Goal: Ask a question

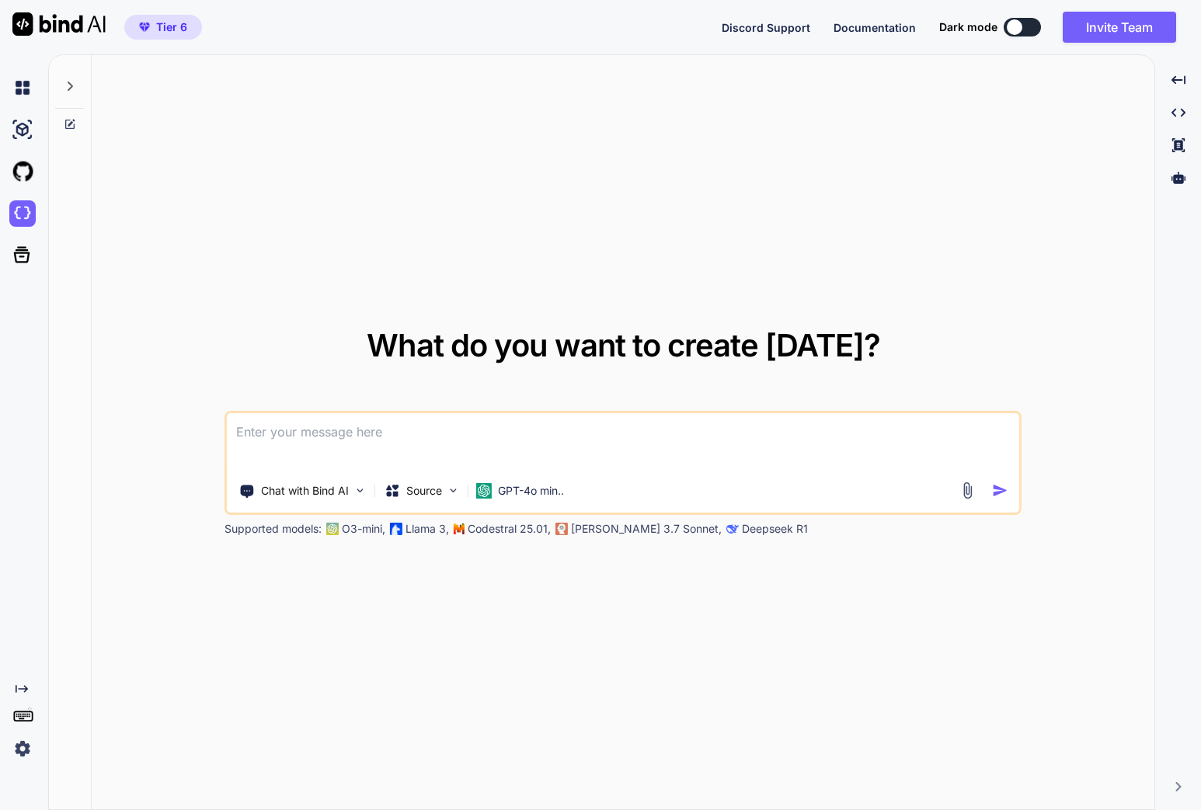
click at [449, 450] on textarea at bounding box center [623, 441] width 792 height 57
click at [23, 137] on img at bounding box center [22, 129] width 26 height 26
type textarea "x"
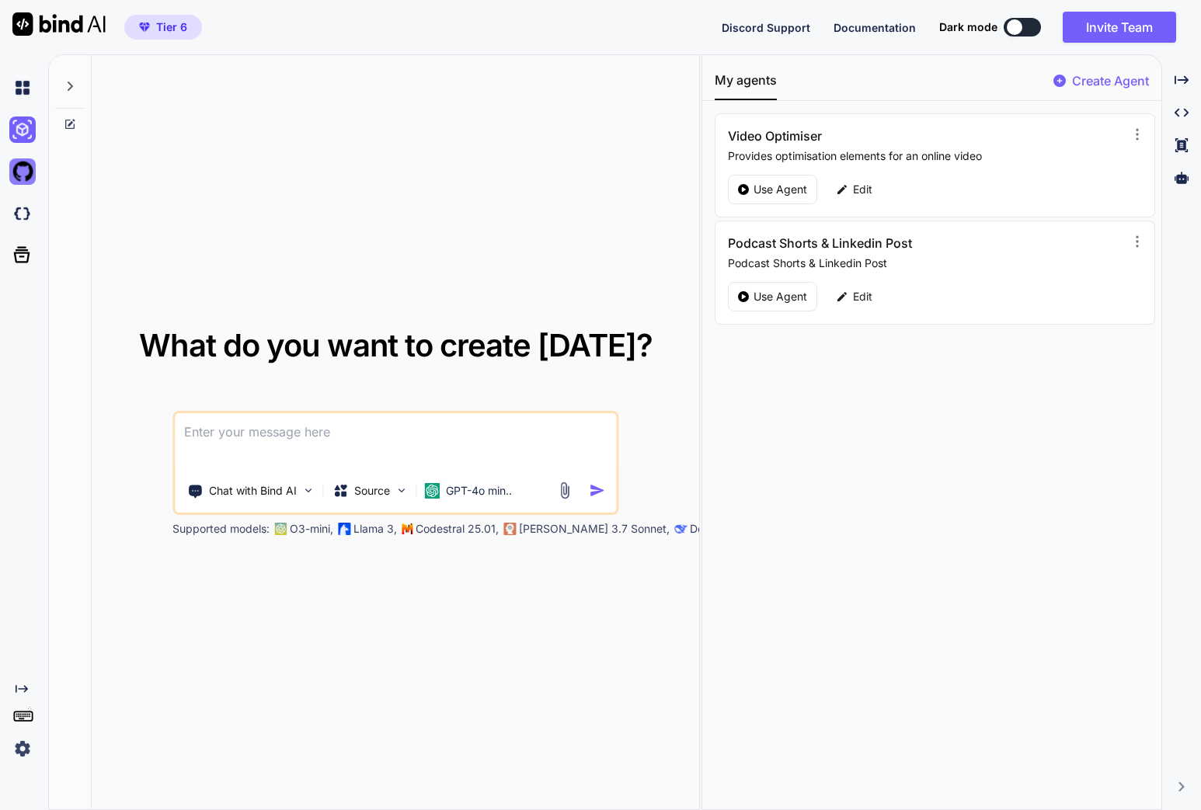
click at [23, 163] on img at bounding box center [22, 171] width 26 height 26
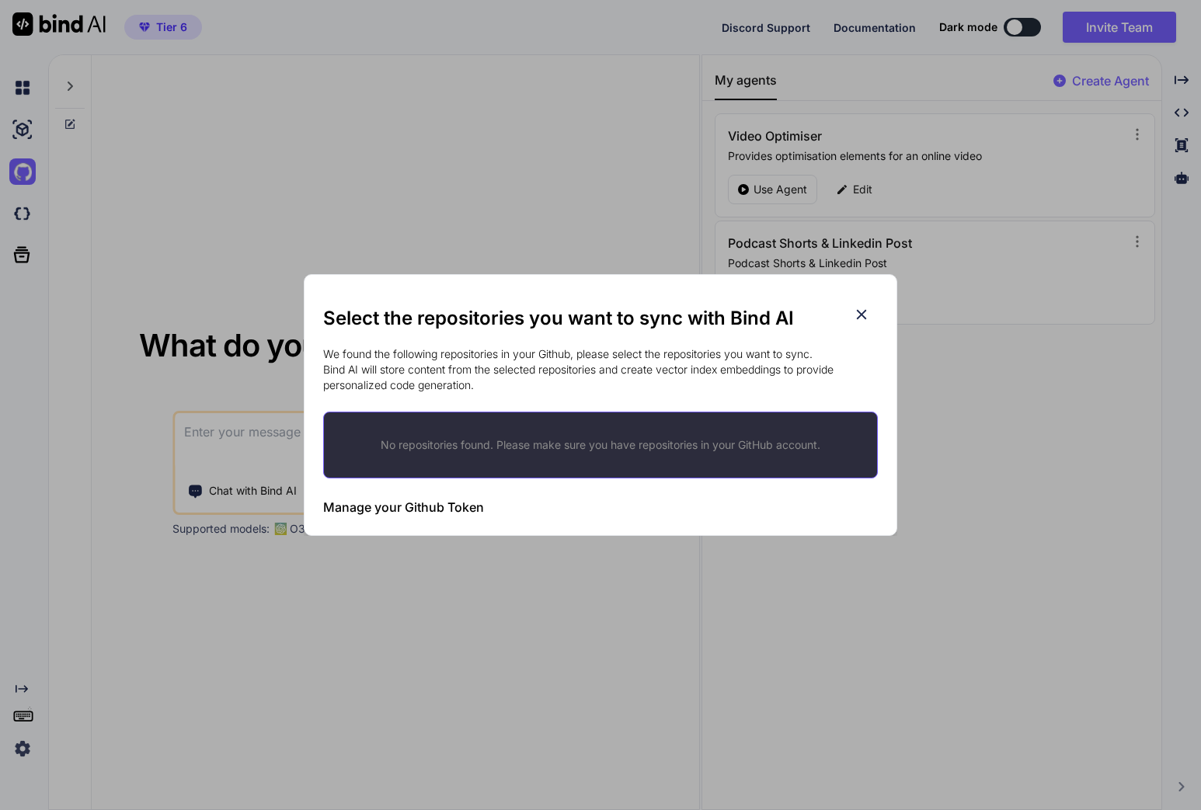
click at [873, 311] on h2 "Select the repositories you want to sync with Bind AI" at bounding box center [600, 318] width 555 height 25
click at [856, 311] on icon at bounding box center [861, 314] width 17 height 17
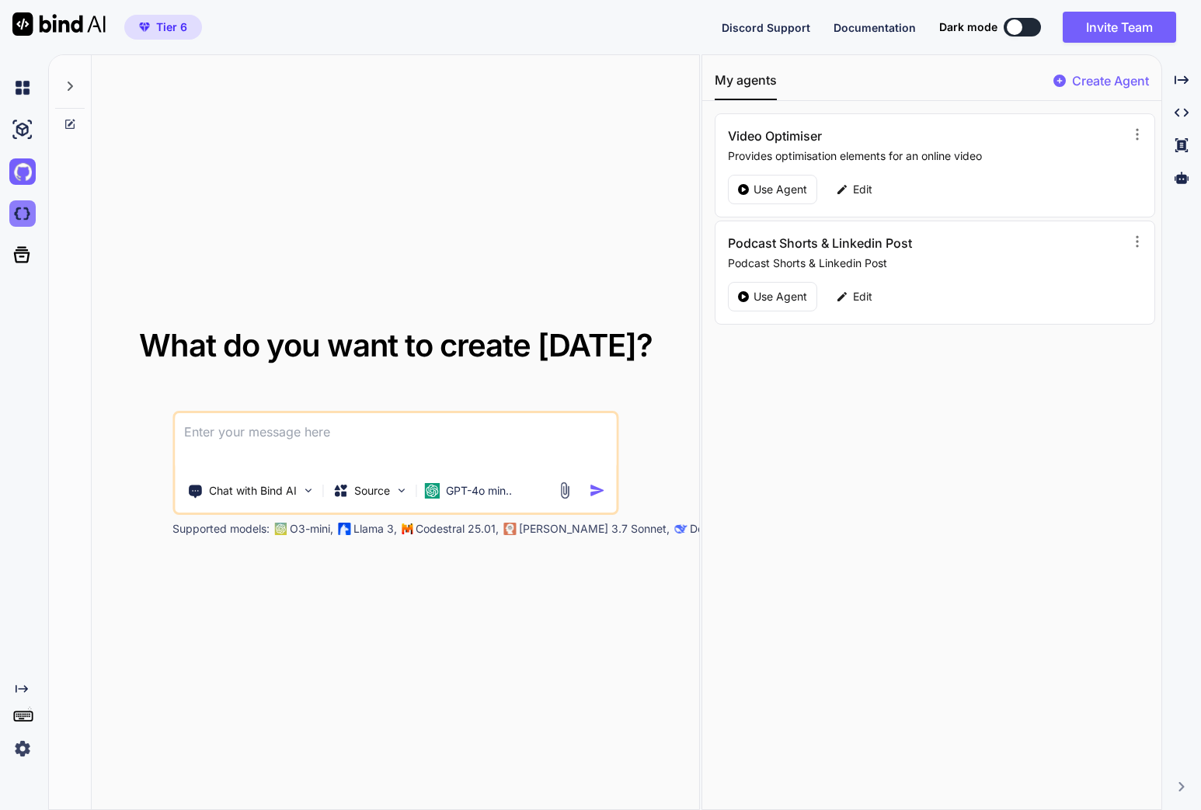
click at [17, 213] on img at bounding box center [22, 213] width 26 height 26
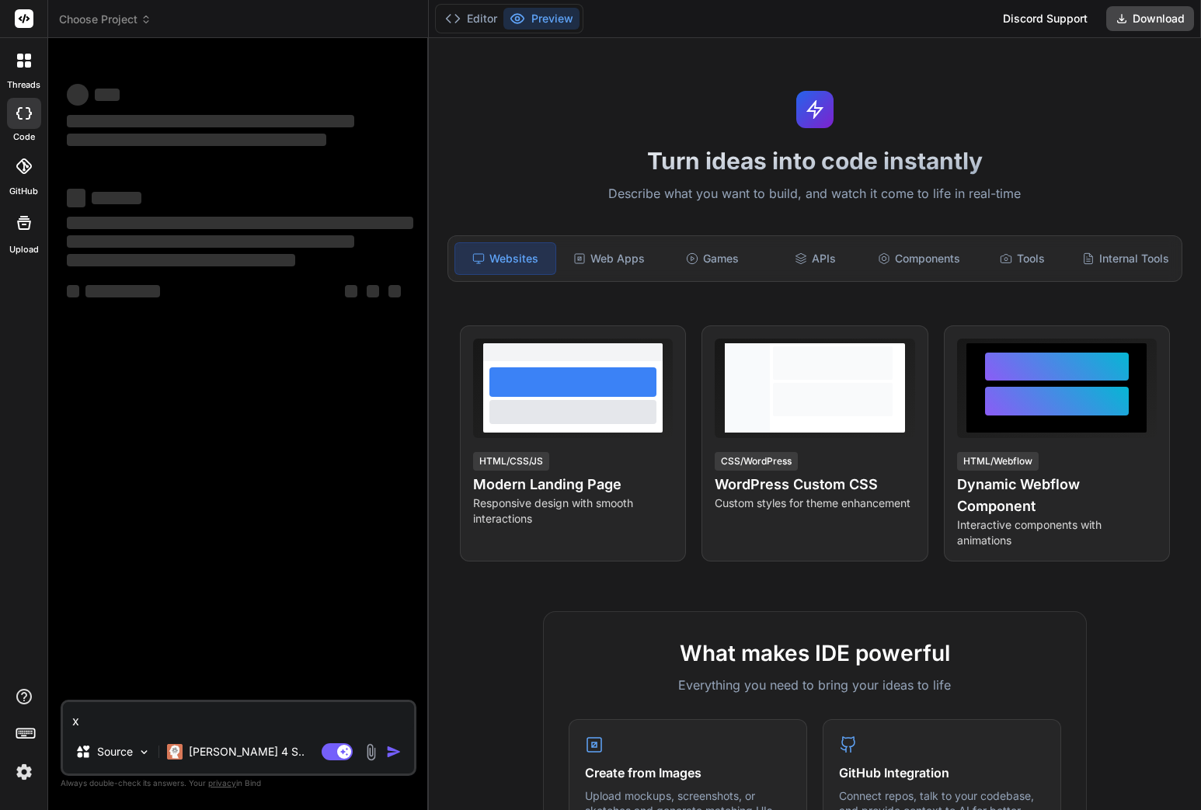
click at [195, 721] on textarea "x" at bounding box center [238, 716] width 351 height 28
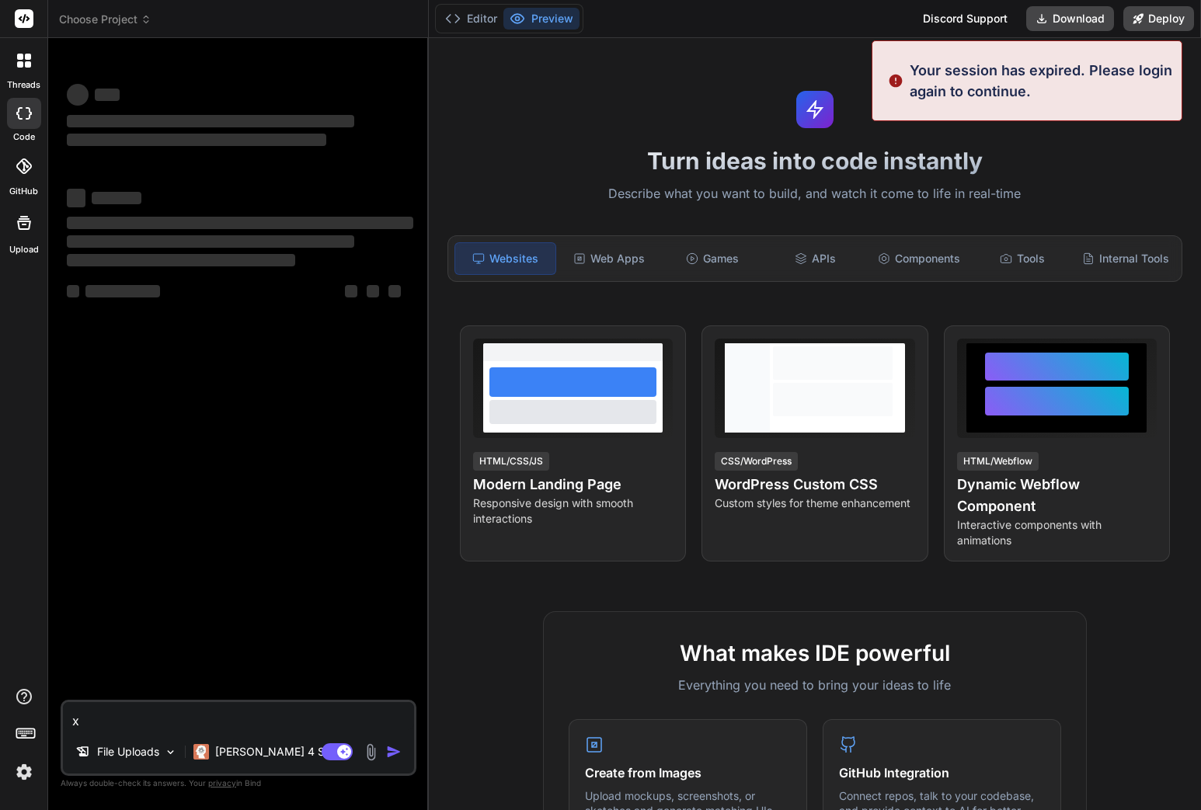
type textarea "x"
type textarea "i"
type textarea "x"
type textarea "i"
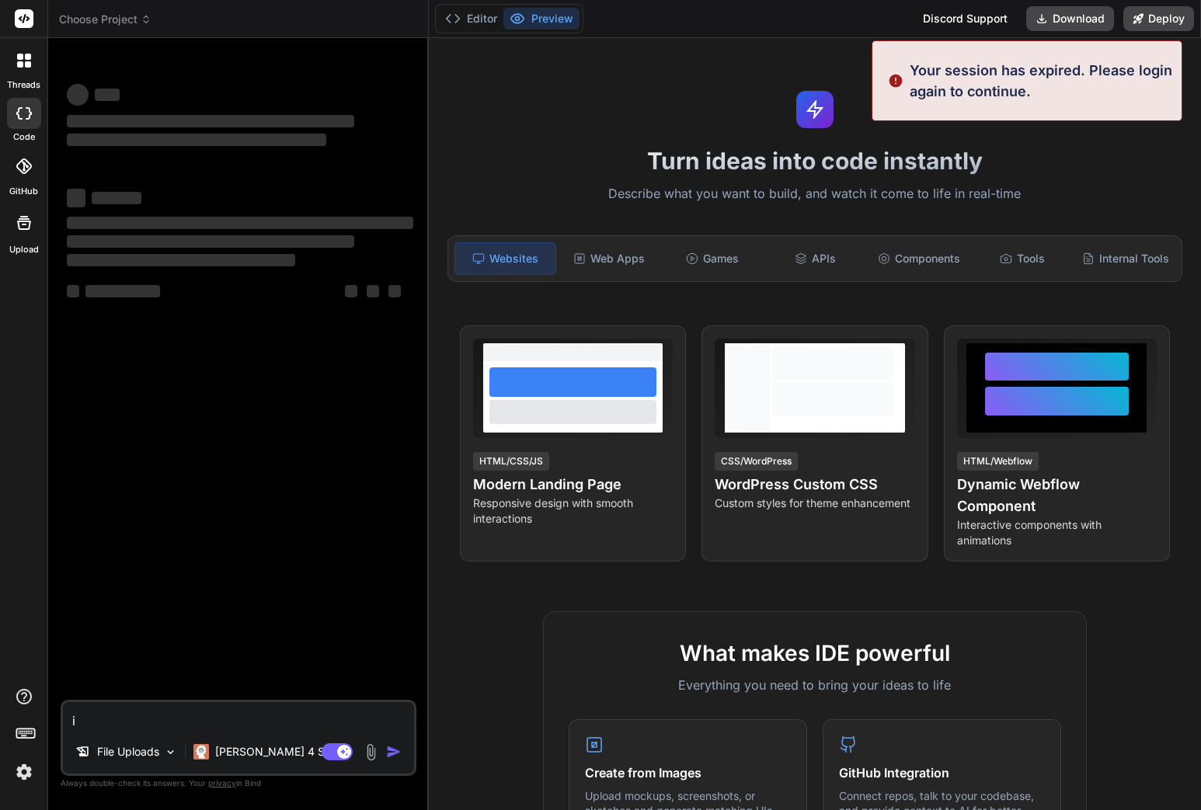
type textarea "x"
type textarea "i w"
type textarea "x"
type textarea "i wa"
type textarea "x"
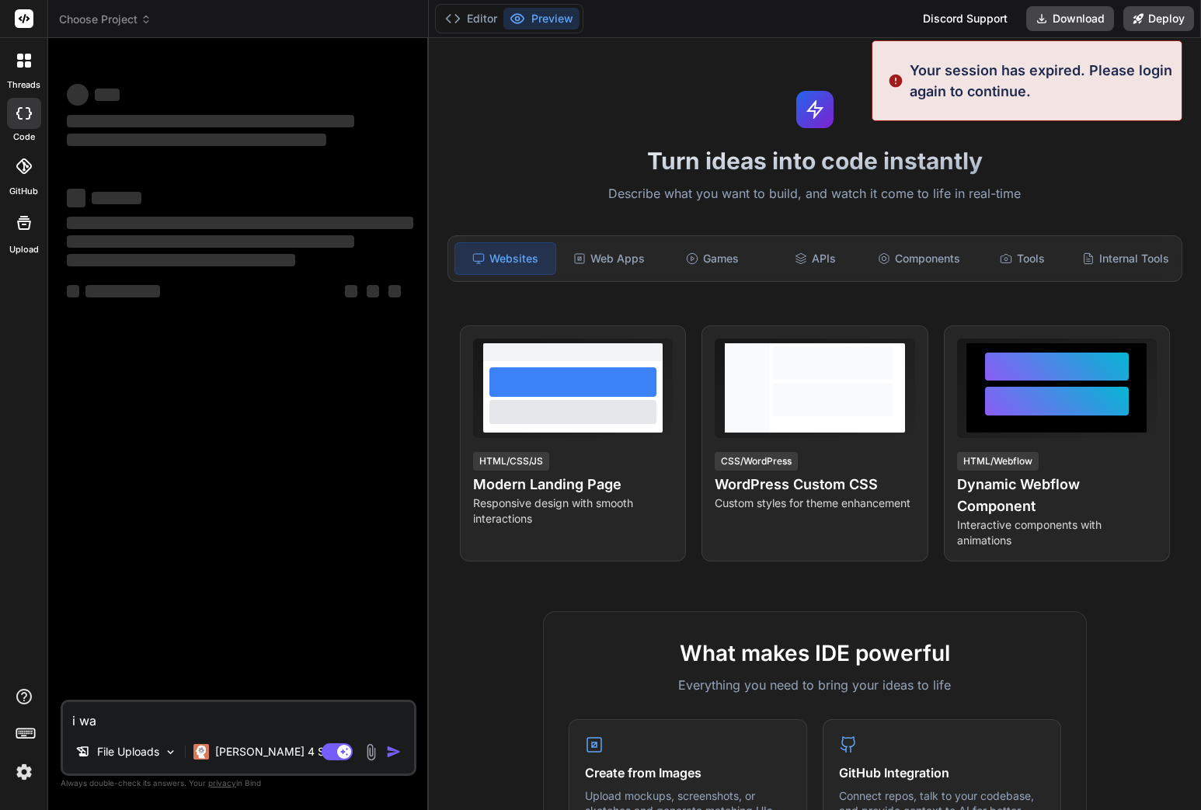
type textarea "i wan"
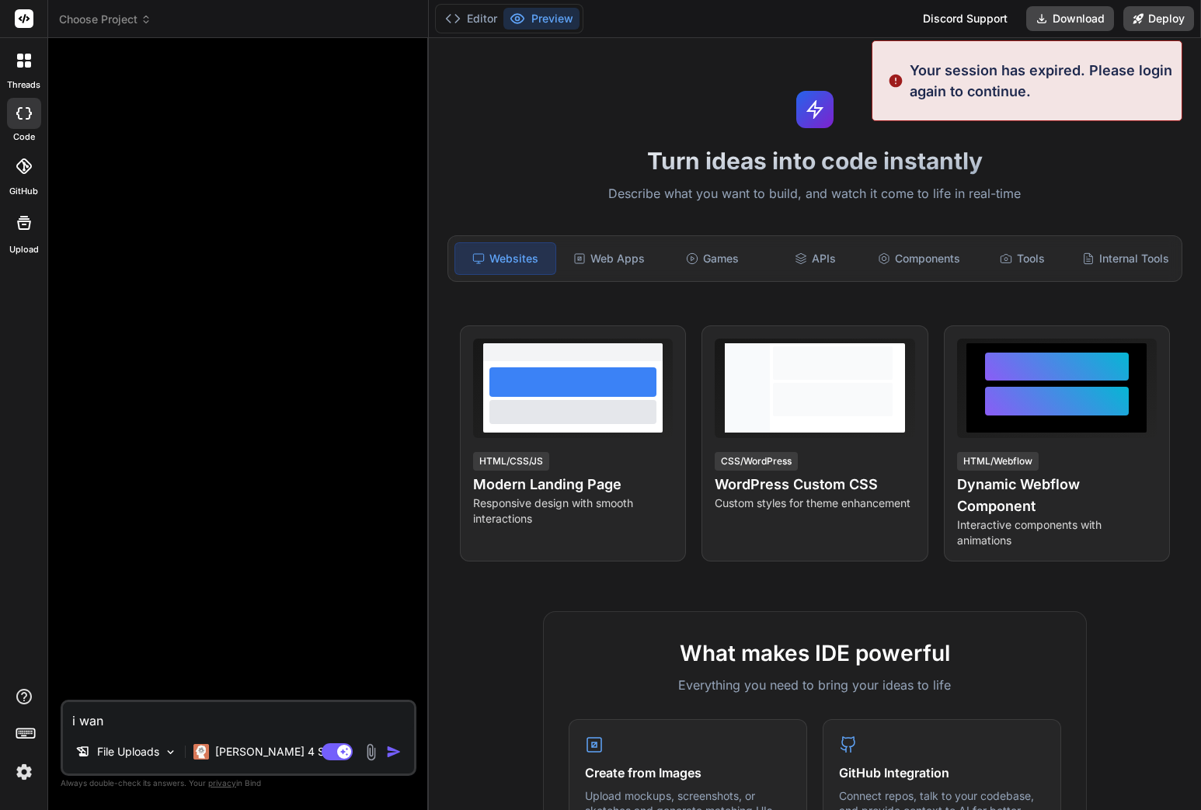
type textarea "x"
type textarea "i want"
type textarea "x"
type textarea "i want"
type textarea "x"
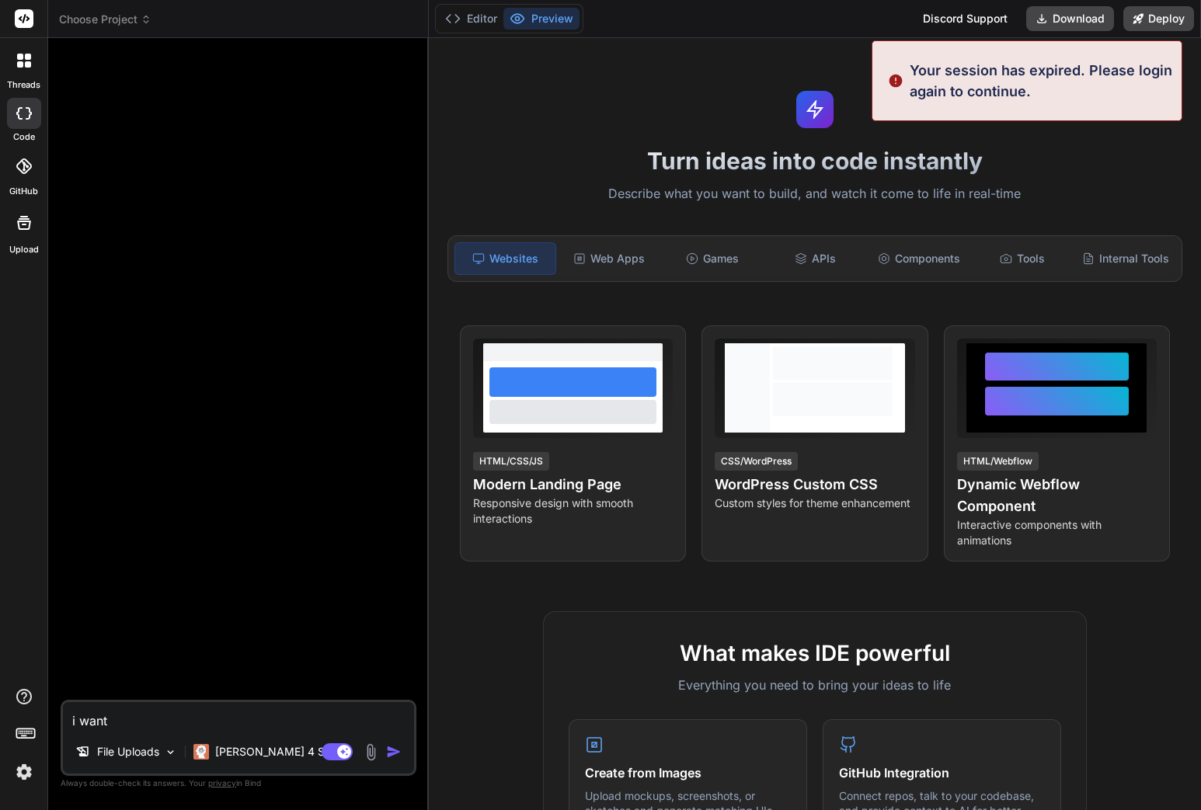
type textarea "i want t"
type textarea "x"
type textarea "i want to"
type textarea "x"
type textarea "i want to"
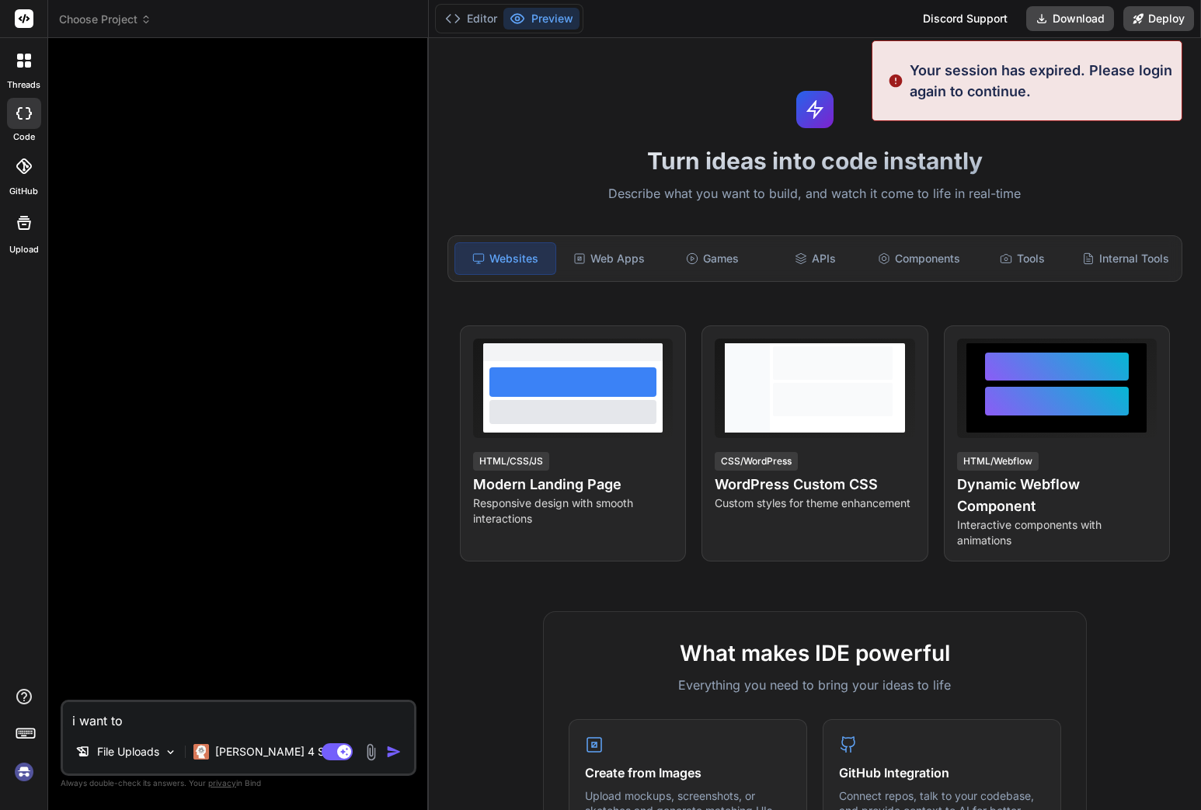
type textarea "x"
type textarea "i want to b"
type textarea "x"
type textarea "i want to bu"
type textarea "x"
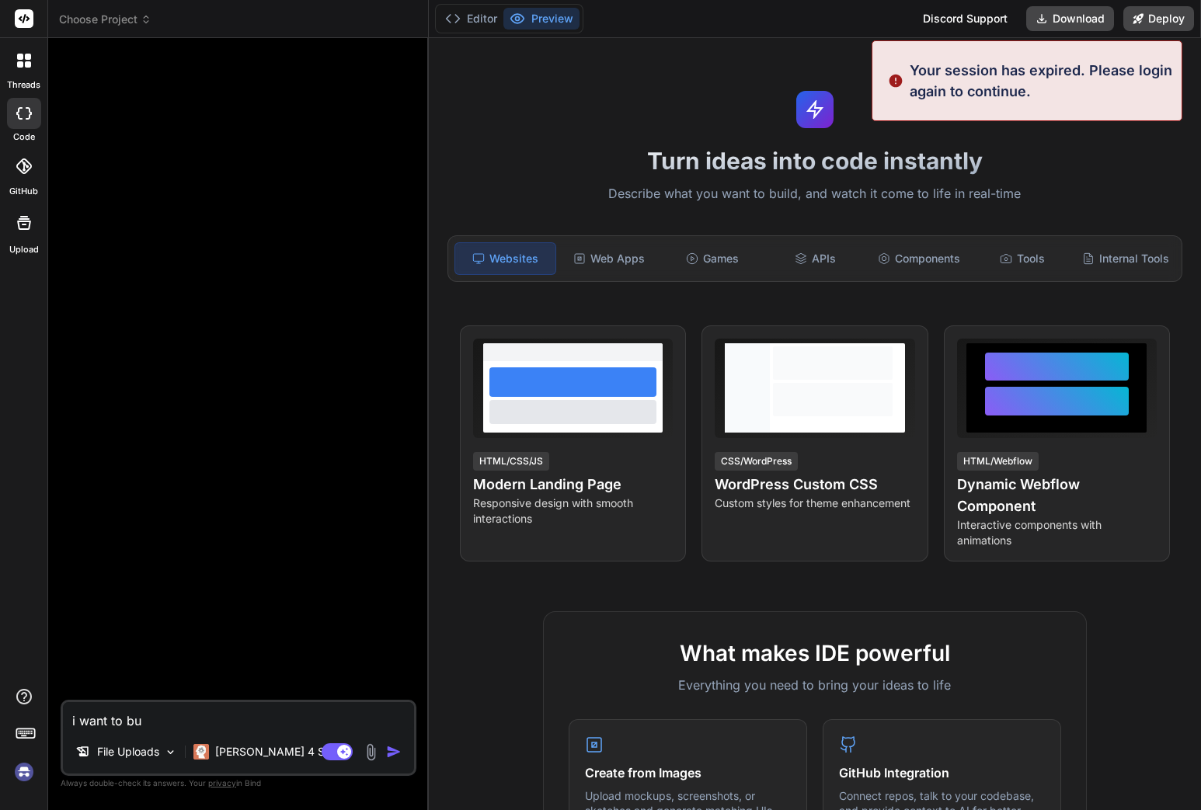
type textarea "i want to bui"
type textarea "x"
type textarea "i want to buil"
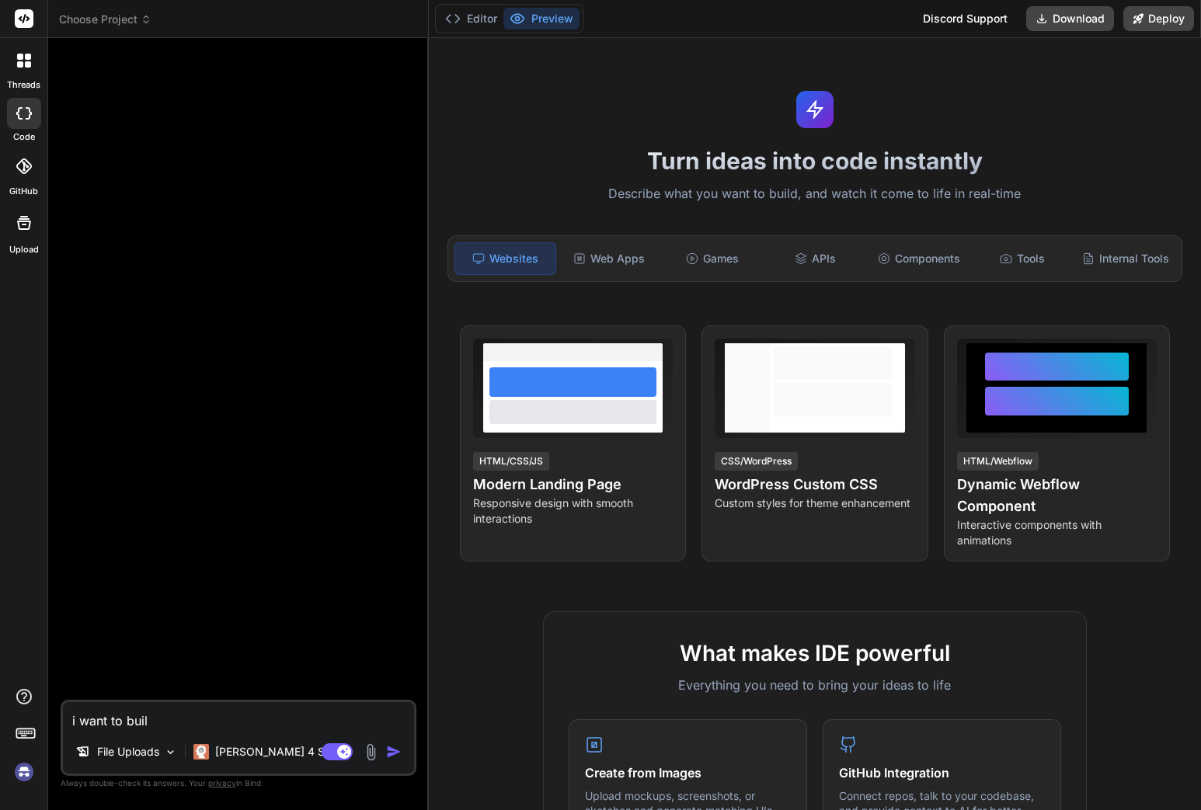
type textarea "x"
type textarea "i want to build"
type textarea "x"
type textarea "i want to build"
type textarea "x"
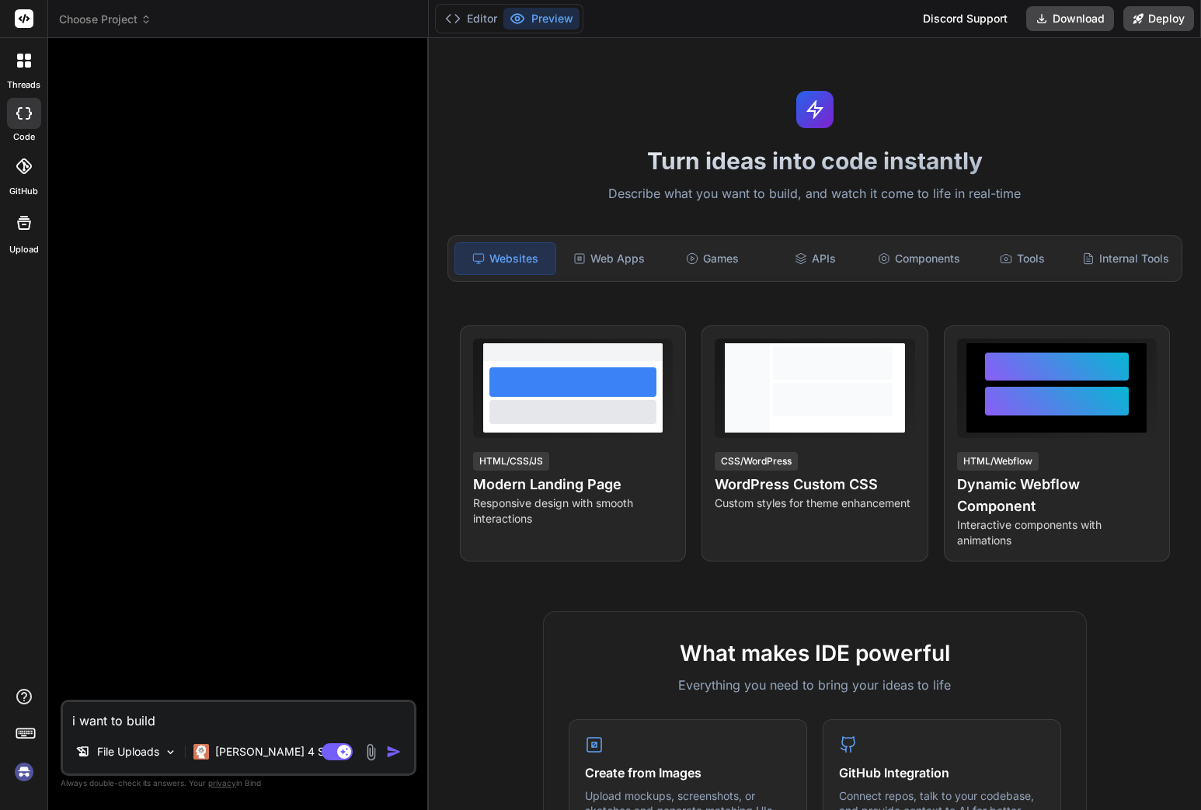
type textarea "i want to build a"
type textarea "x"
type textarea "i want to build a"
type textarea "x"
type textarea "i want to build a h"
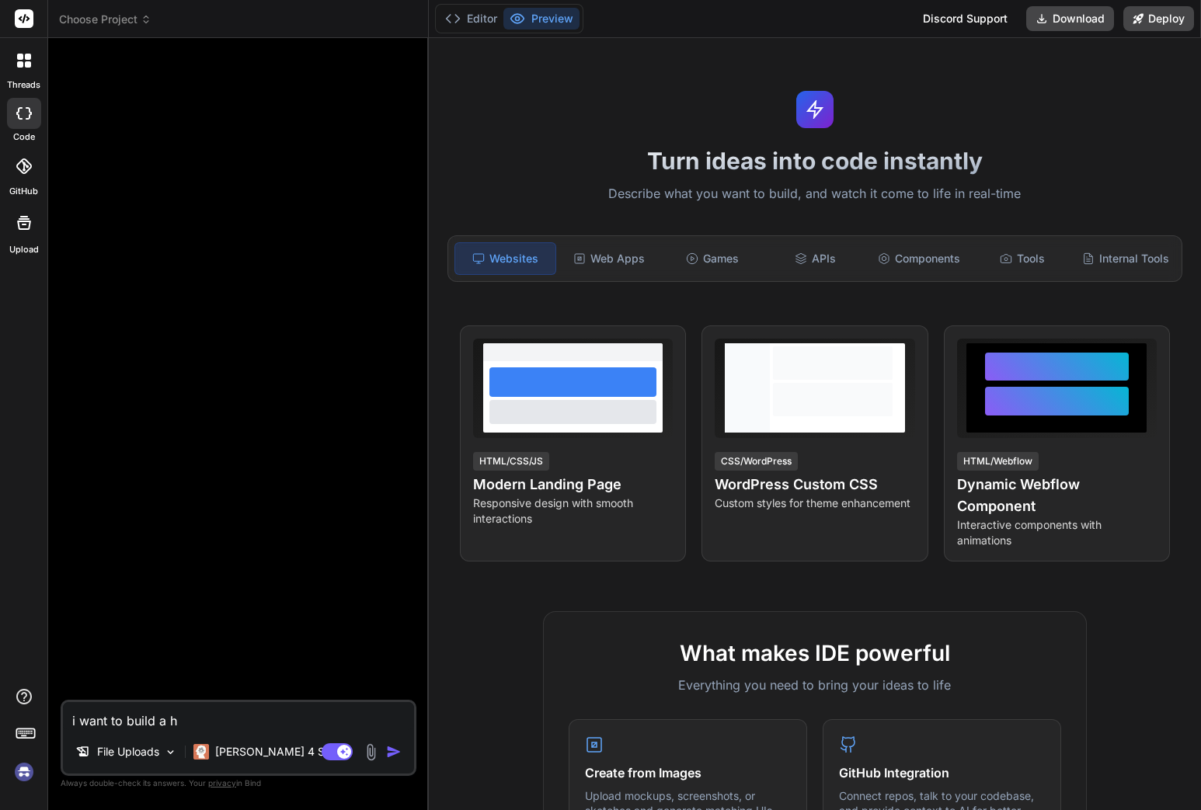
type textarea "x"
type textarea "i want to build a hc"
type textarea "x"
type textarea "i want to build a hcr"
type textarea "x"
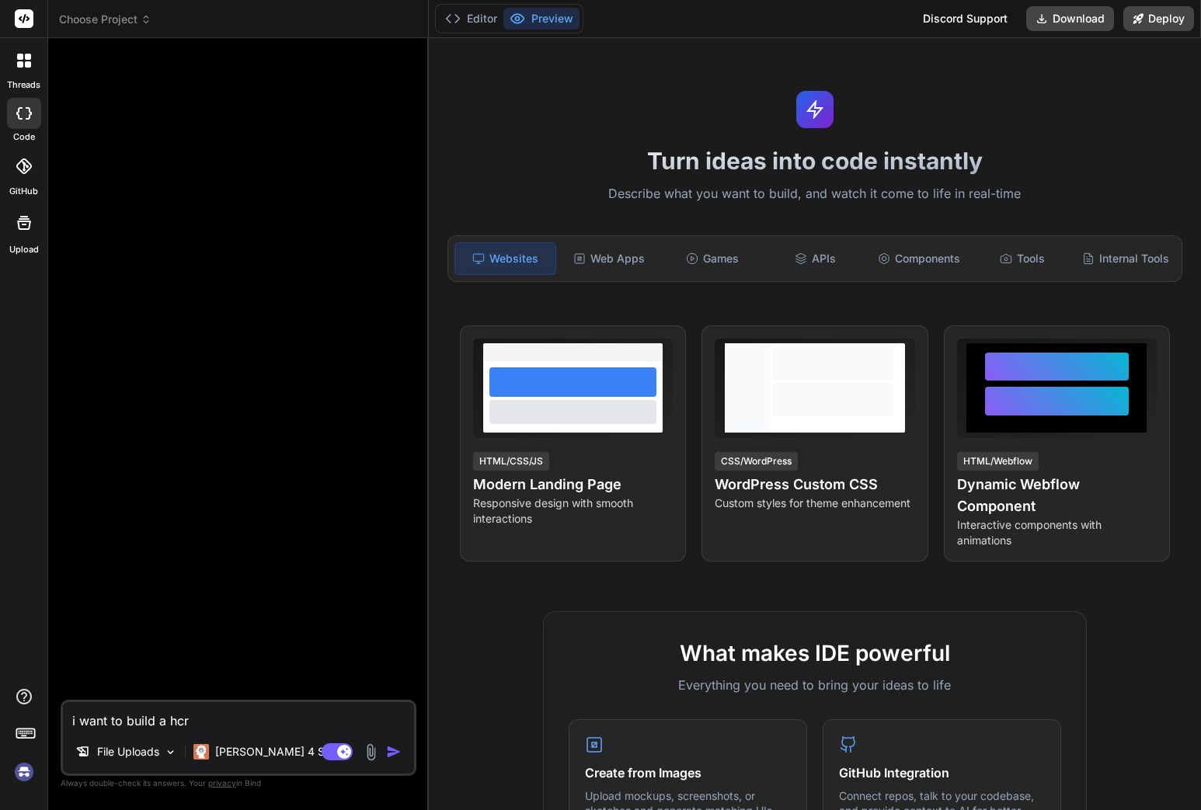
type textarea "i want to build a hcro"
type textarea "x"
type textarea "i want to build a hcrom"
type textarea "x"
type textarea "i want to build a hcrome"
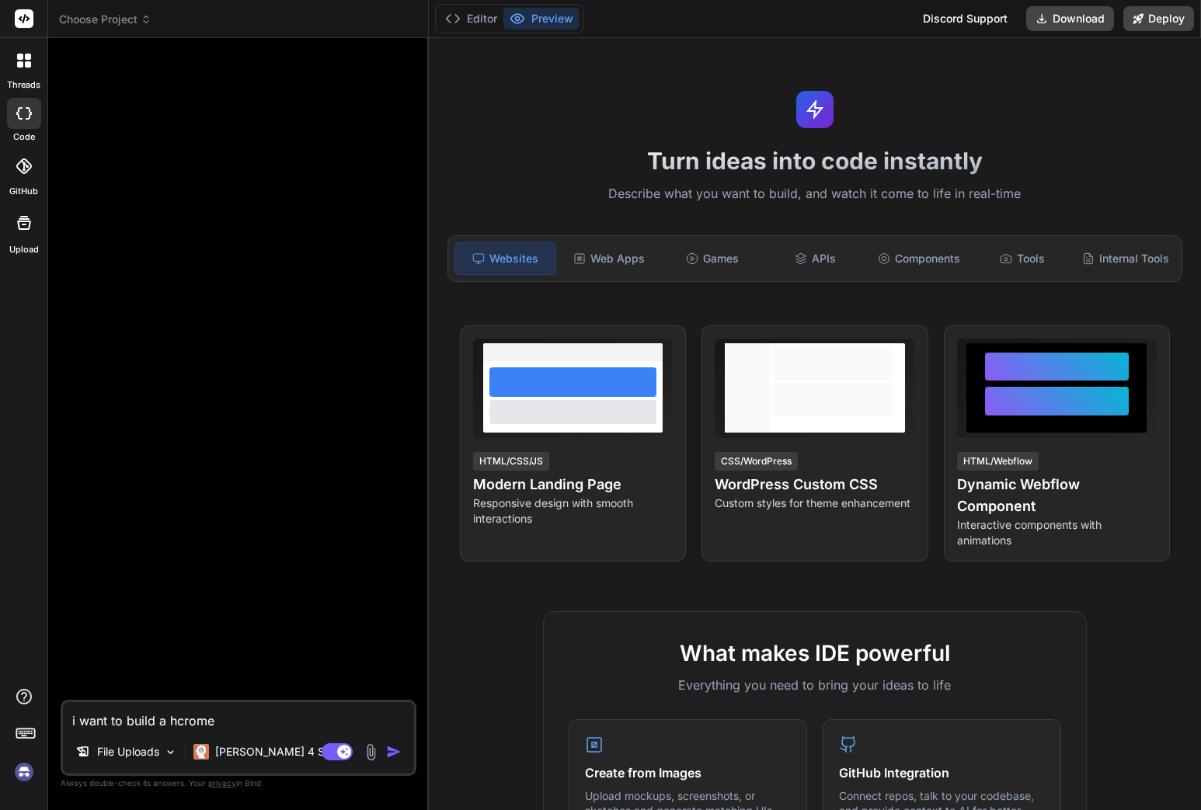
type textarea "x"
type textarea "i want to build a hcrome"
type textarea "x"
type textarea "i want to build a hcrome"
type textarea "x"
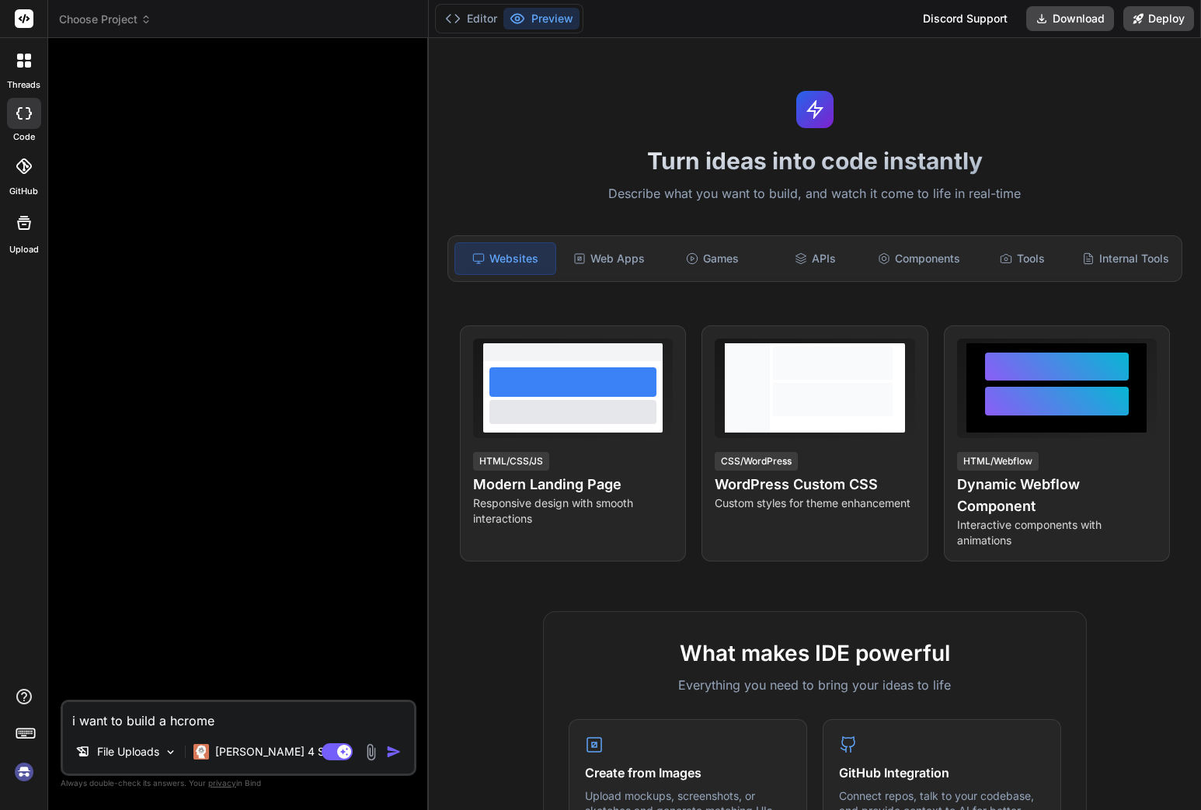
type textarea "i want to build a hcrom"
type textarea "x"
type textarea "i want to build a hcro"
type textarea "x"
type textarea "i want to build a hcr"
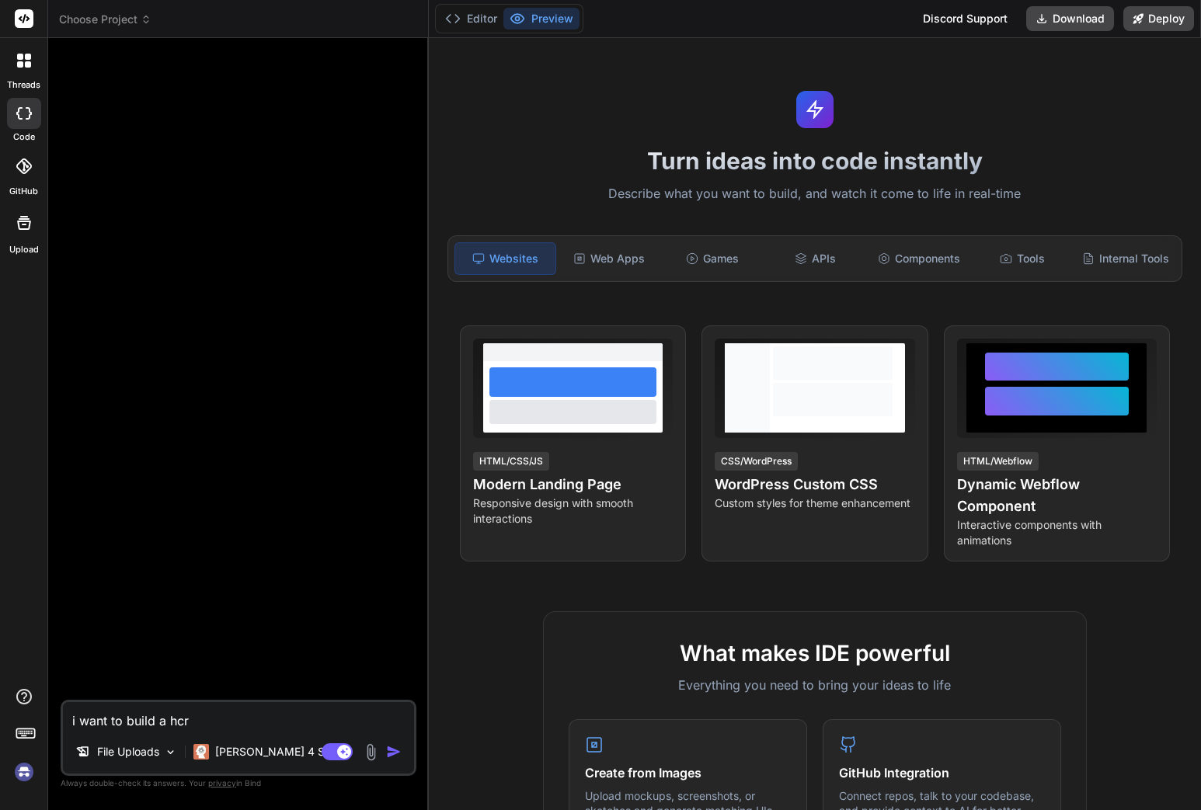
type textarea "x"
type textarea "i want to build a hc"
type textarea "x"
type textarea "i want to build a h"
type textarea "x"
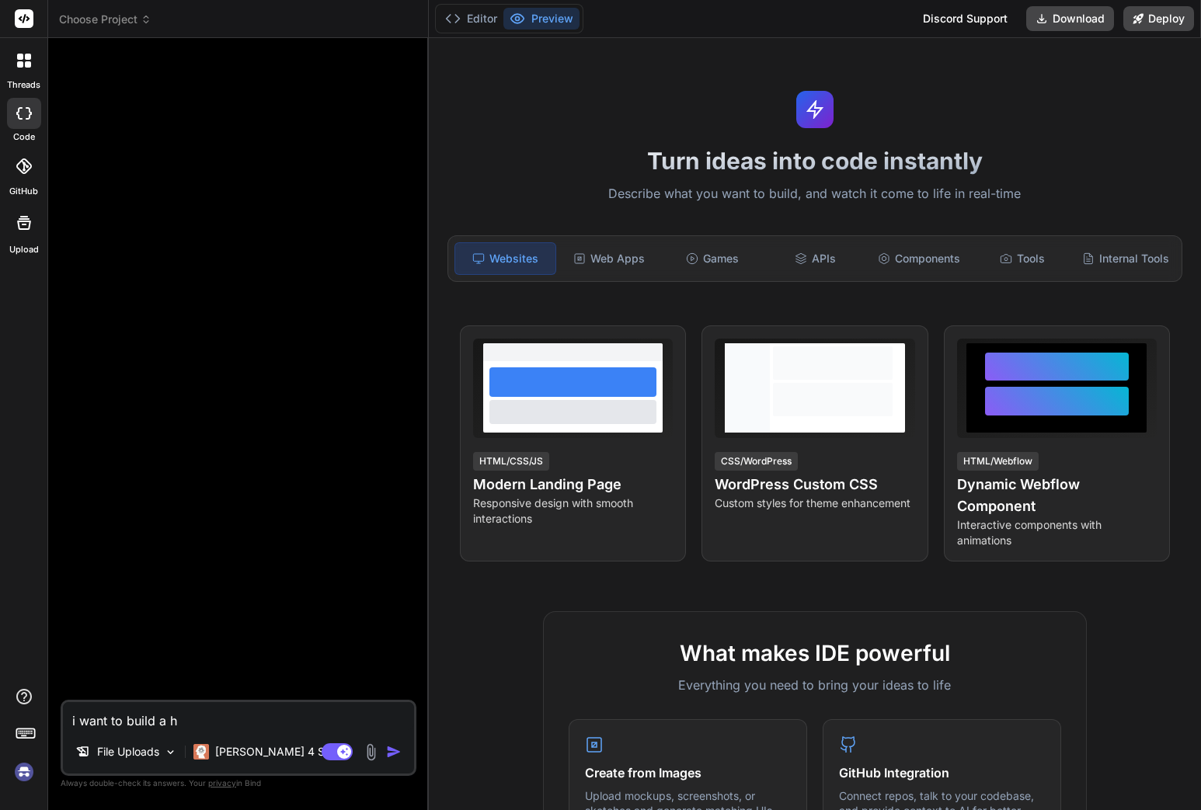
type textarea "i want to build a"
type textarea "x"
type textarea "i want to build a c"
type textarea "x"
type textarea "i want to build a ch"
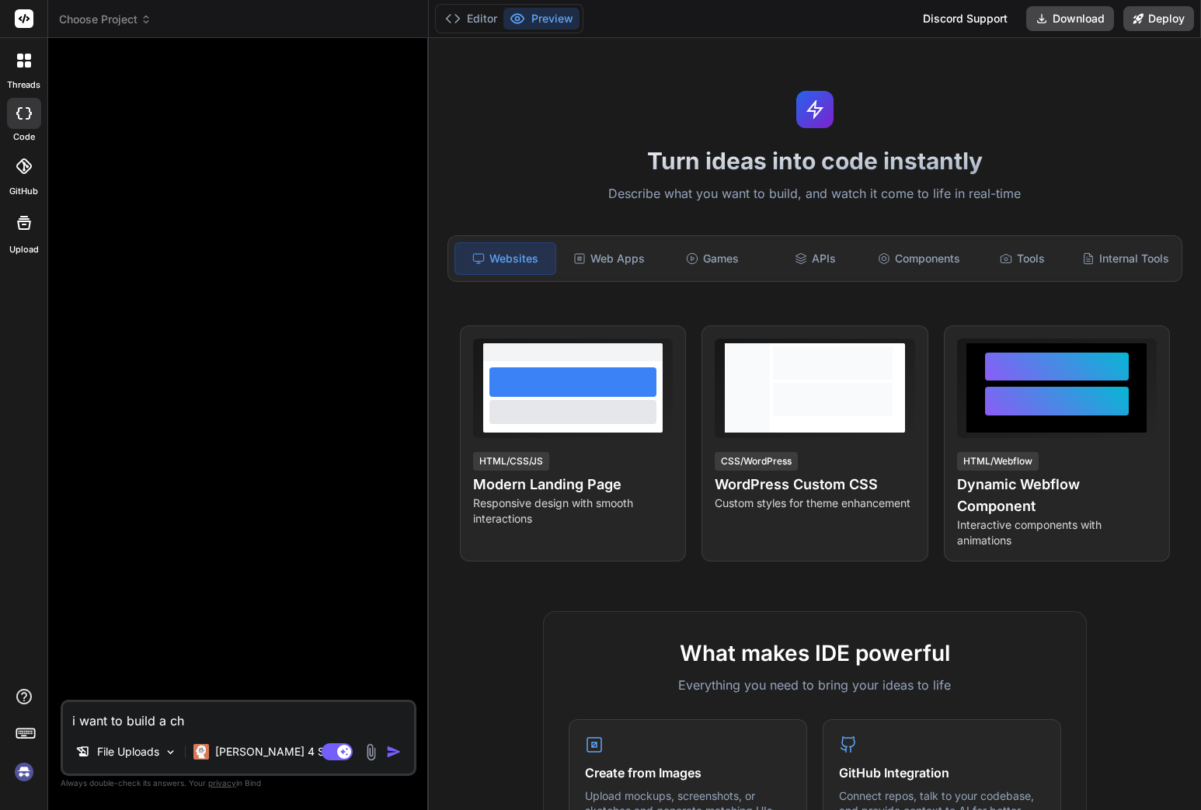
type textarea "x"
type textarea "i want to build a chr"
type textarea "x"
type textarea "i want to build a chro"
type textarea "x"
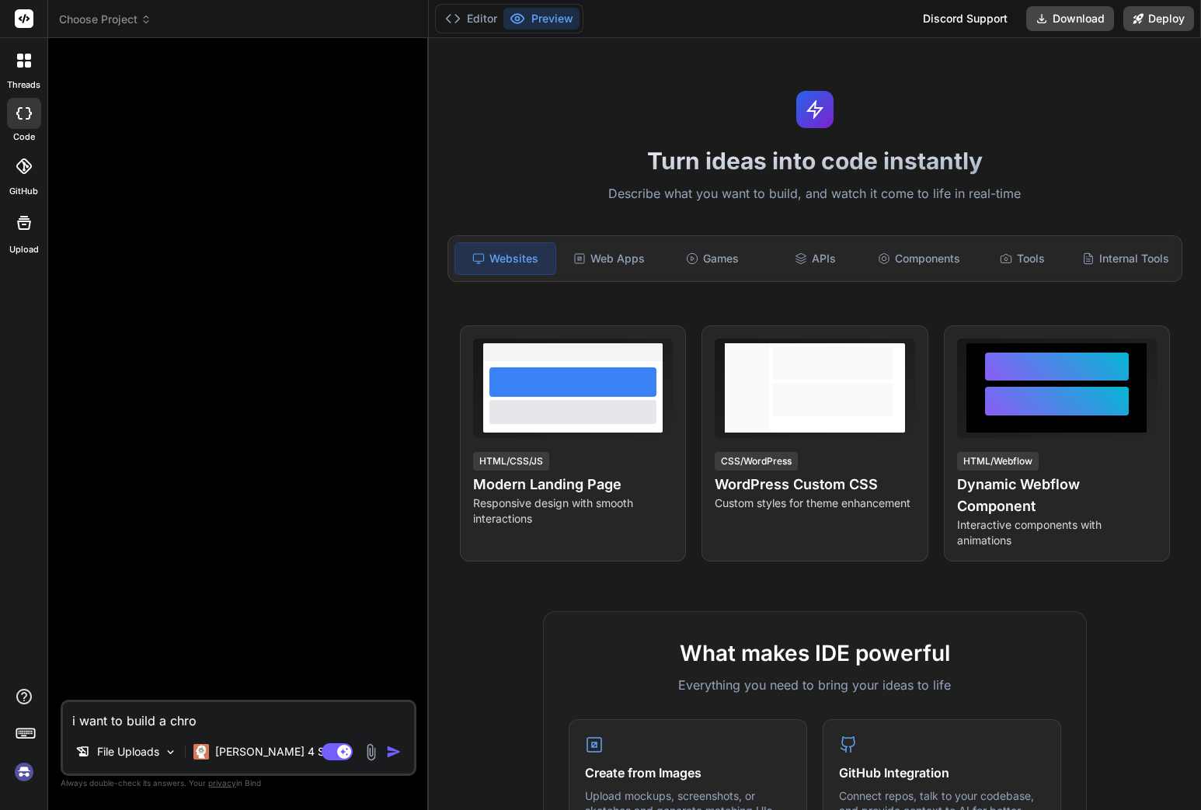
type textarea "i want to build a chrom"
type textarea "x"
type textarea "i want to build a chrome"
type textarea "x"
type textarea "i want to build a chrome"
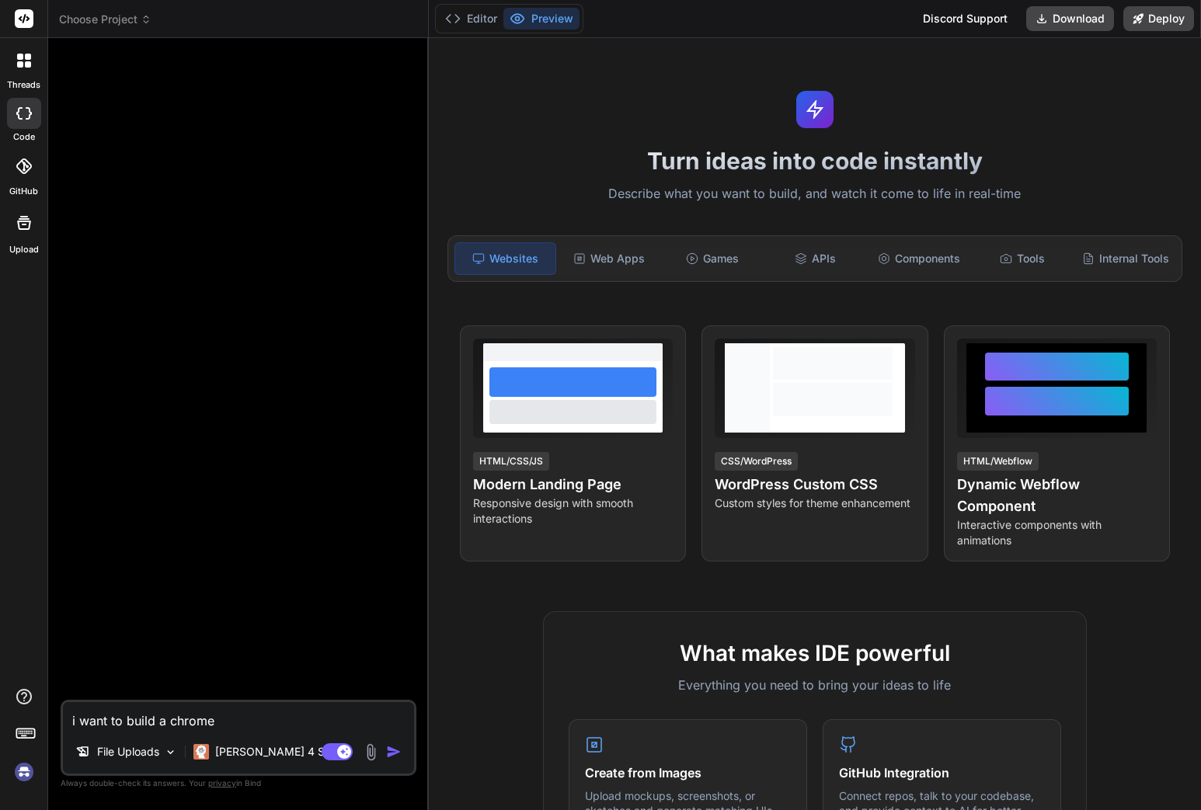
type textarea "x"
type textarea "i want to build a chrome e"
type textarea "x"
type textarea "i want to build a chrome ex"
type textarea "x"
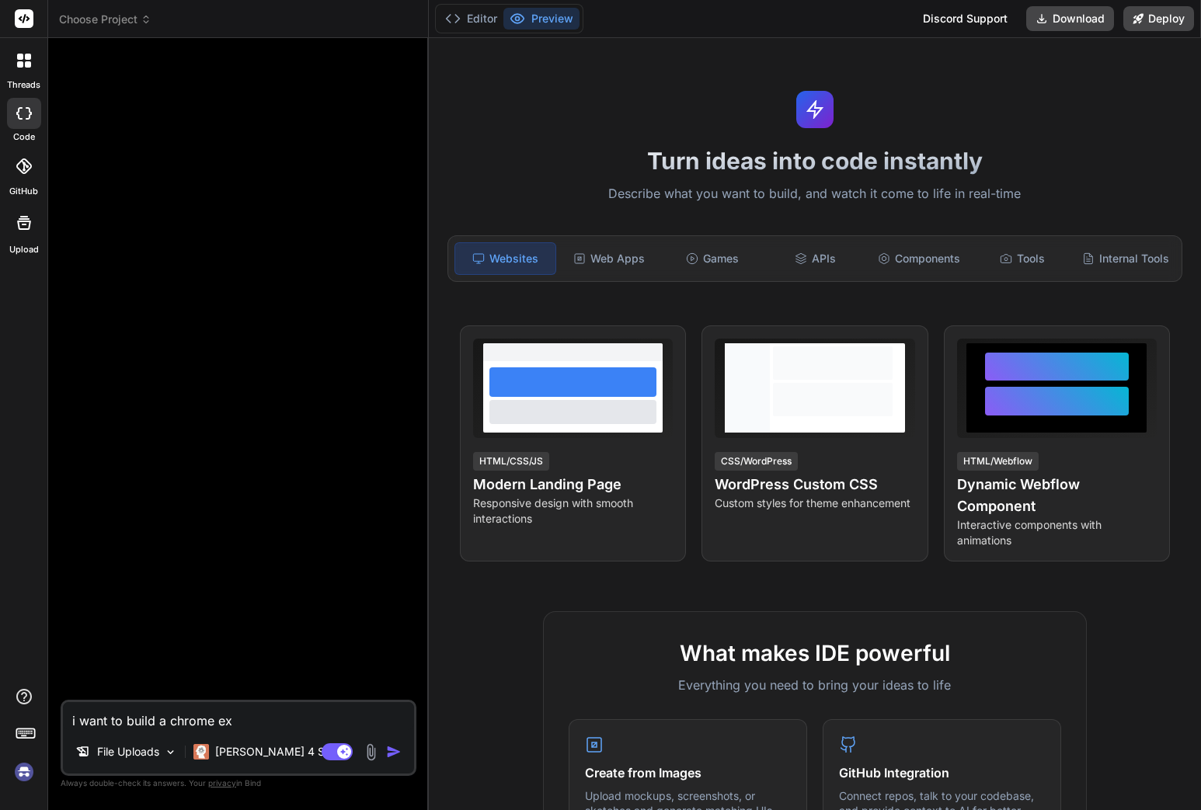
type textarea "i want to build a chrome ext"
type textarea "x"
type textarea "i want to build a chrome exte"
type textarea "x"
type textarea "i want to build a chrome exten"
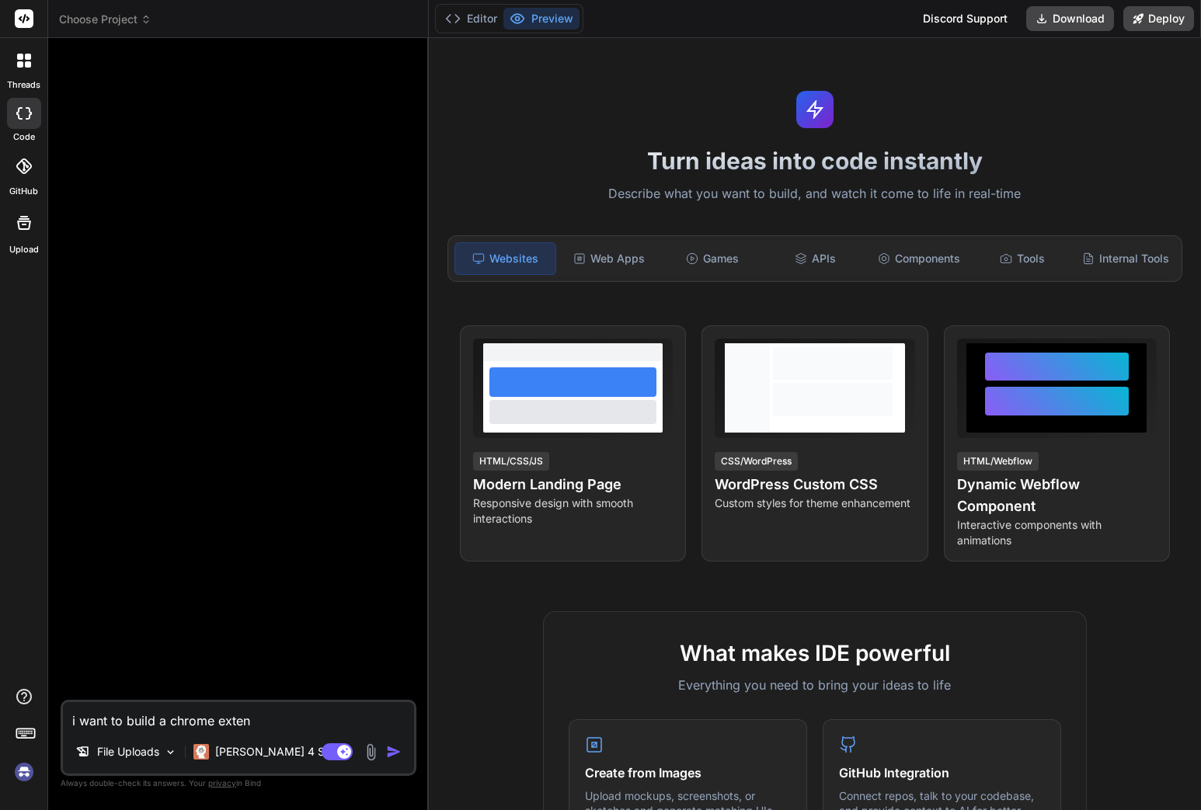
type textarea "x"
type textarea "i want to build a chrome extent"
type textarea "x"
type textarea "i want to build a chrome exten"
type textarea "x"
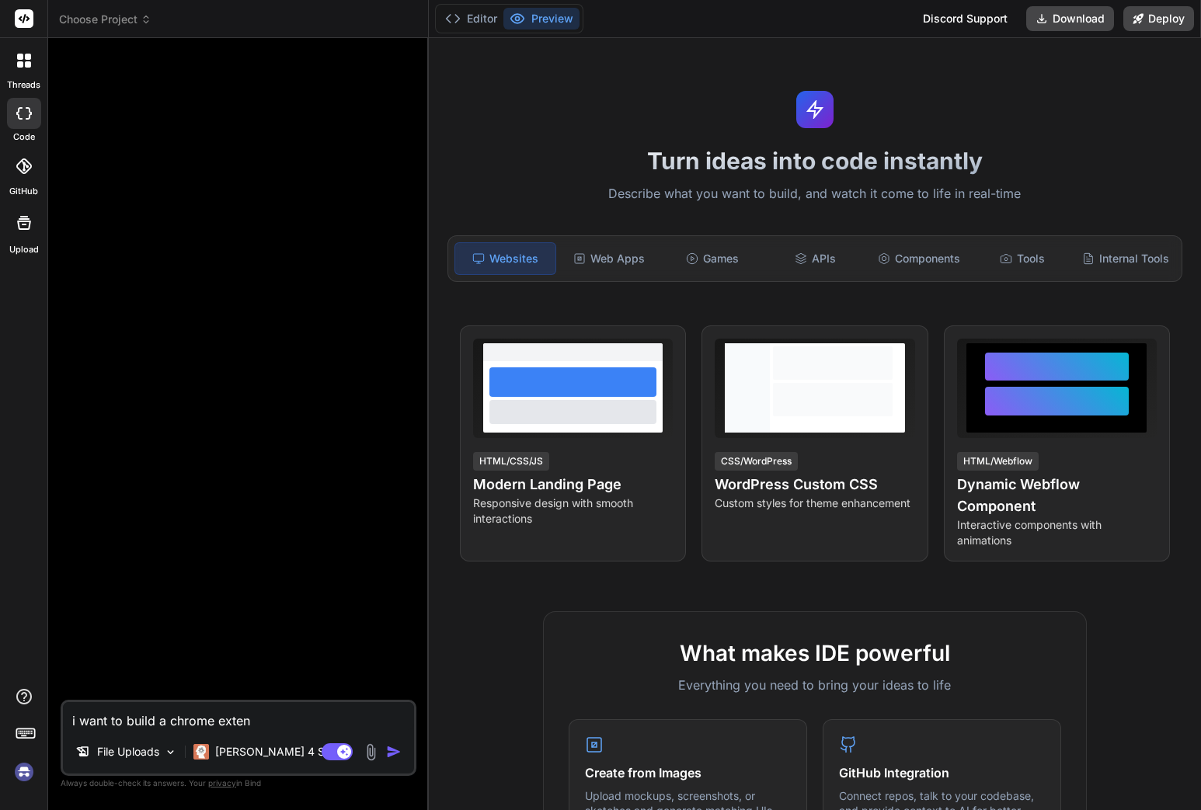
type textarea "i want to build a chrome extens"
type textarea "x"
type textarea "i want to build a chrome extensi"
type textarea "x"
type textarea "i want to build a chrome extensio"
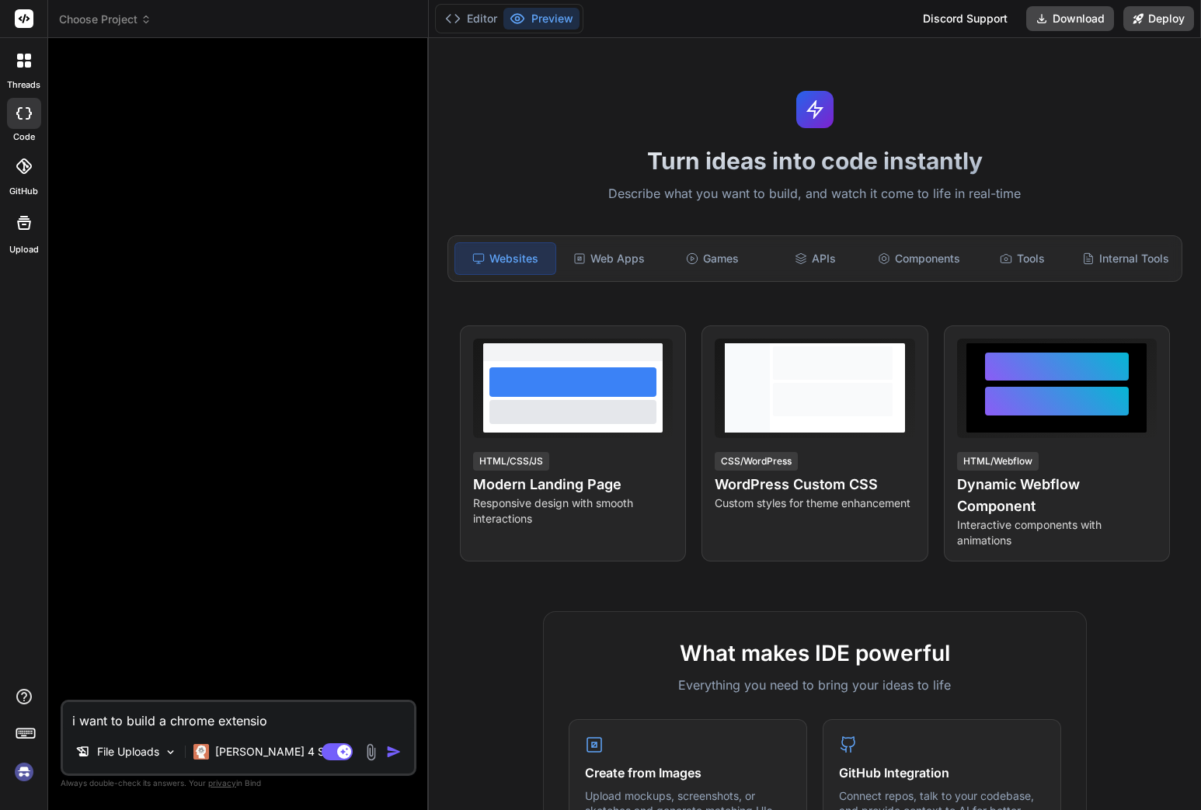
type textarea "x"
type textarea "i want to build a chrome extension"
type textarea "x"
type textarea "i want to build a chrome extension"
type textarea "x"
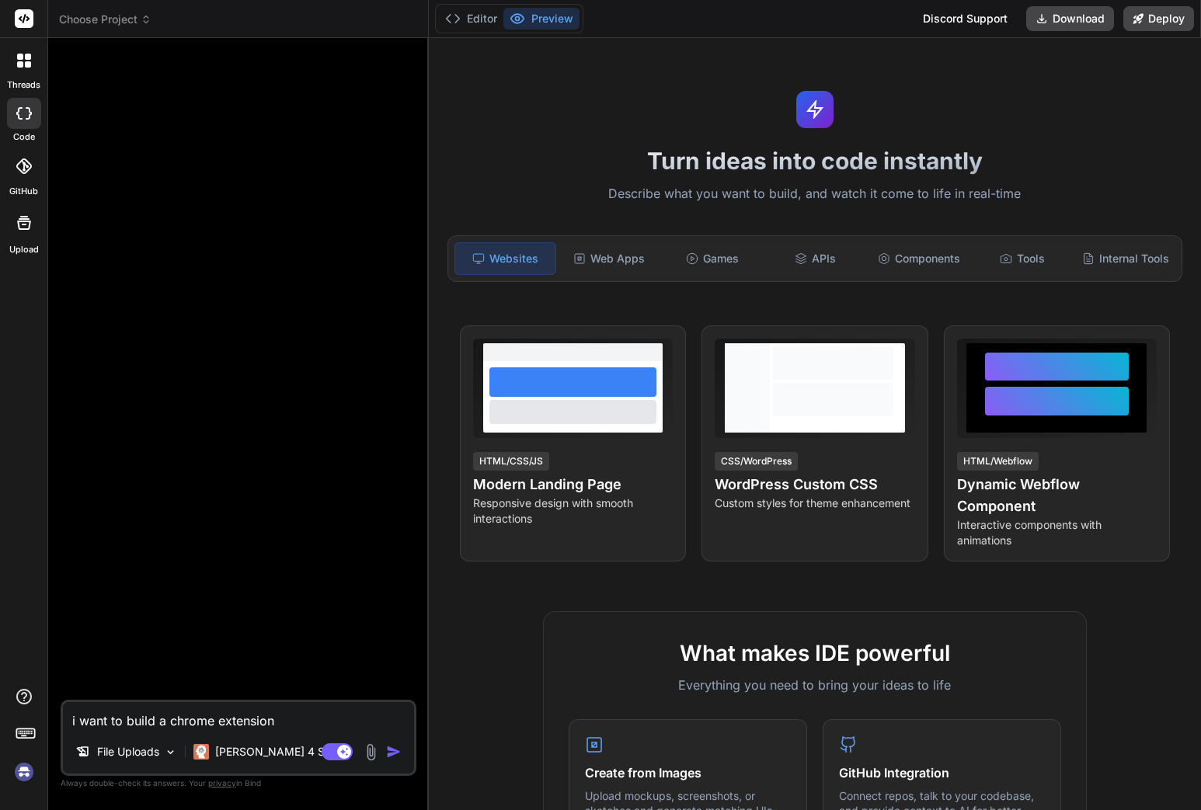
type textarea "i want to build a chrome extension p"
type textarea "x"
type textarea "i want to build a chrome extension pl"
type textarea "x"
type textarea "i want to build a chrome extension p"
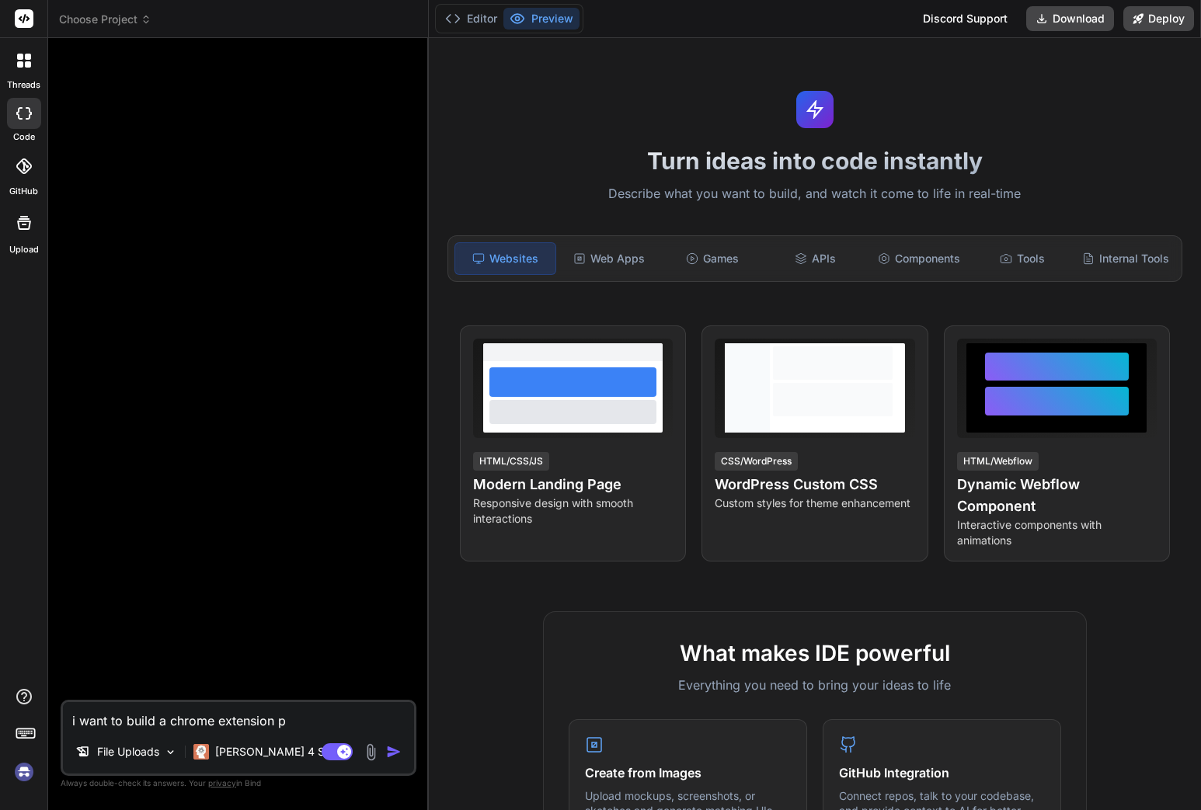
type textarea "x"
type textarea "i want to build a chrome extension"
type textarea "x"
type textarea "i want to build a chrome extension o"
type textarea "x"
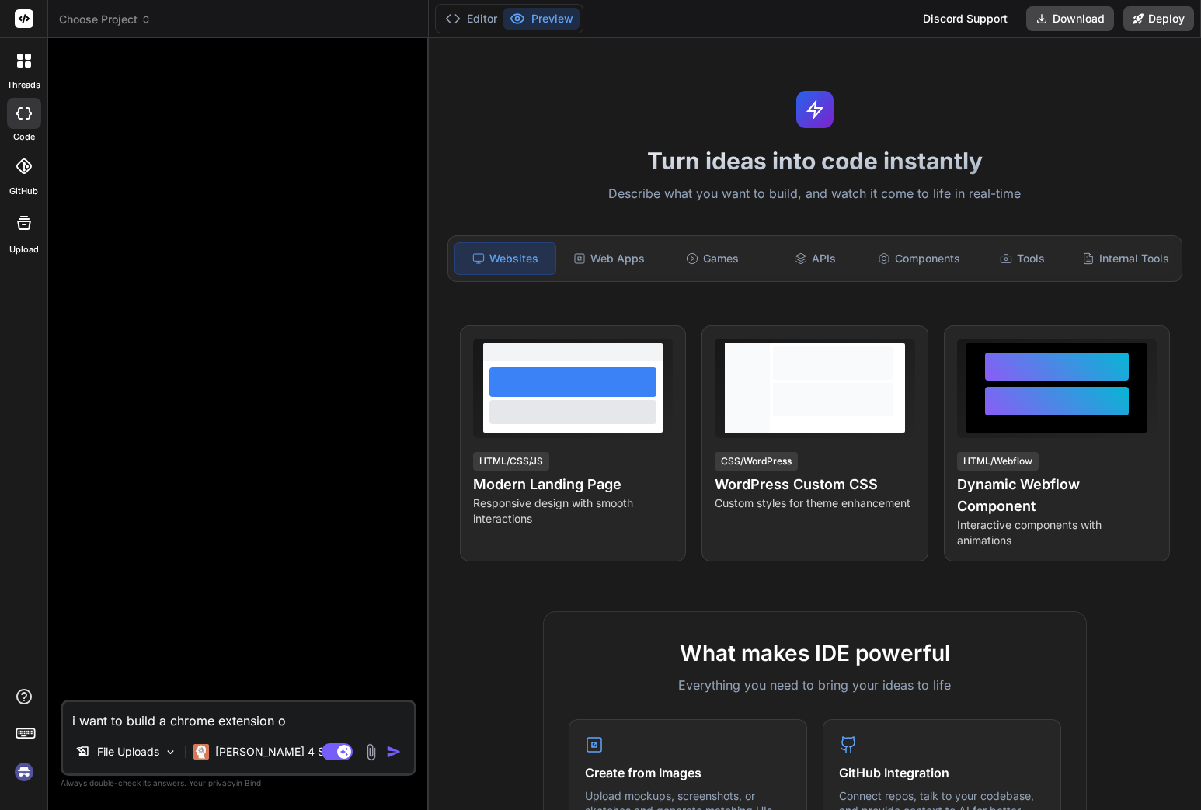
type textarea "i want to build a chrome extension or"
type textarea "x"
type textarea "i want to build a chrome extension or"
type textarea "x"
type textarea "i want to build a chrome extension or s"
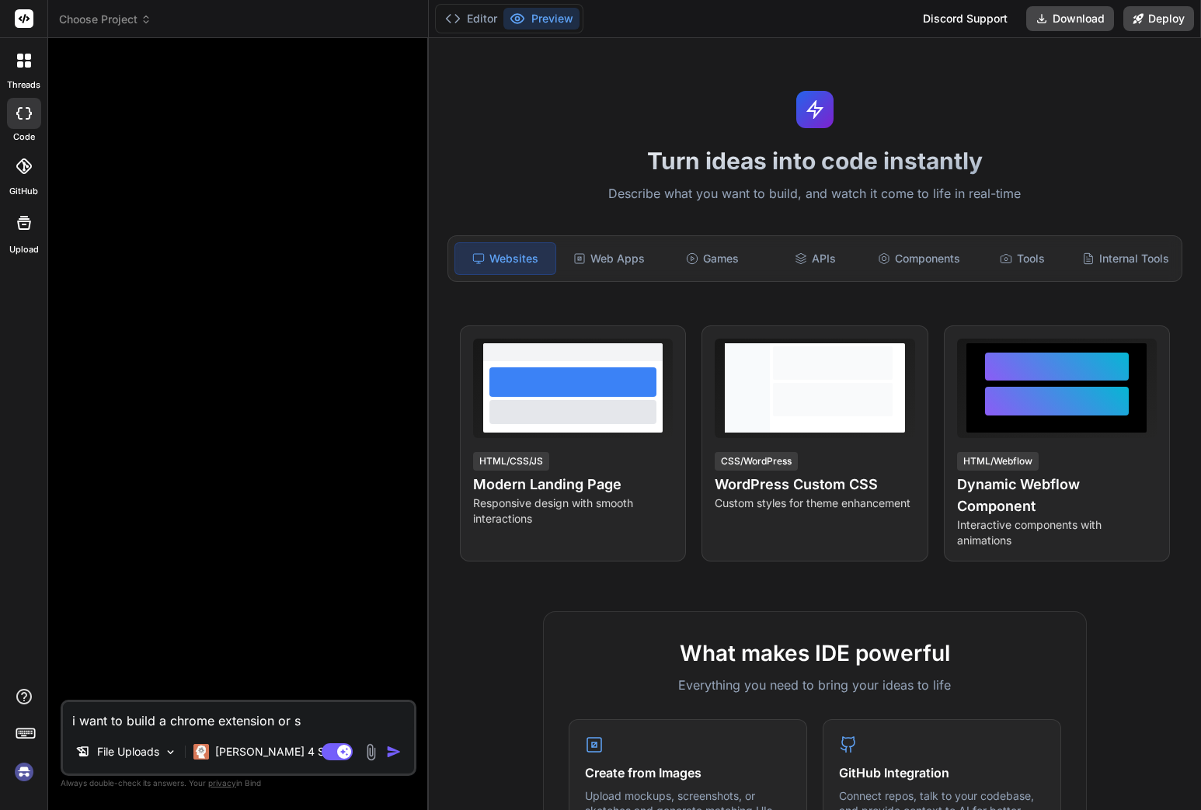
type textarea "x"
type textarea "i want to build a chrome extension or so"
type textarea "x"
type textarea "i want to build a chrome extension or som"
type textarea "x"
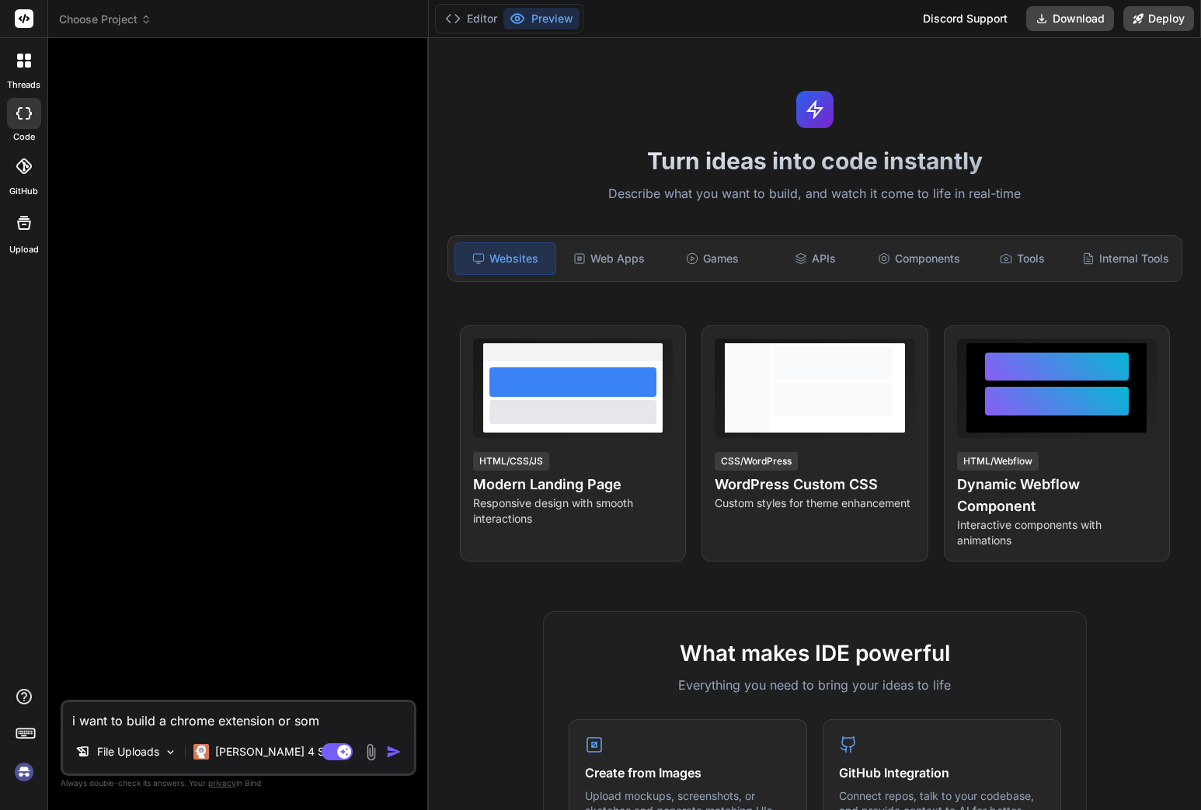
type textarea "i want to build a chrome extension or some"
type textarea "x"
type textarea "i want to build a chrome extension or somet"
type textarea "x"
type textarea "i want to build a chrome extension or someth"
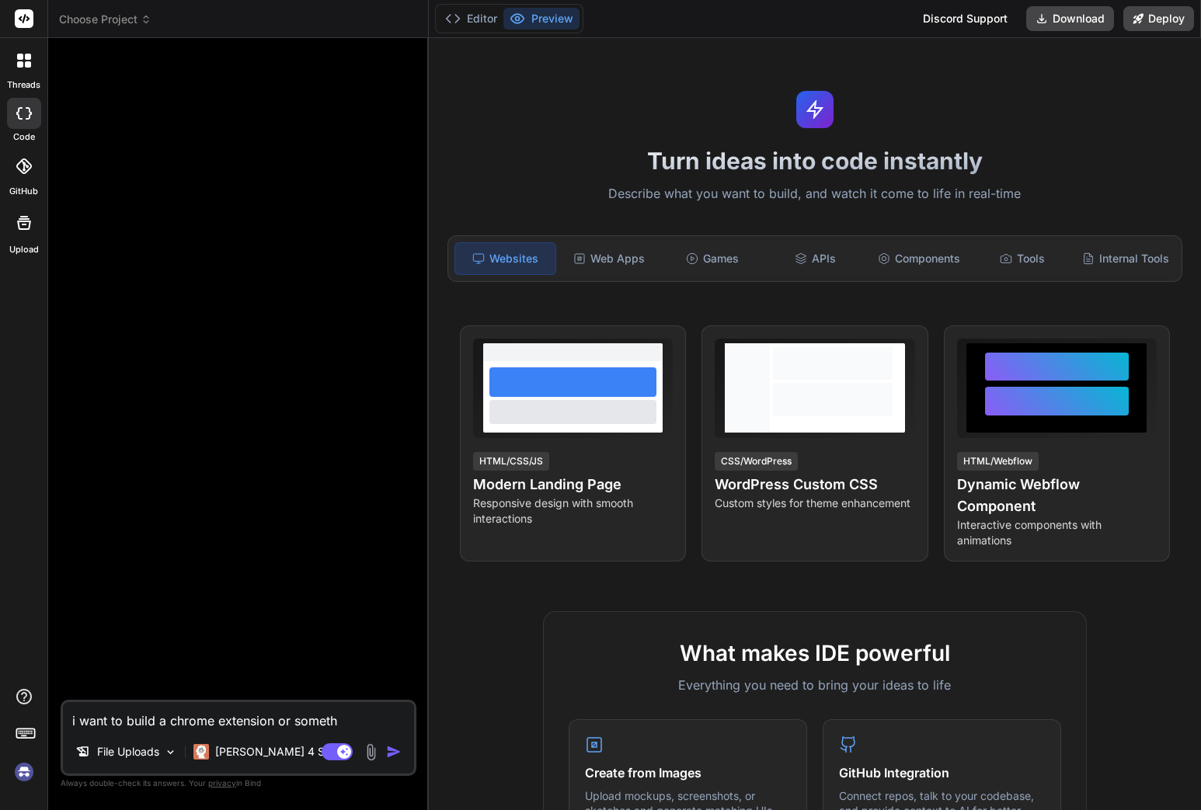
type textarea "x"
type textarea "i want to build a chrome extension or somethi"
type textarea "x"
type textarea "i want to build a chrome extension or somethin"
type textarea "x"
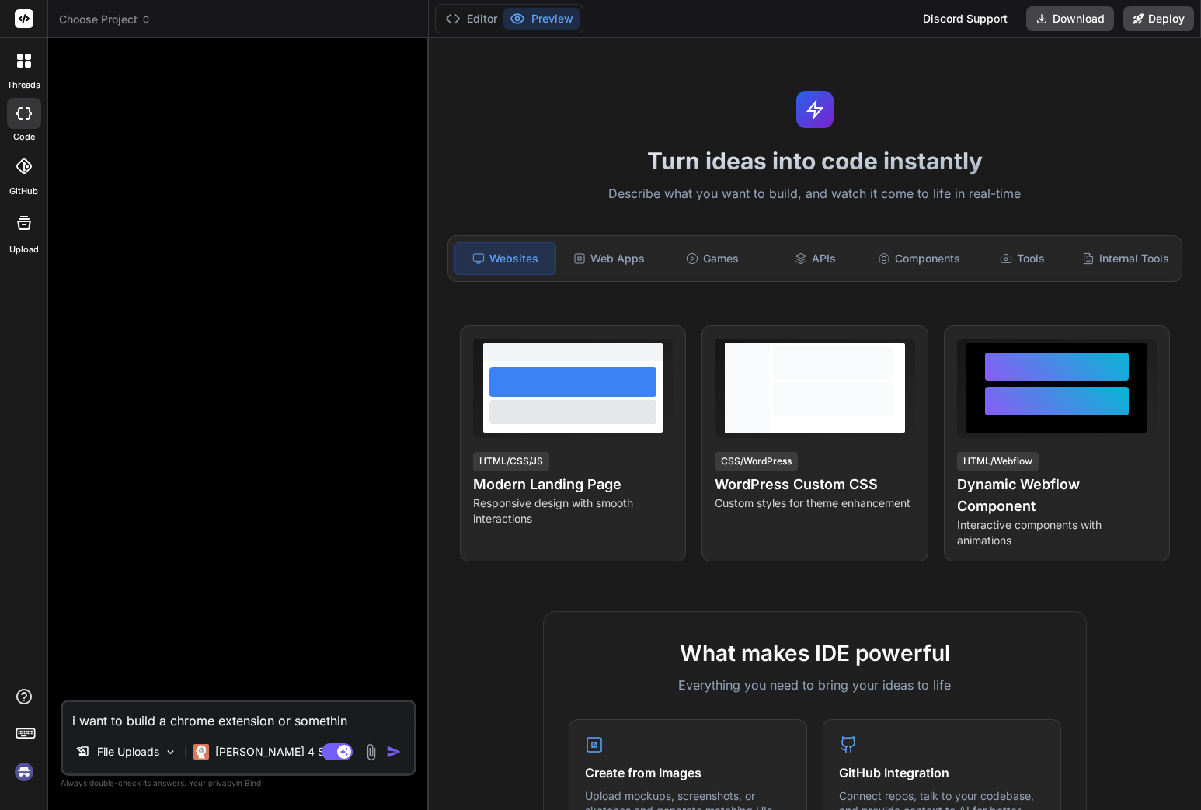
type textarea "i want to build a chrome extension or something"
type textarea "x"
type textarea "i want to build a chrome extension or something"
type textarea "x"
type textarea "i want to build a chrome extension or something s"
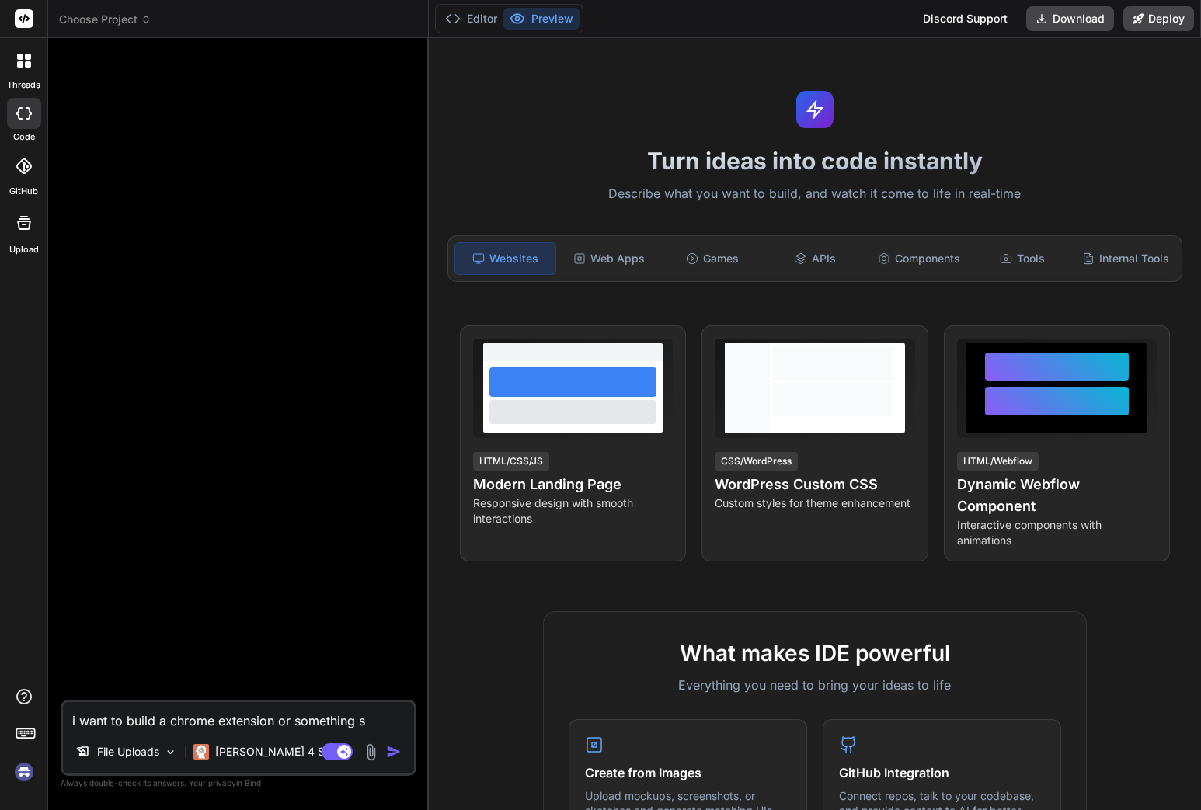
type textarea "x"
type textarea "i want to build a chrome extension or something si"
type textarea "x"
type textarea "i want to build a chrome extension or something sim"
type textarea "x"
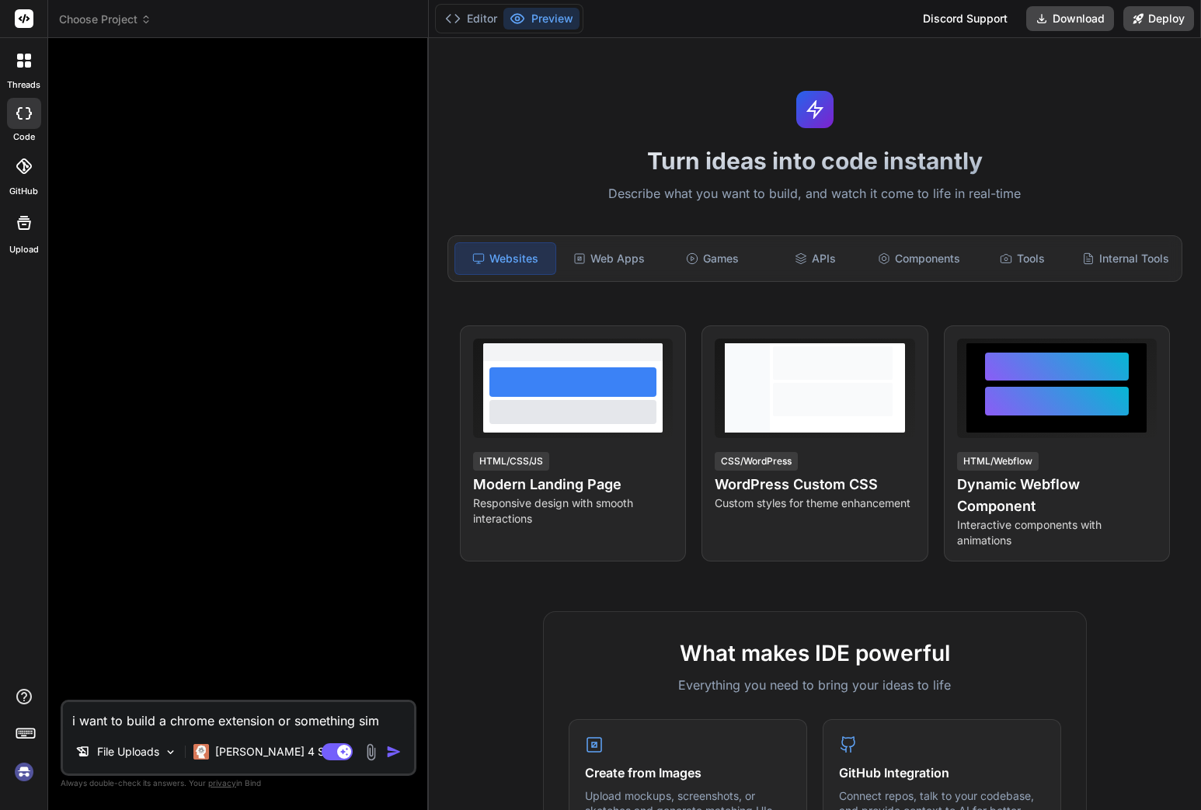
type textarea "i want to build a chrome extension or something simi"
type textarea "x"
type textarea "i want to build a chrome extension or something simil"
type textarea "x"
type textarea "i want to build a chrome extension or something simila"
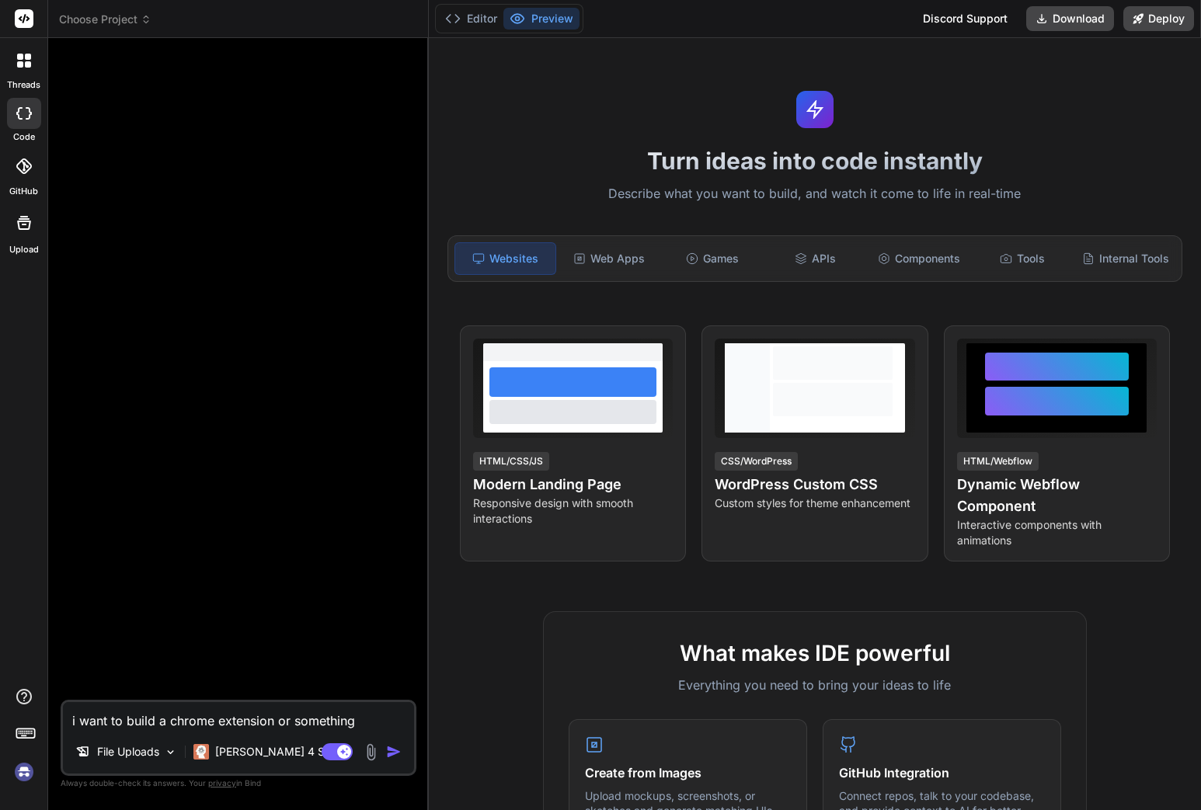
type textarea "x"
type textarea "i want to build a chrome extension or something similar"
type textarea "x"
type textarea "i want to build a chrome extension or something similar"
type textarea "x"
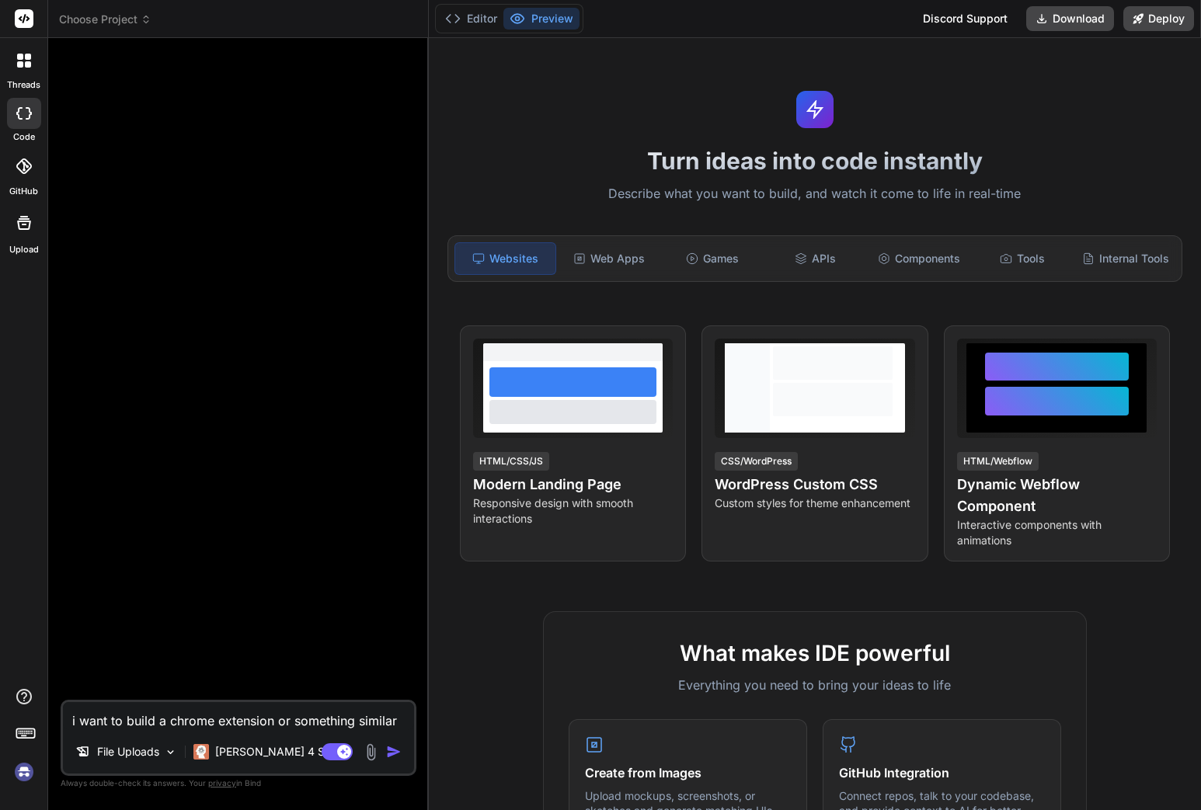
type textarea "i want to build a chrome extension or something similar t"
type textarea "x"
type textarea "i want to build a chrome extension or something similar th"
type textarea "x"
type textarea "i want to build a chrome extension or something similar tha"
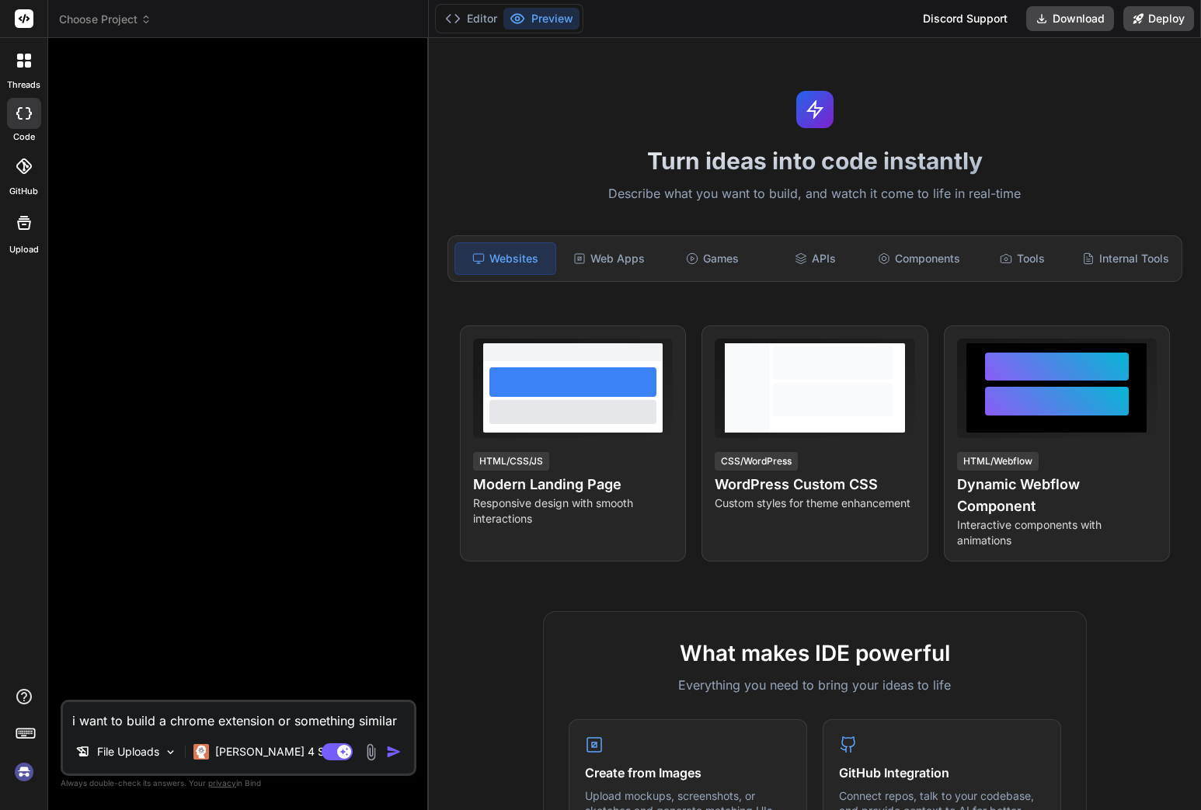
type textarea "x"
type textarea "i want to build a chrome extension or something similar that"
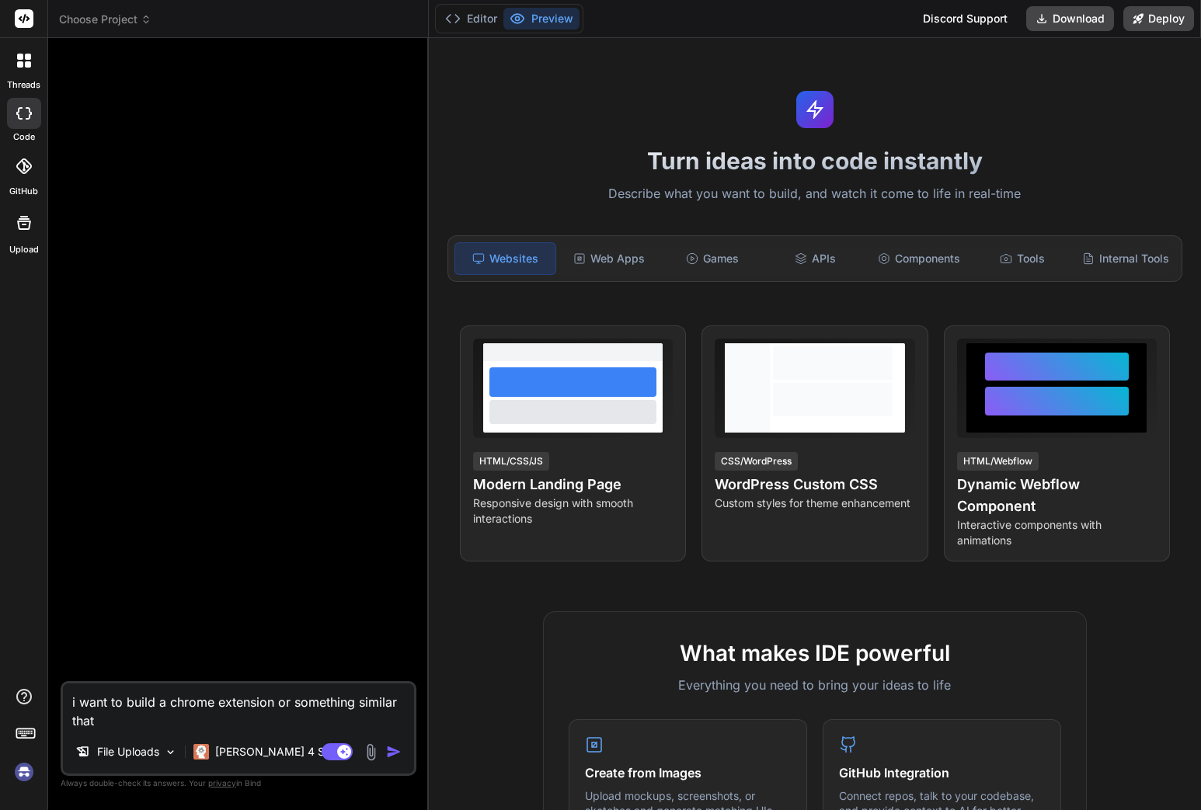
type textarea "x"
type textarea "i want to build a chrome extension or something similar that"
type textarea "x"
type textarea "i want to build a chrome extension or something similar that w"
type textarea "x"
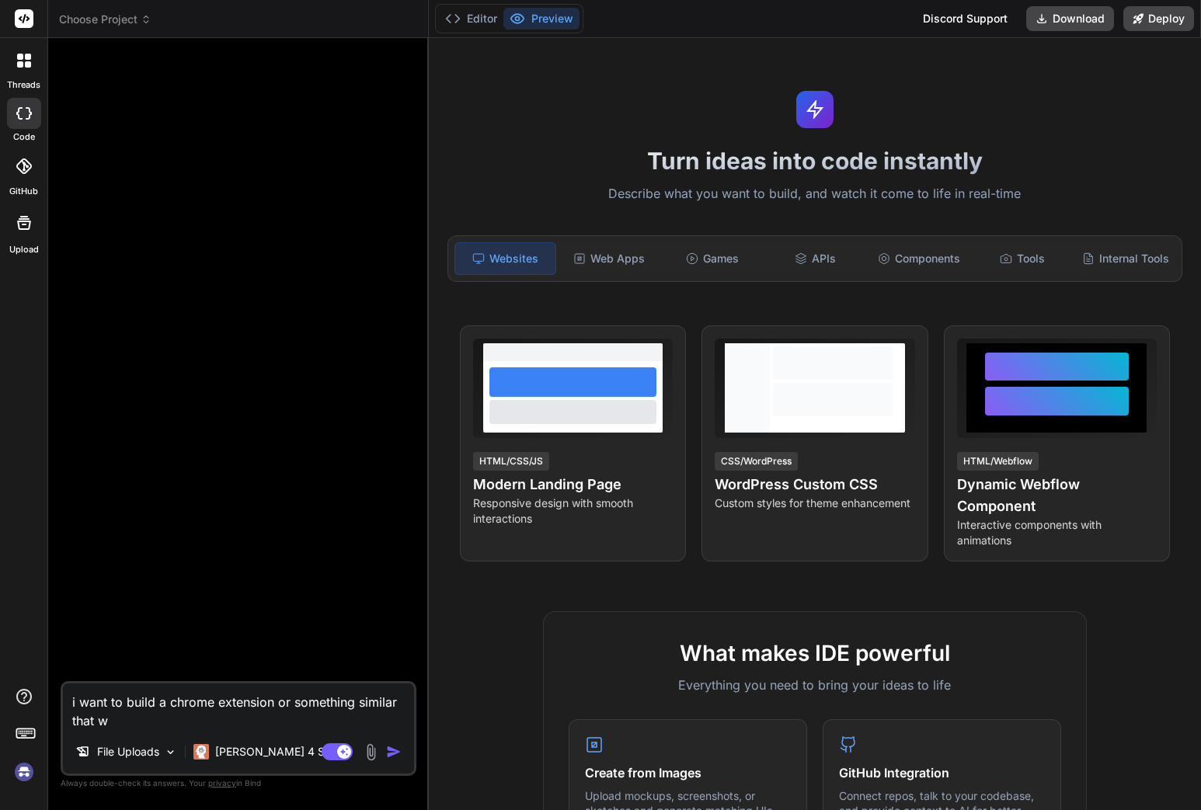
type textarea "i want to build a chrome extension or something similar that wi"
type textarea "x"
type textarea "i want to build a chrome extension or something similar that wil"
type textarea "x"
type textarea "i want to build a chrome extension or something similar that will"
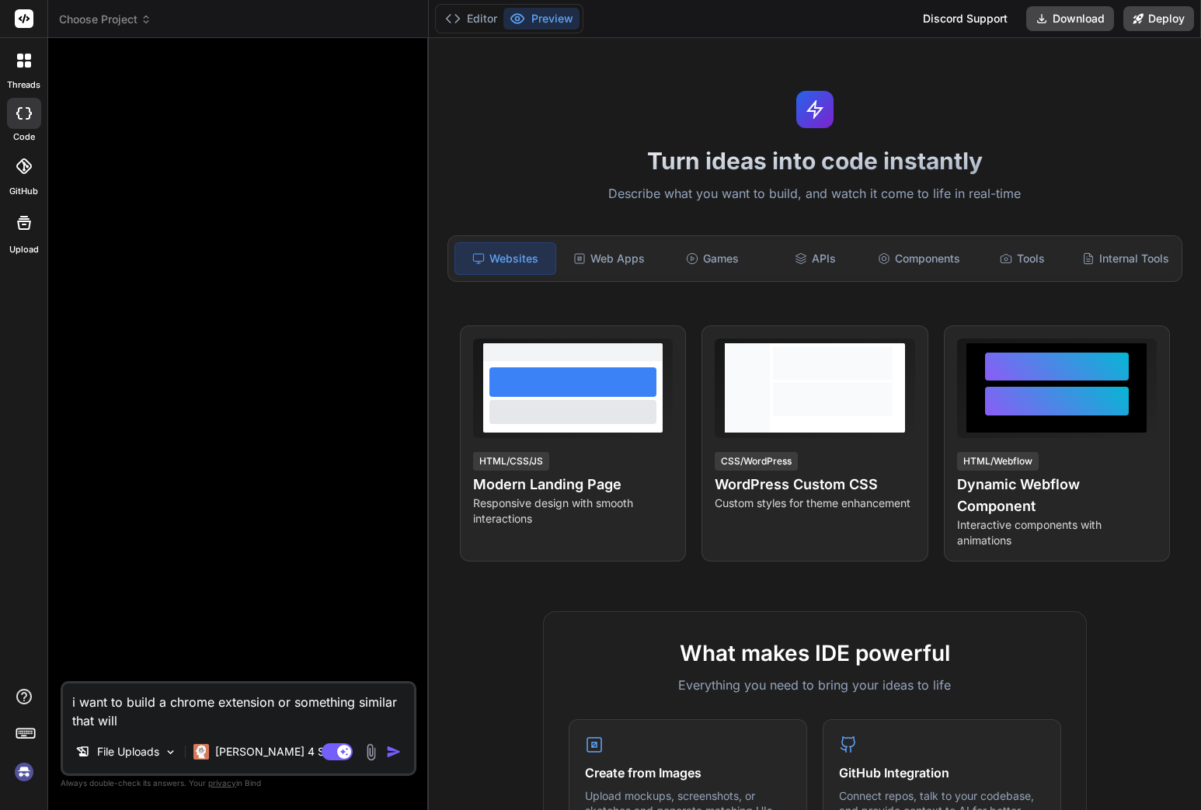
type textarea "x"
type textarea "i want to build a chrome extension or something similar that will"
type textarea "x"
type textarea "i want to build a chrome extension or something similar that will g"
type textarea "x"
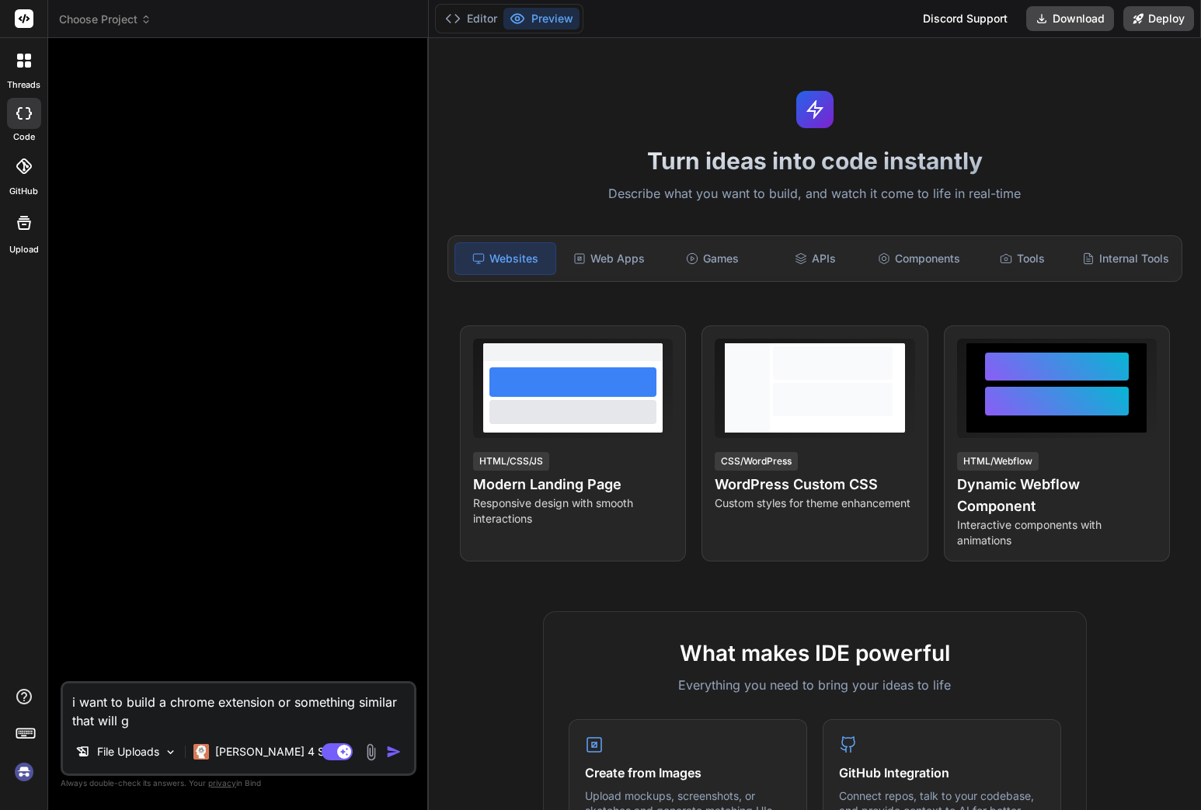
type textarea "i want to build a chrome extension or something similar that will gi"
type textarea "x"
type textarea "i want to build a chrome extension or something similar that will giv"
type textarea "x"
type textarea "i want to build a chrome extension or something similar that will give"
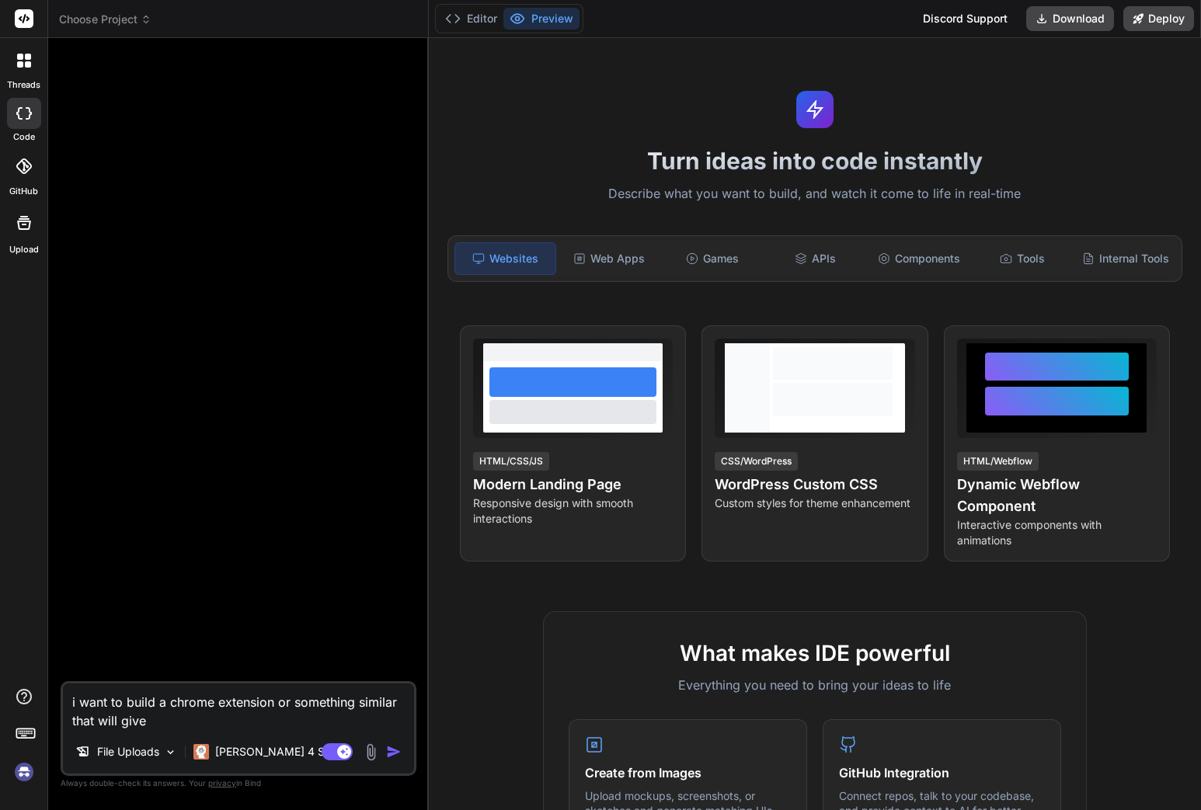
type textarea "x"
type textarea "i want to build a chrome extension or something similar that will give"
type textarea "x"
type textarea "i want to build a chrome extension or something similar that will give l"
type textarea "x"
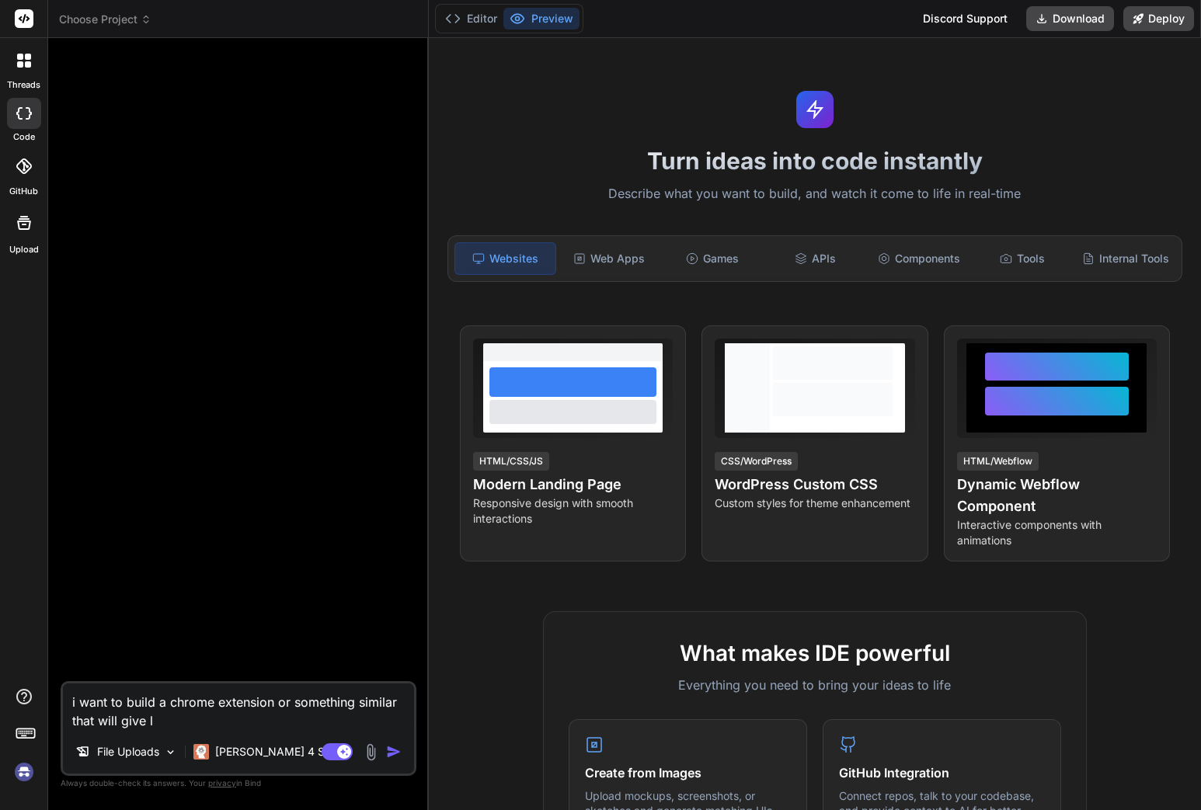
type textarea "i want to build a chrome extension or something similar that will give li"
type textarea "x"
type textarea "i want to build a chrome extension or something similar that will give liv"
type textarea "x"
type textarea "i want to build a chrome extension or something similar that will give live"
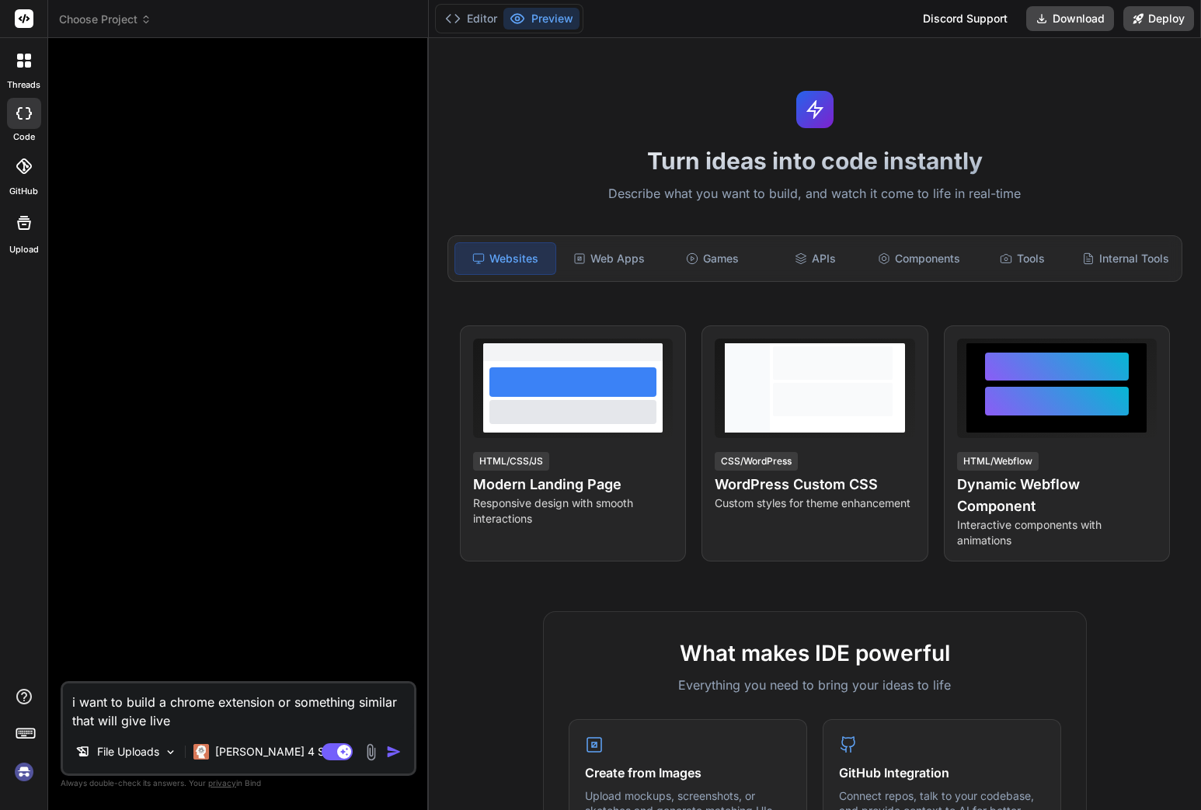
type textarea "x"
type textarea "i want to build a chrome extension or something similar that will give live"
type textarea "x"
type textarea "i want to build a chrome extension or something similar that will give live f"
type textarea "x"
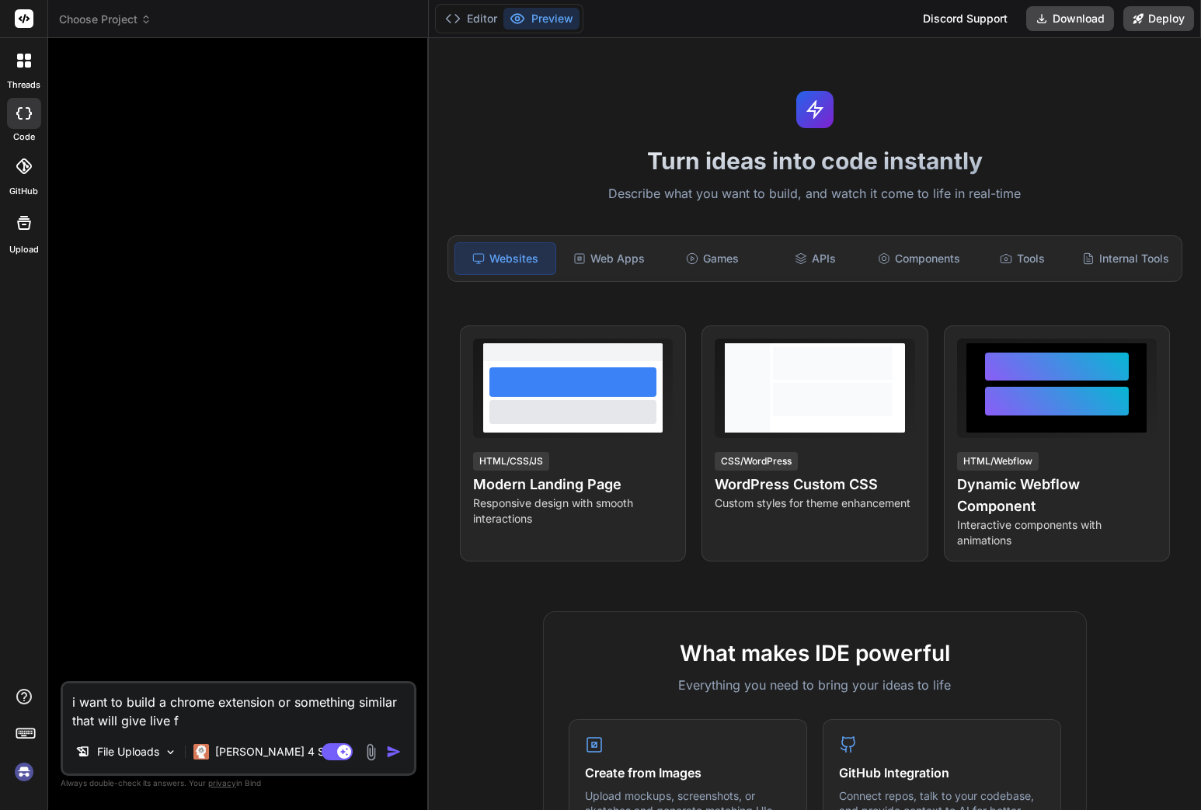
type textarea "i want to build a chrome extension or something similar that will give live"
type textarea "x"
type textarea "i want to build a chrome extension or something similar that will give live f"
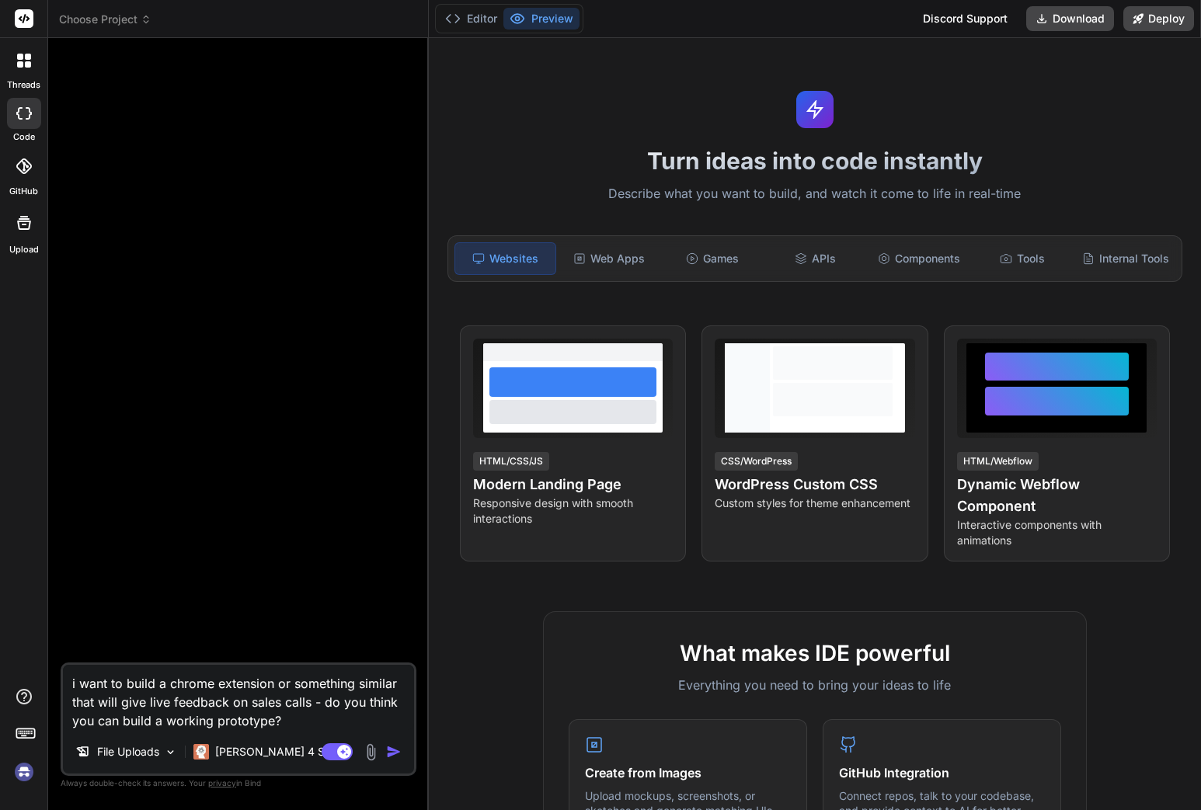
click at [394, 752] on img "button" at bounding box center [394, 752] width 16 height 16
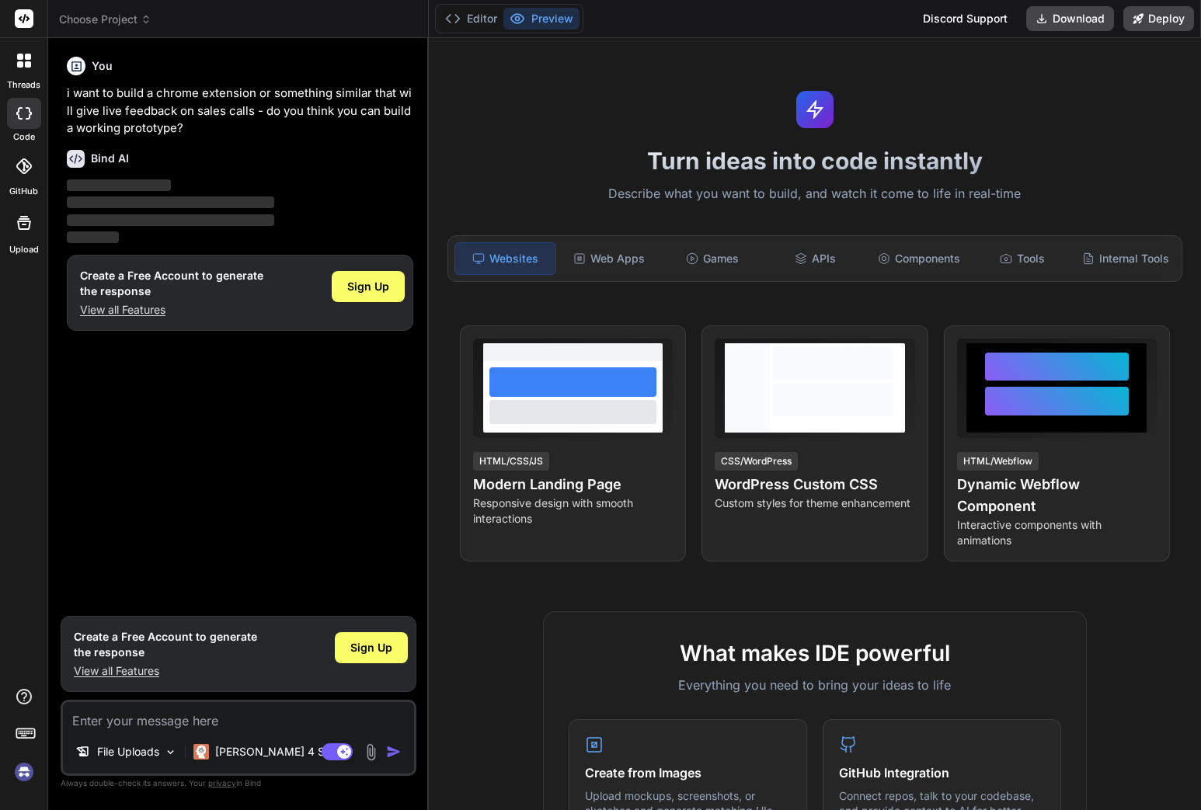
click at [28, 19] on icon at bounding box center [25, 18] width 12 height 9
click at [26, 763] on img at bounding box center [24, 772] width 26 height 26
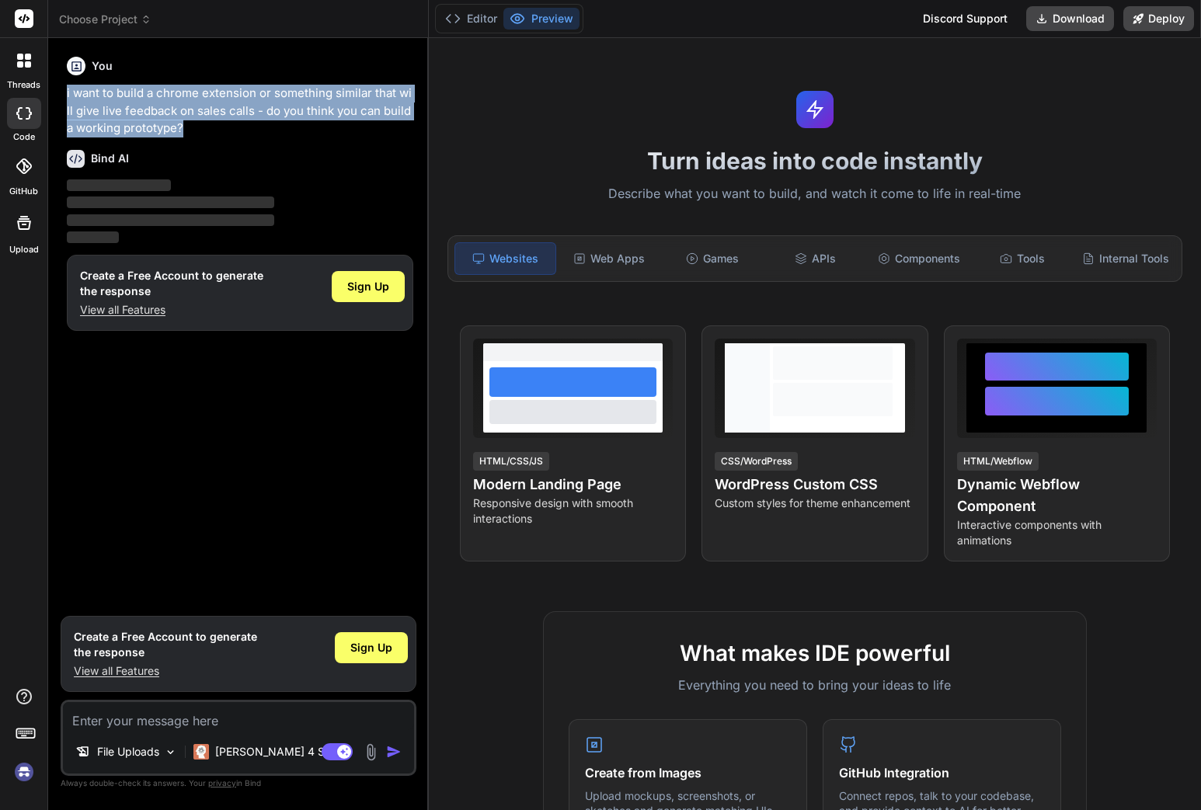
drag, startPoint x: 193, startPoint y: 131, endPoint x: 61, endPoint y: 92, distance: 137.8
click at [61, 92] on div "You i want to build a chrome extension or something similar that will give live…" at bounding box center [239, 429] width 356 height 759
copy p "i want to build a chrome extension or something similar that will give live fee…"
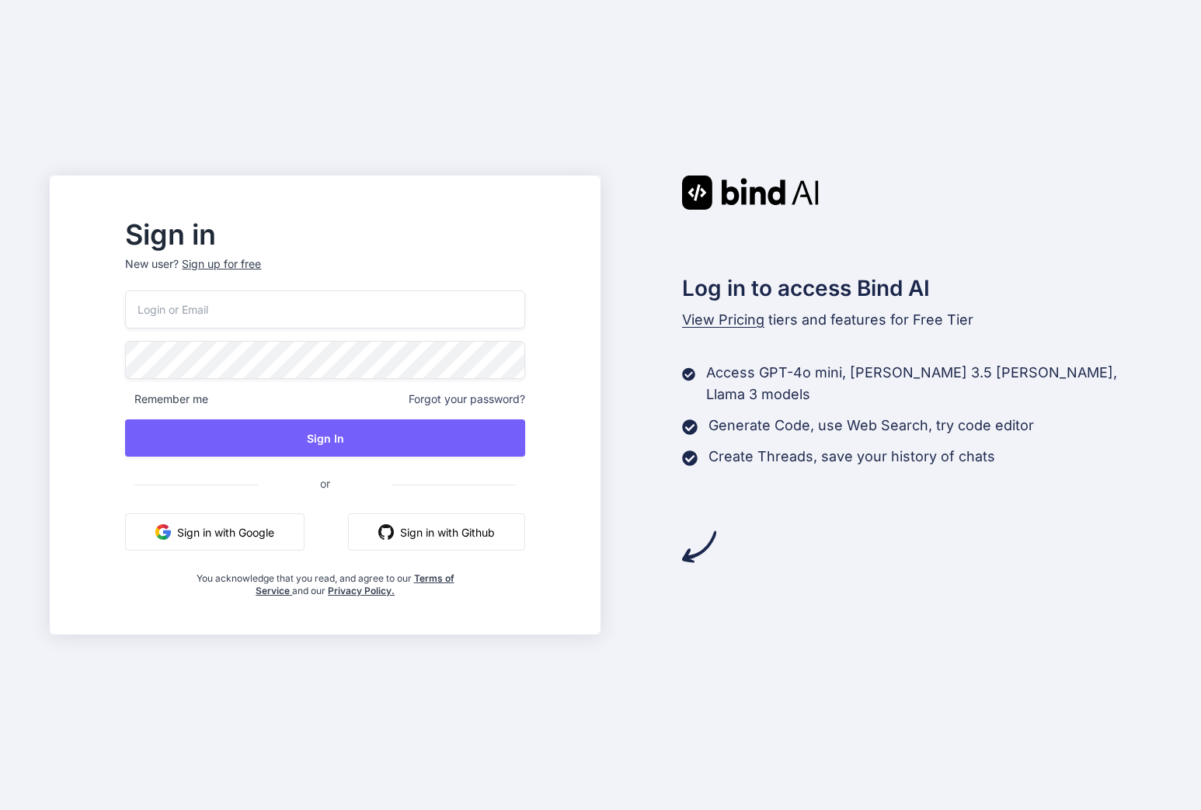
click at [329, 315] on input "email" at bounding box center [324, 309] width 399 height 38
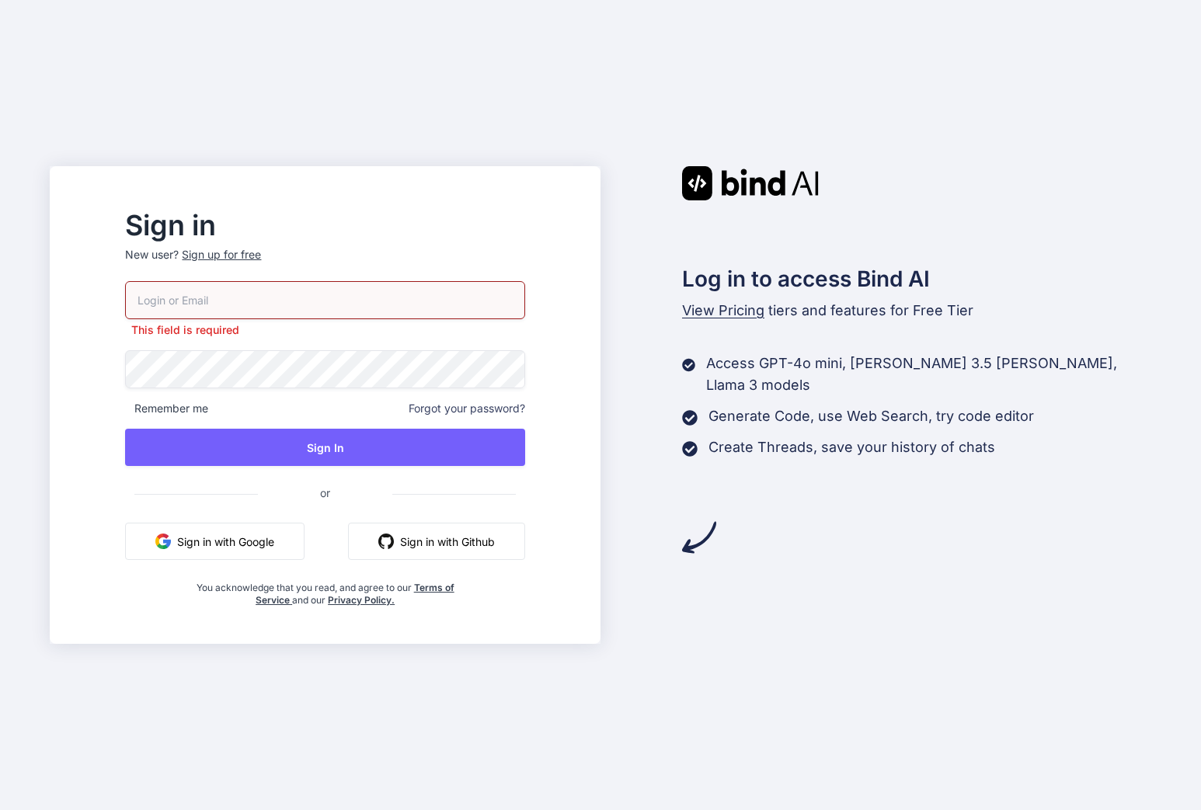
type input "timpetch@googlemail.com"
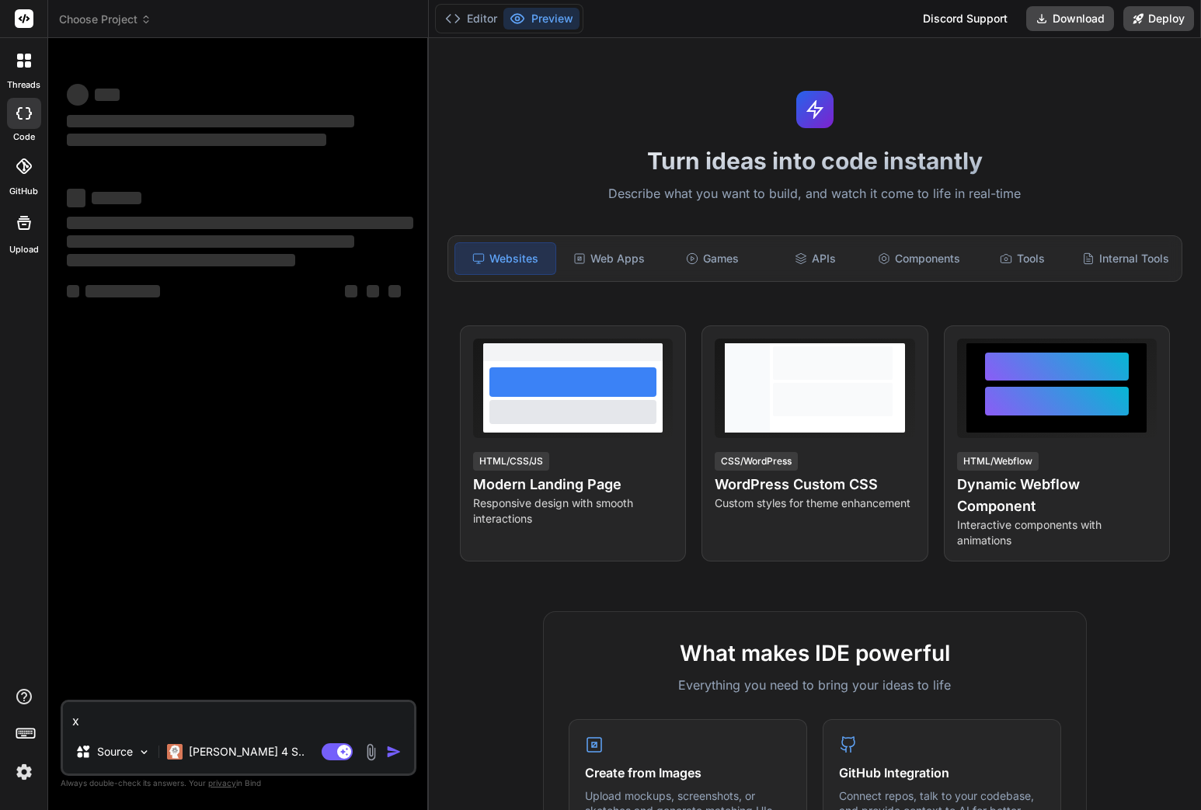
click at [202, 717] on textarea "x" at bounding box center [238, 716] width 351 height 28
type textarea "i want to build a chrome extension or something similar that will give live fee…"
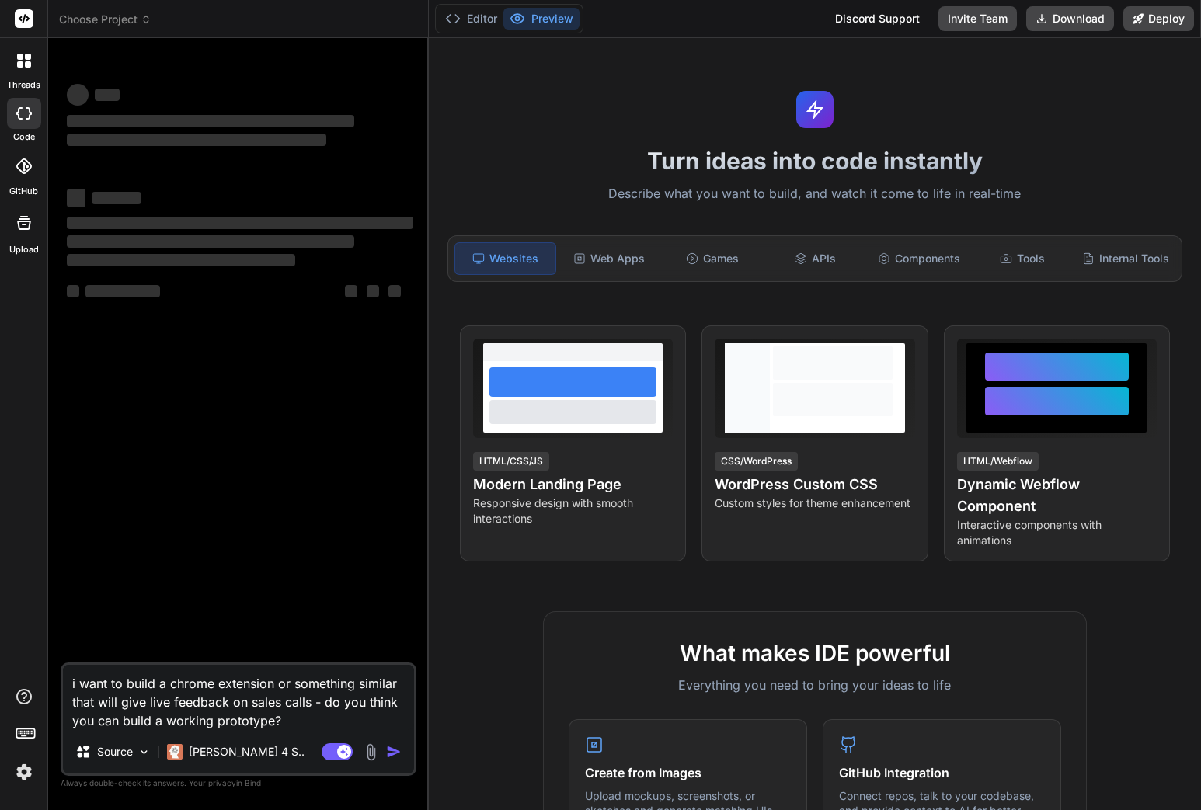
type textarea "x"
type textarea "i want to build a chrome extension or something similar that will give live fee…"
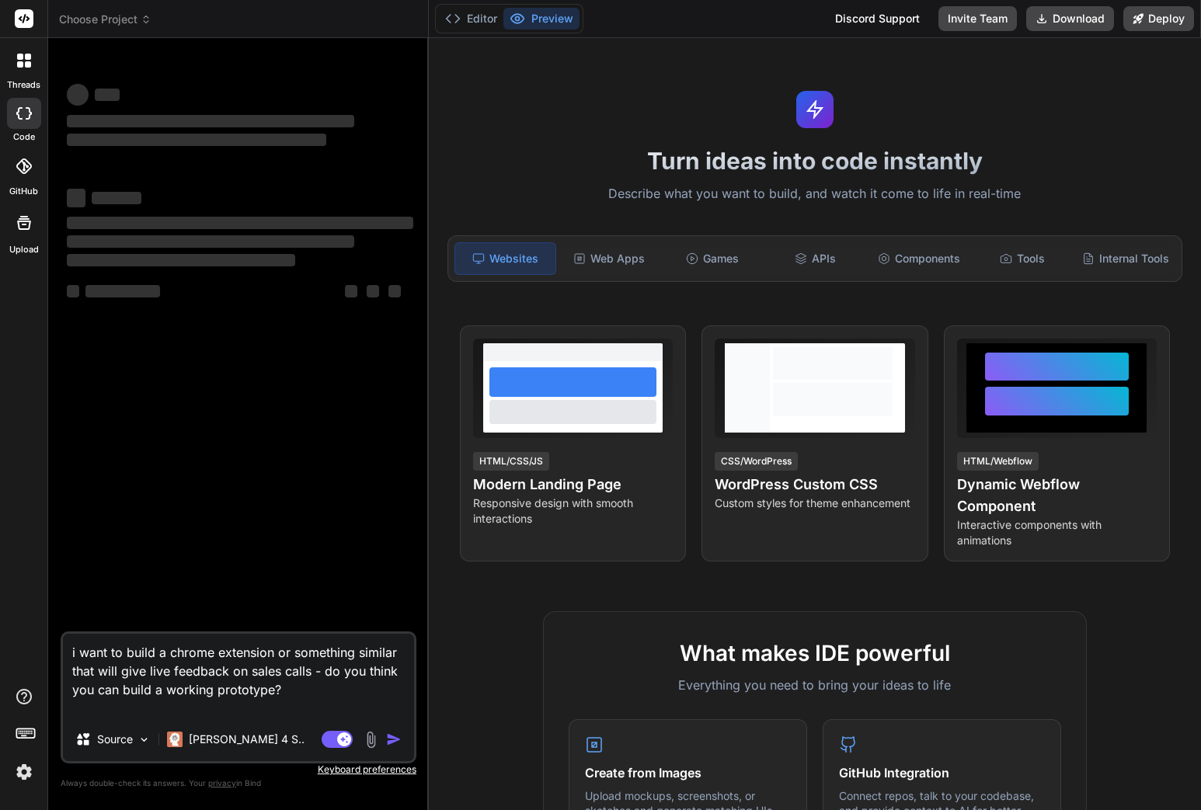
type textarea "x"
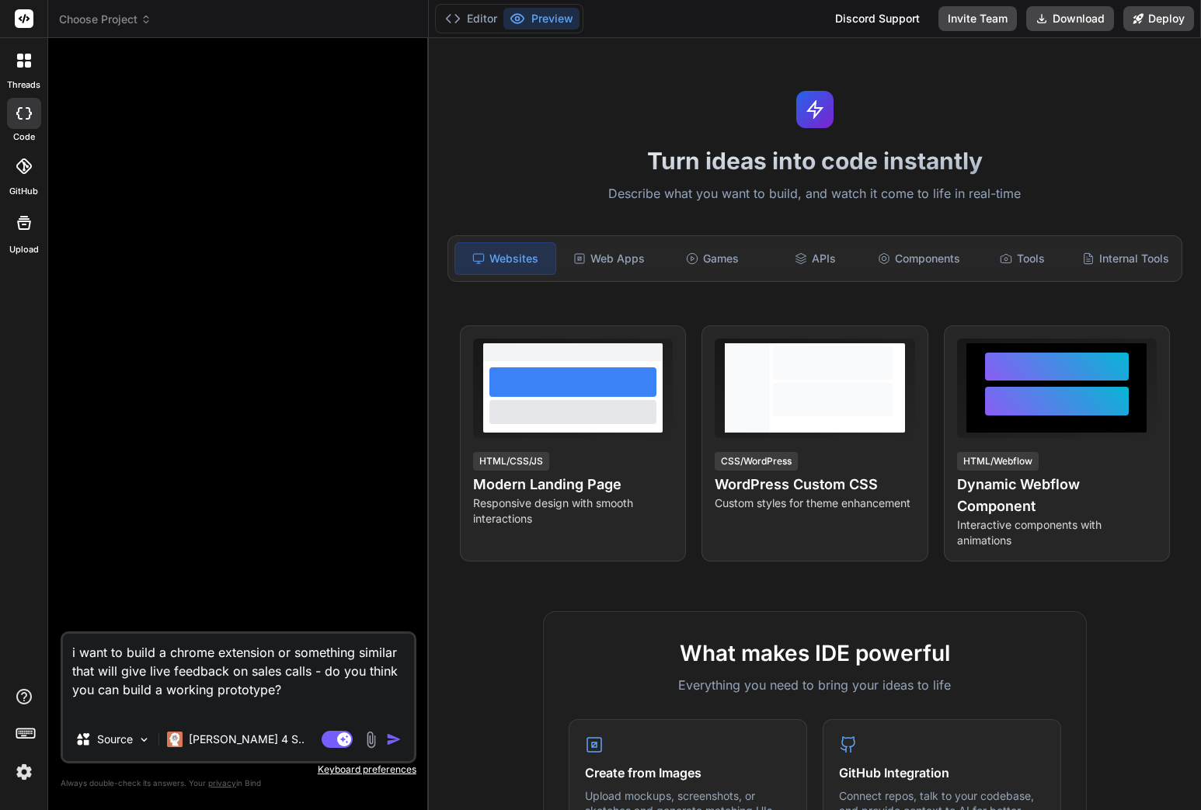
type textarea "i want to build a chrome extension or something similar that will give live fee…"
click at [395, 739] on img "button" at bounding box center [394, 740] width 16 height 16
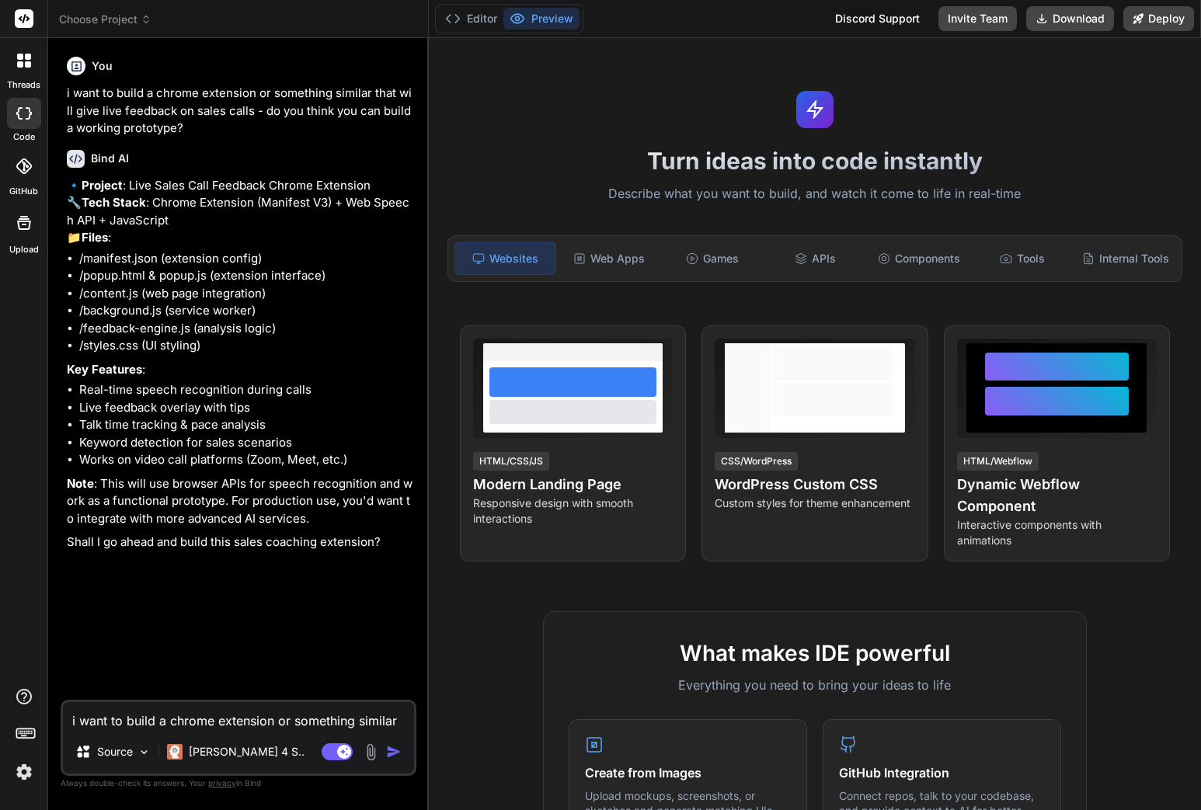
type textarea "x"
click at [301, 720] on textarea "i want to build a chrome extension or something similar that will give live fee…" at bounding box center [238, 716] width 351 height 28
type textarea "w"
type textarea "x"
type textarea "wh"
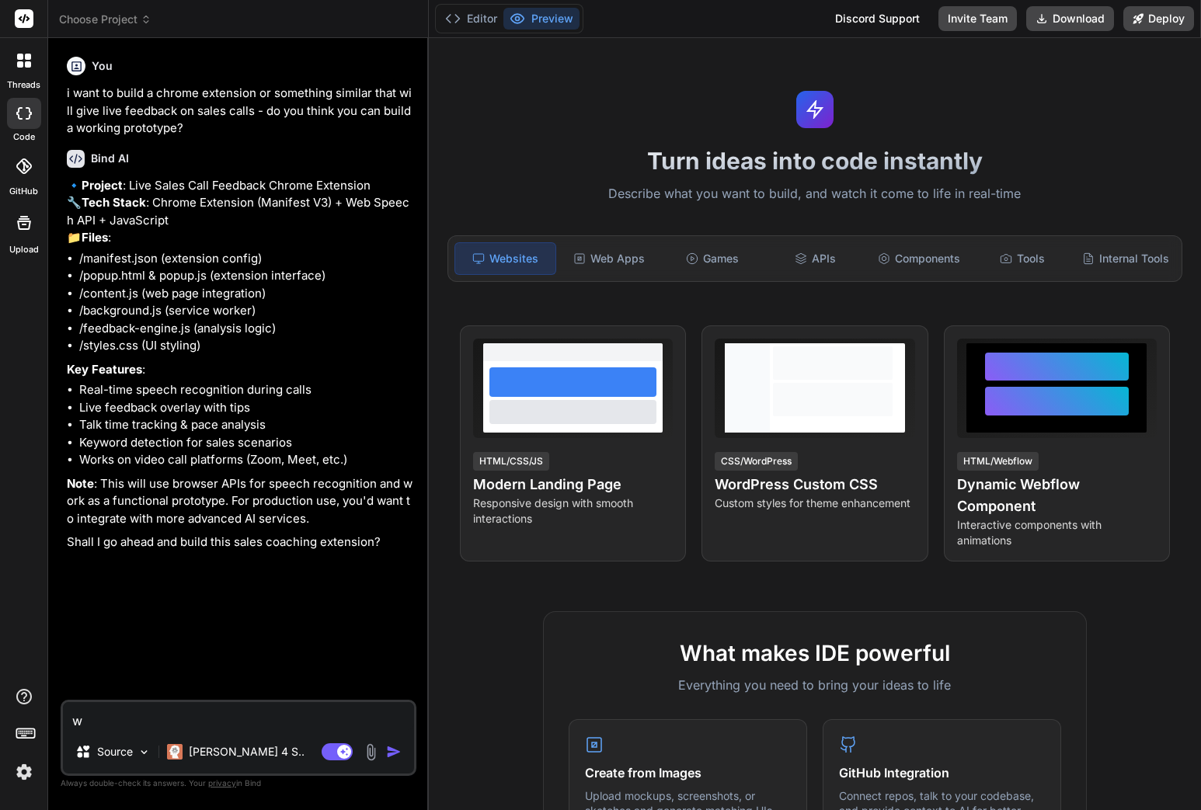
type textarea "x"
type textarea "whe"
type textarea "x"
type textarea "wher"
type textarea "x"
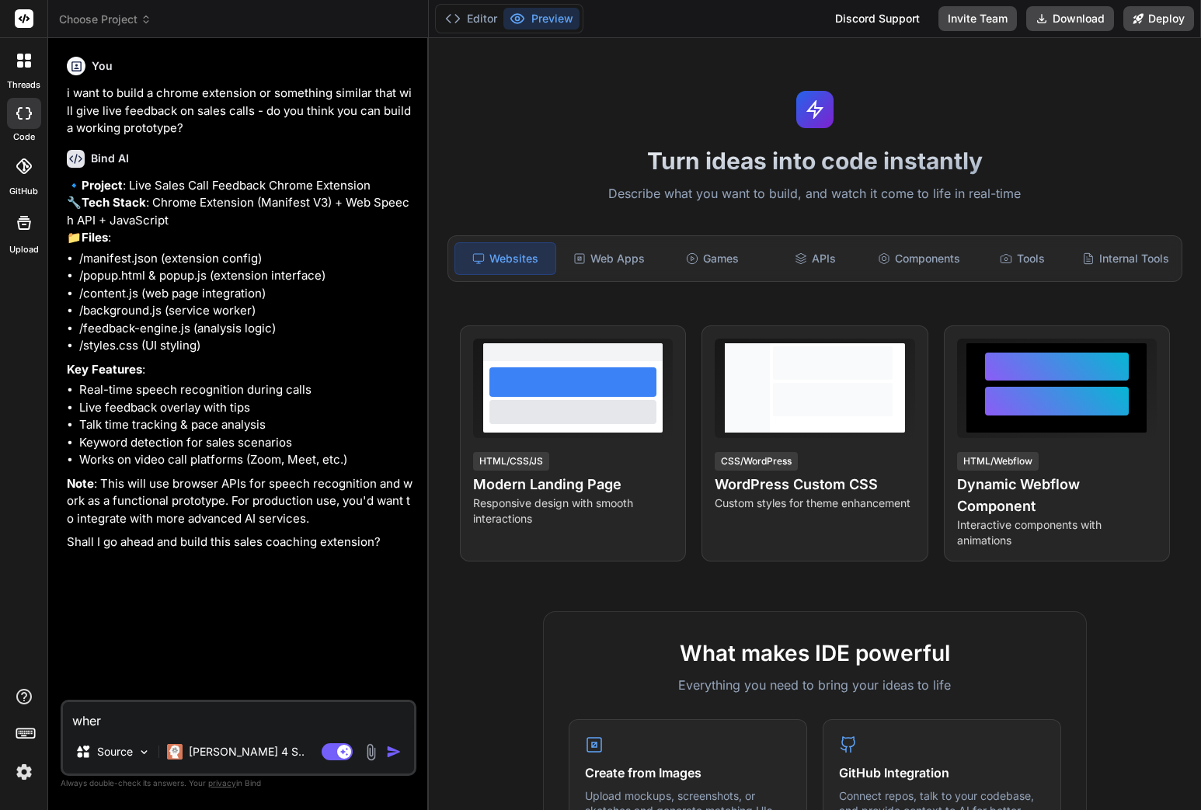
type textarea "where"
type textarea "x"
type textarea "where"
type textarea "x"
type textarea "where d"
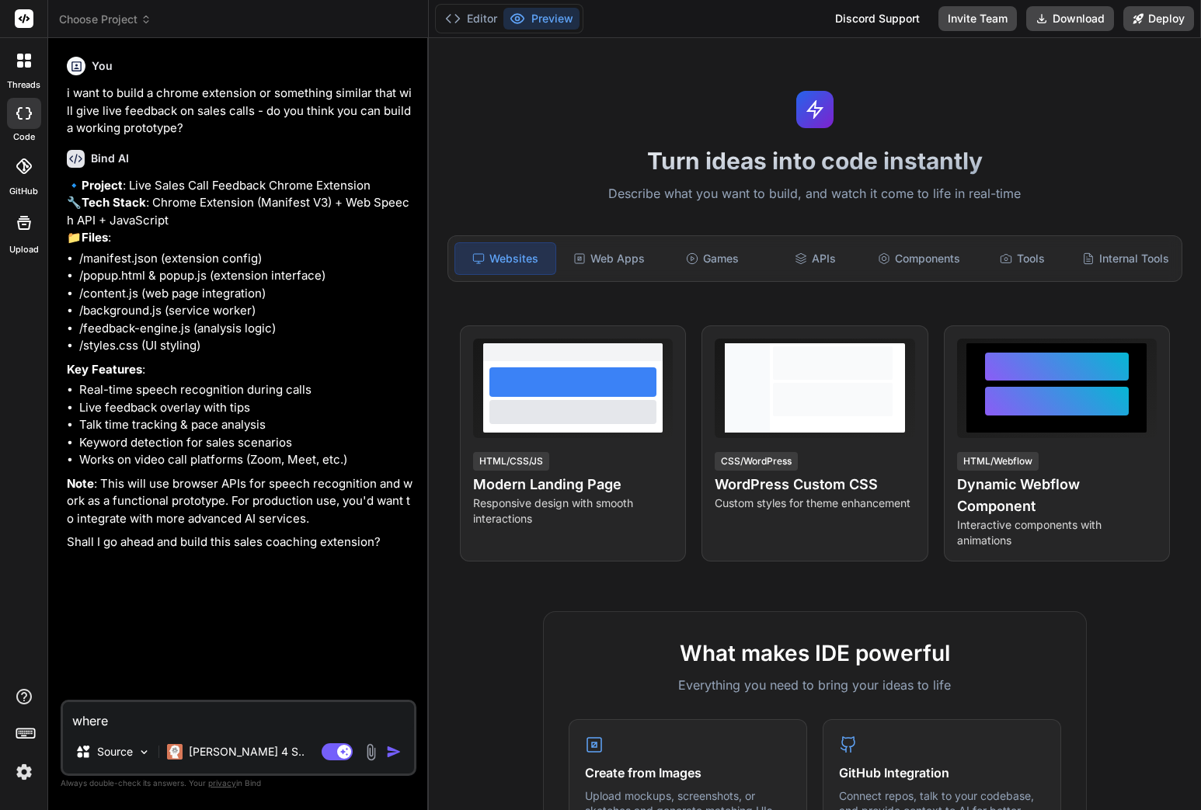
type textarea "x"
type textarea "where do"
type textarea "x"
type textarea "where do"
type textarea "x"
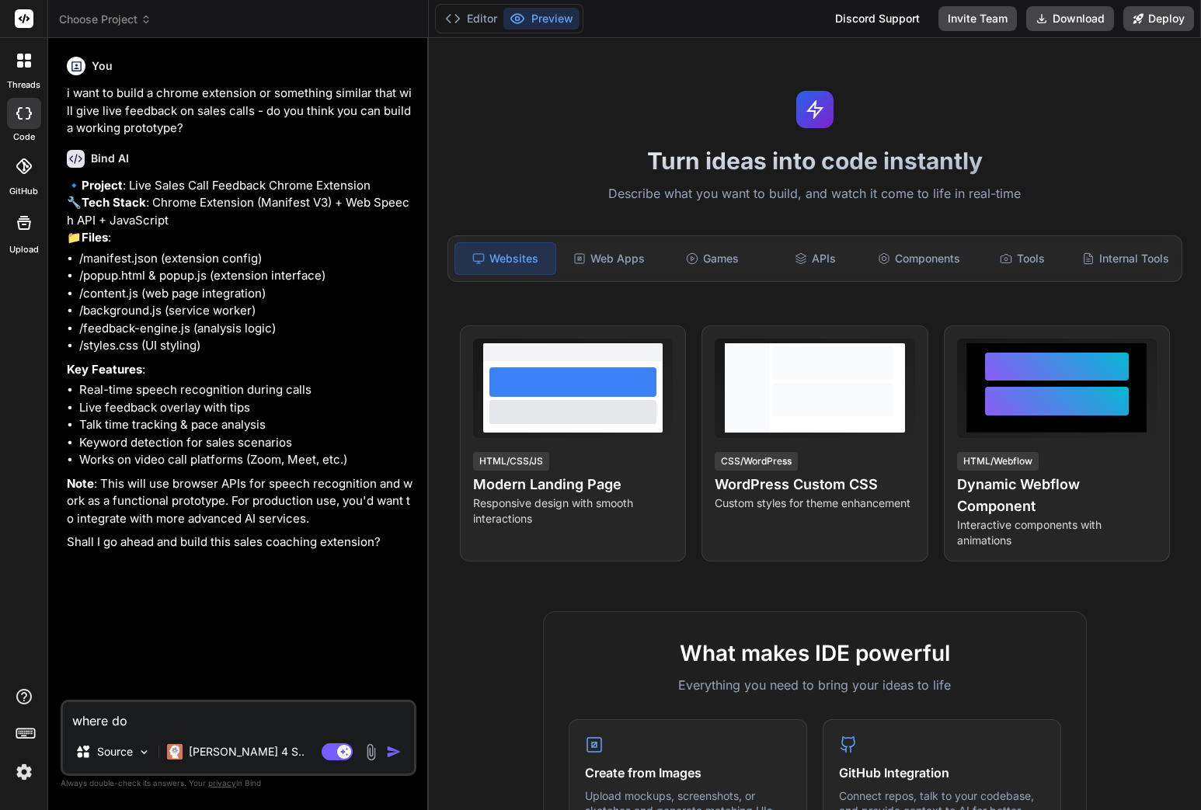
type textarea "where do i"
type textarea "x"
type textarea "where do i"
type textarea "x"
type textarea "where do i g"
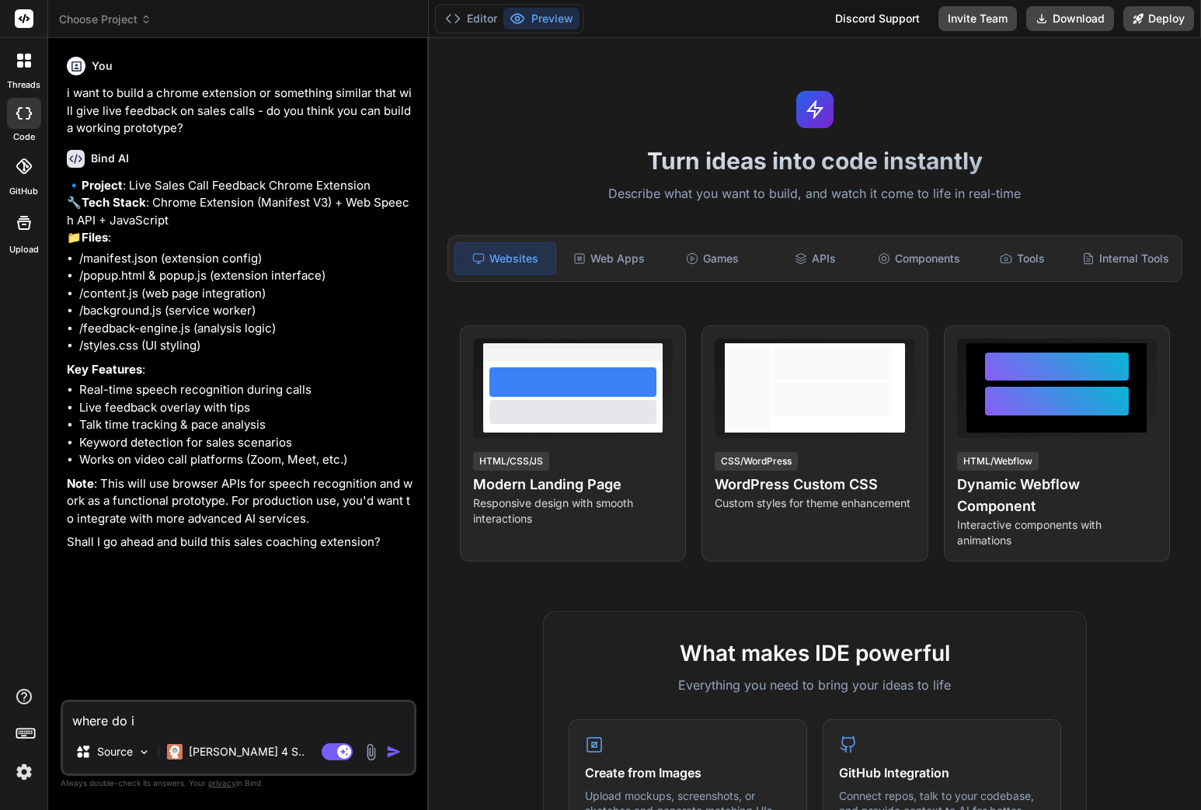
type textarea "x"
type textarea "where do i gi"
type textarea "x"
type textarea "where do i giv"
type textarea "x"
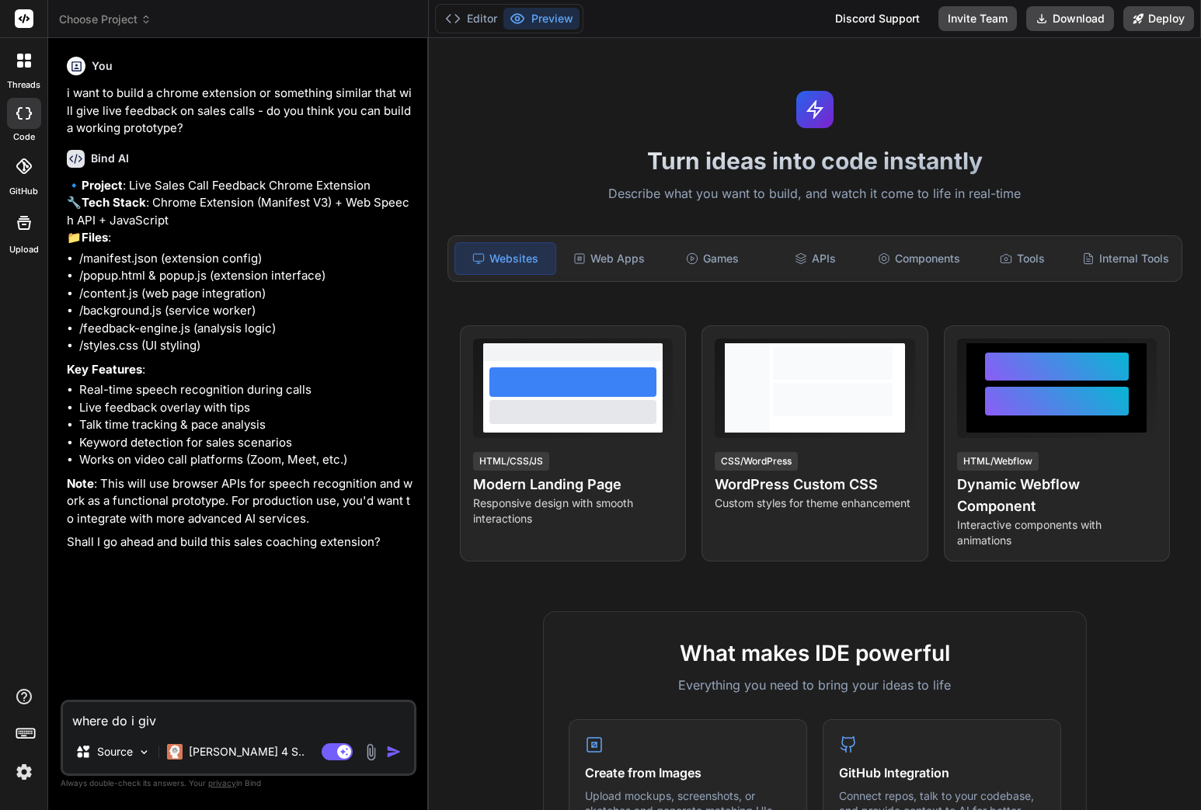
type textarea "where do i give"
type textarea "x"
type textarea "where do i give"
type textarea "x"
type textarea "where do i give i"
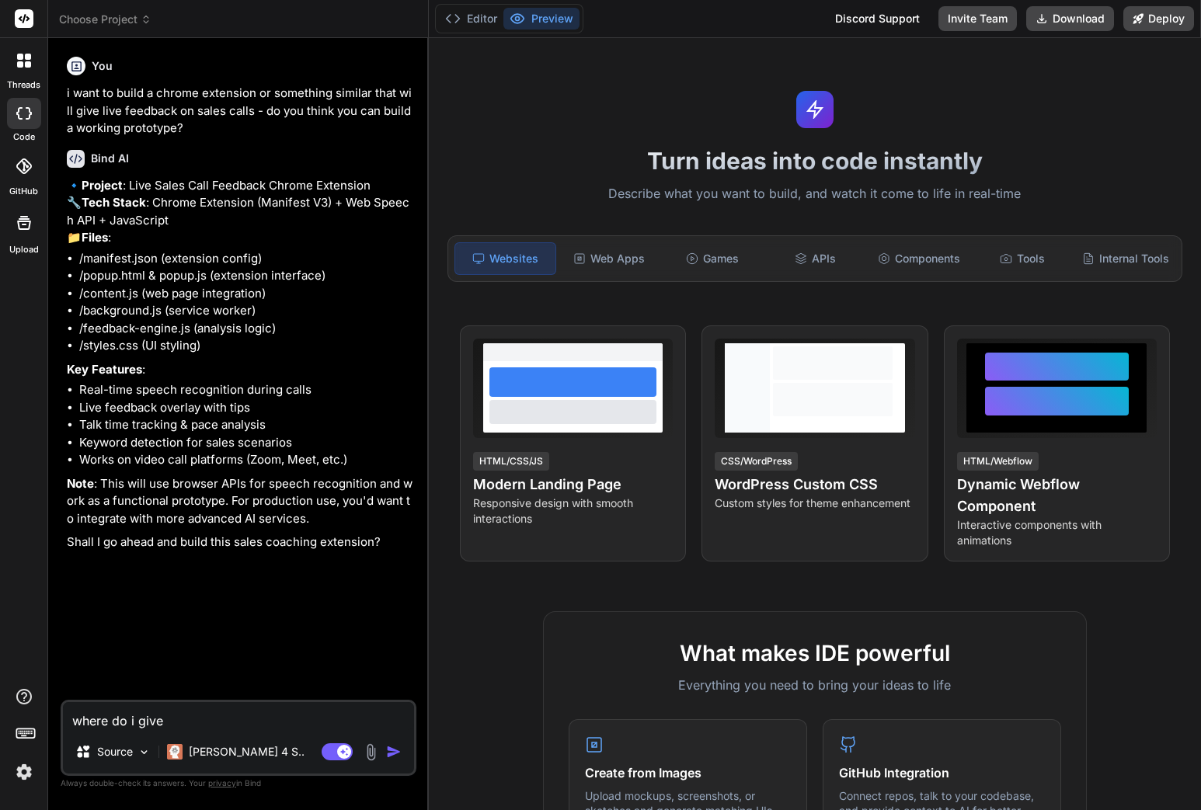
type textarea "x"
type textarea "where do i give it"
type textarea "x"
type textarea "where do i give it"
type textarea "x"
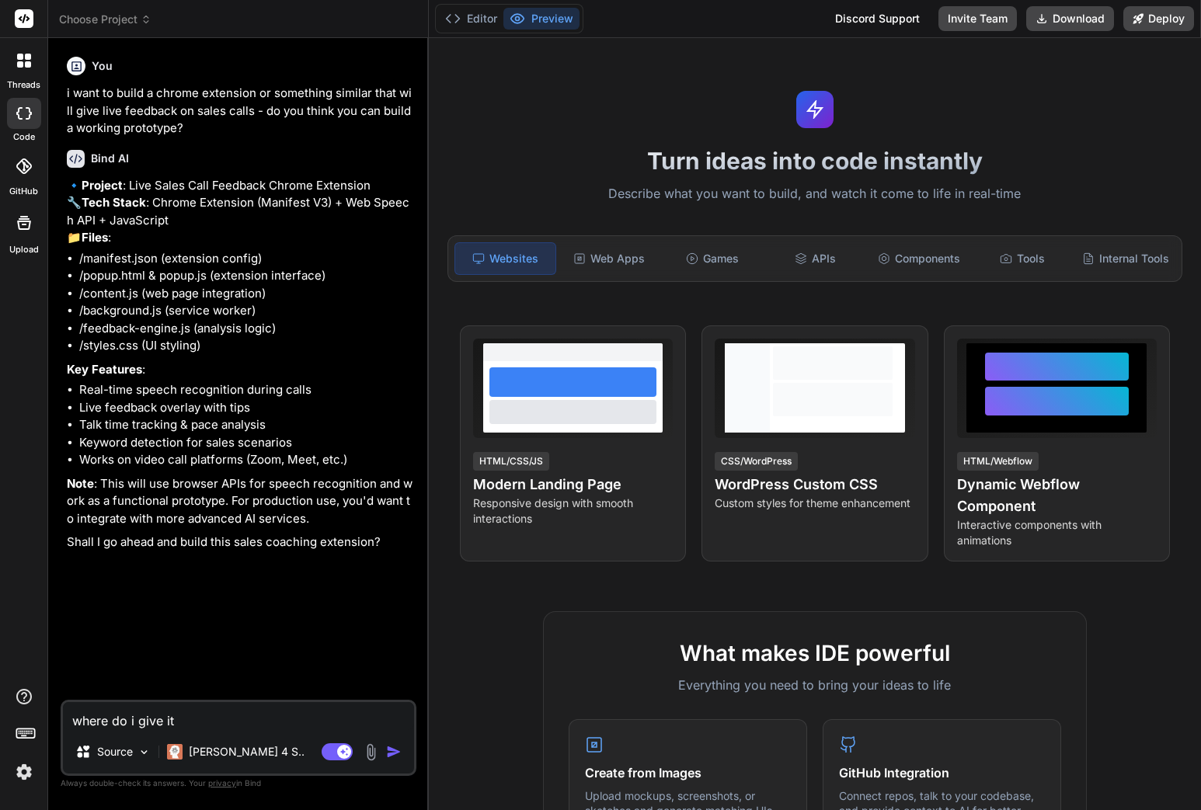
type textarea "where do i give it d"
type textarea "x"
type textarea "where do i give it de"
type textarea "x"
type textarea "where do i give it det"
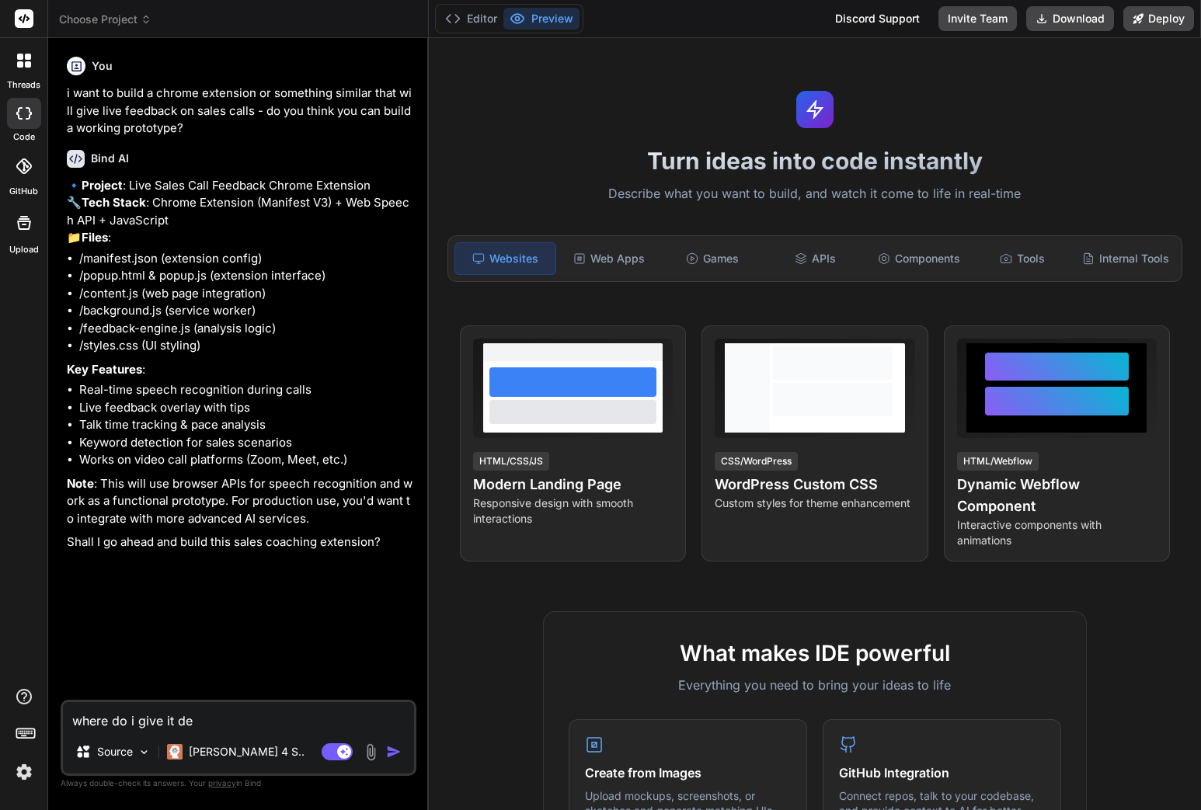
type textarea "x"
type textarea "where do i give it deta"
type textarea "x"
type textarea "where do i give it detai"
type textarea "x"
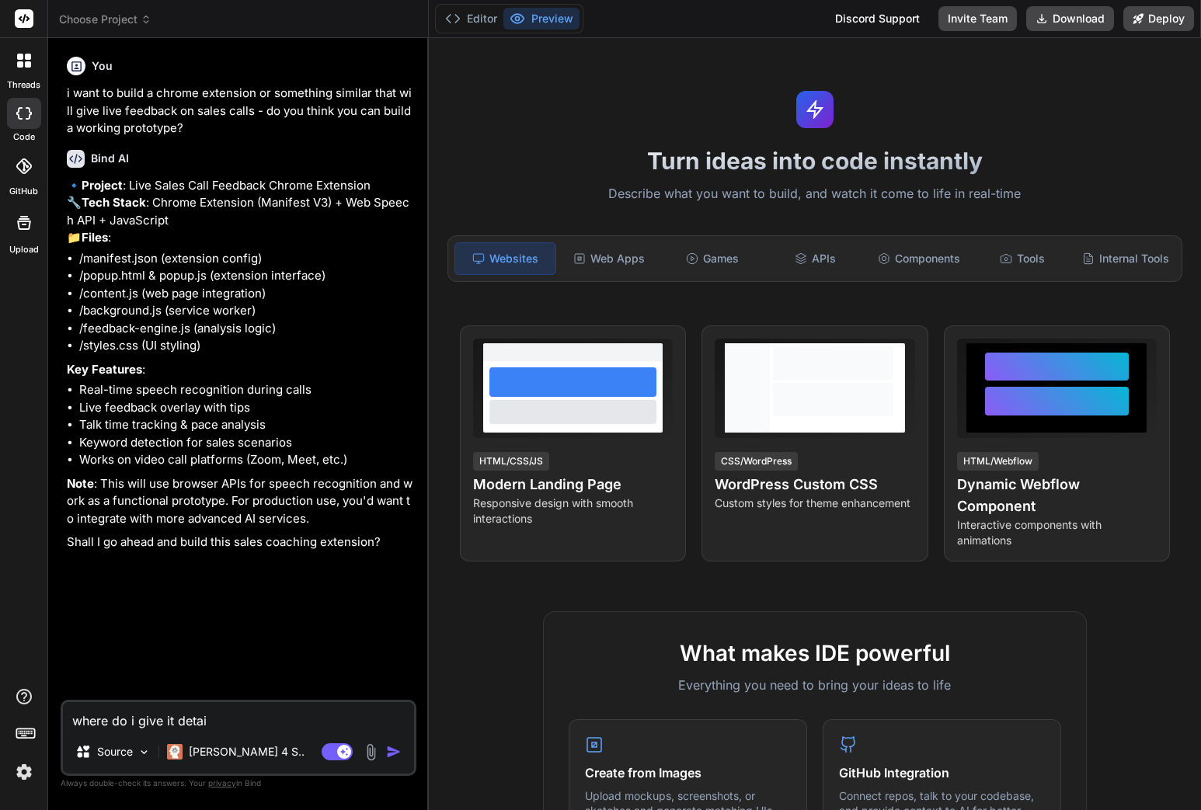
type textarea "where do i give it detail"
type textarea "x"
type textarea "where do i give it detaile"
type textarea "x"
type textarea "where do i give it detailed"
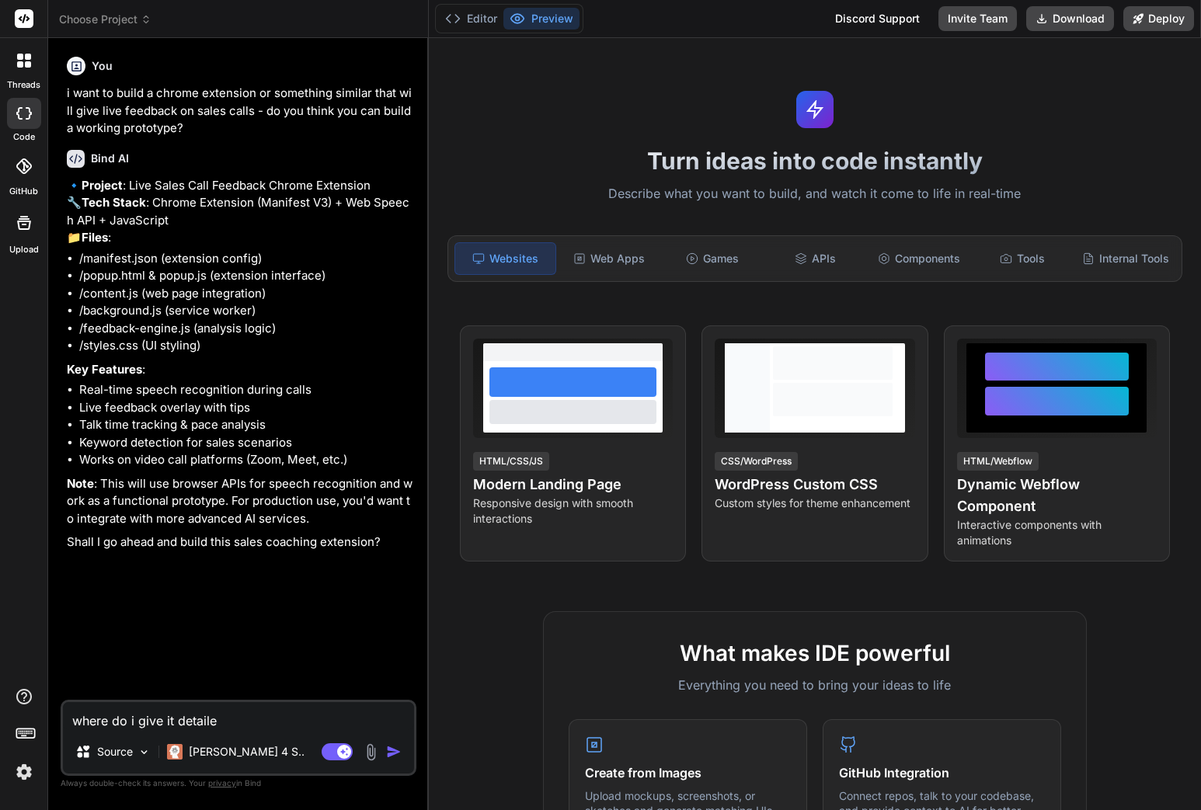
type textarea "x"
type textarea "where do i give it detailed"
type textarea "x"
type textarea "where do i give it detailed i"
type textarea "x"
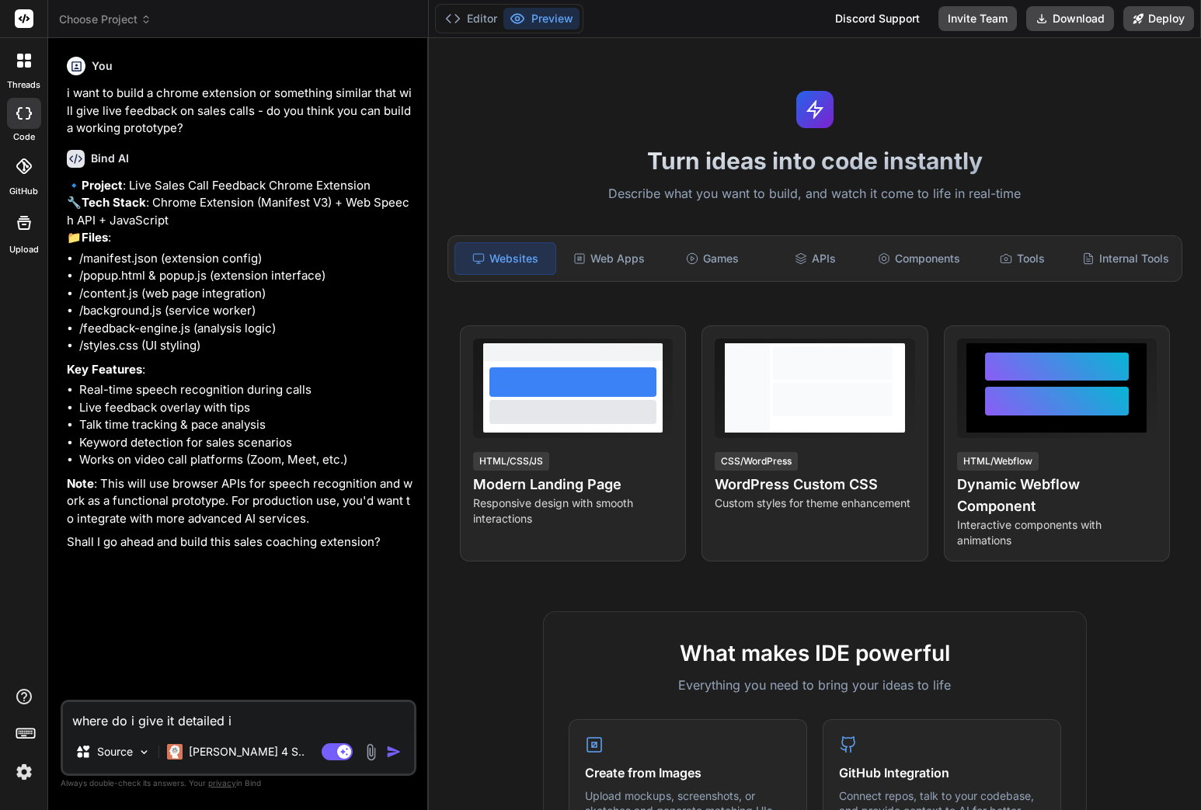
type textarea "where do i give it detailed in"
type textarea "x"
type textarea "where do i give it detailed ins"
type textarea "x"
type textarea "where do i give it detailed inst"
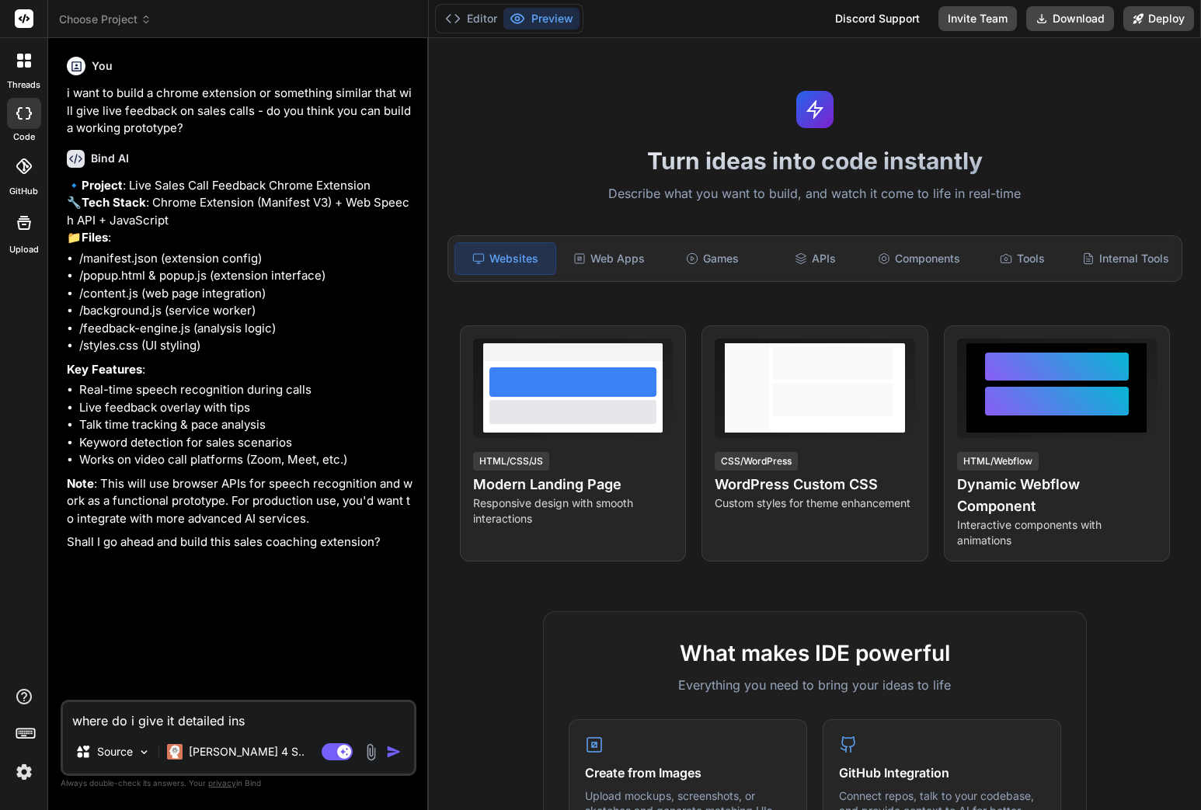
type textarea "x"
type textarea "where do i give it detailed instr"
type textarea "x"
type textarea "where do i give it detailed instru"
type textarea "x"
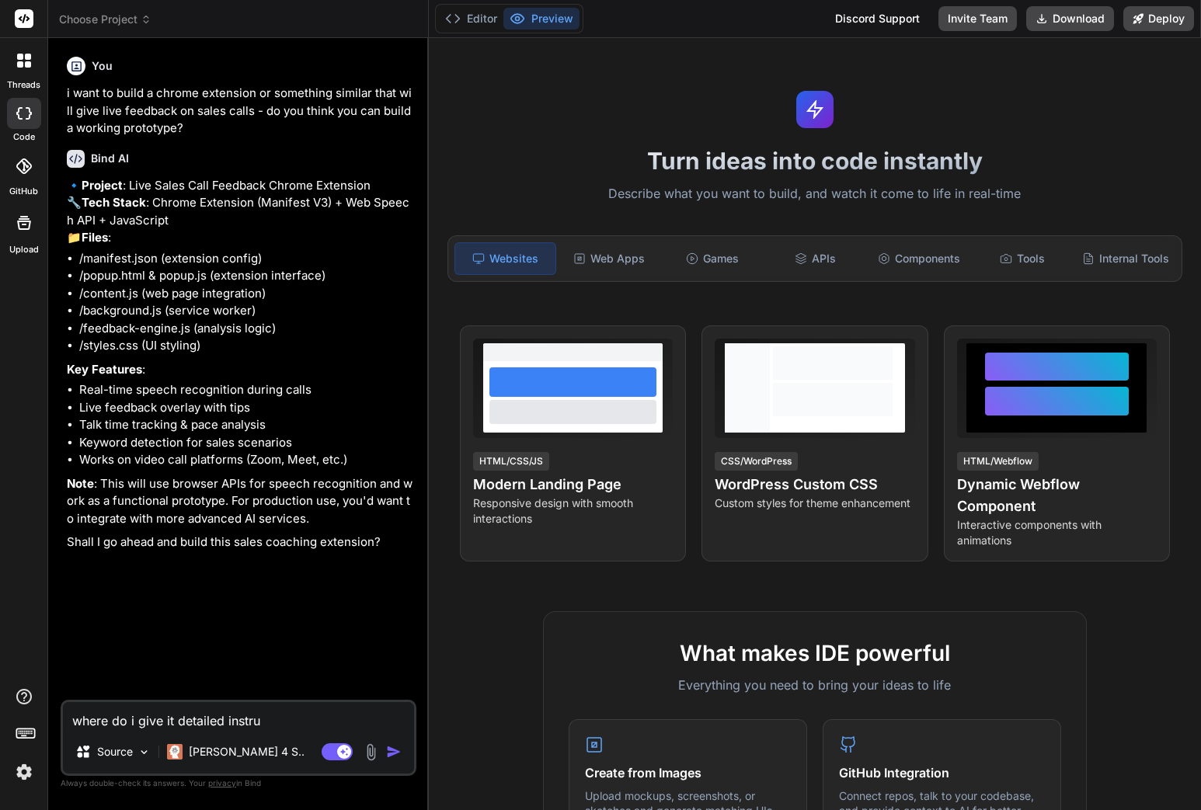
type textarea "where do i give it detailed instruc"
type textarea "x"
type textarea "where do i give it detailed instruct"
type textarea "x"
type textarea "where do i give it detailed instructi"
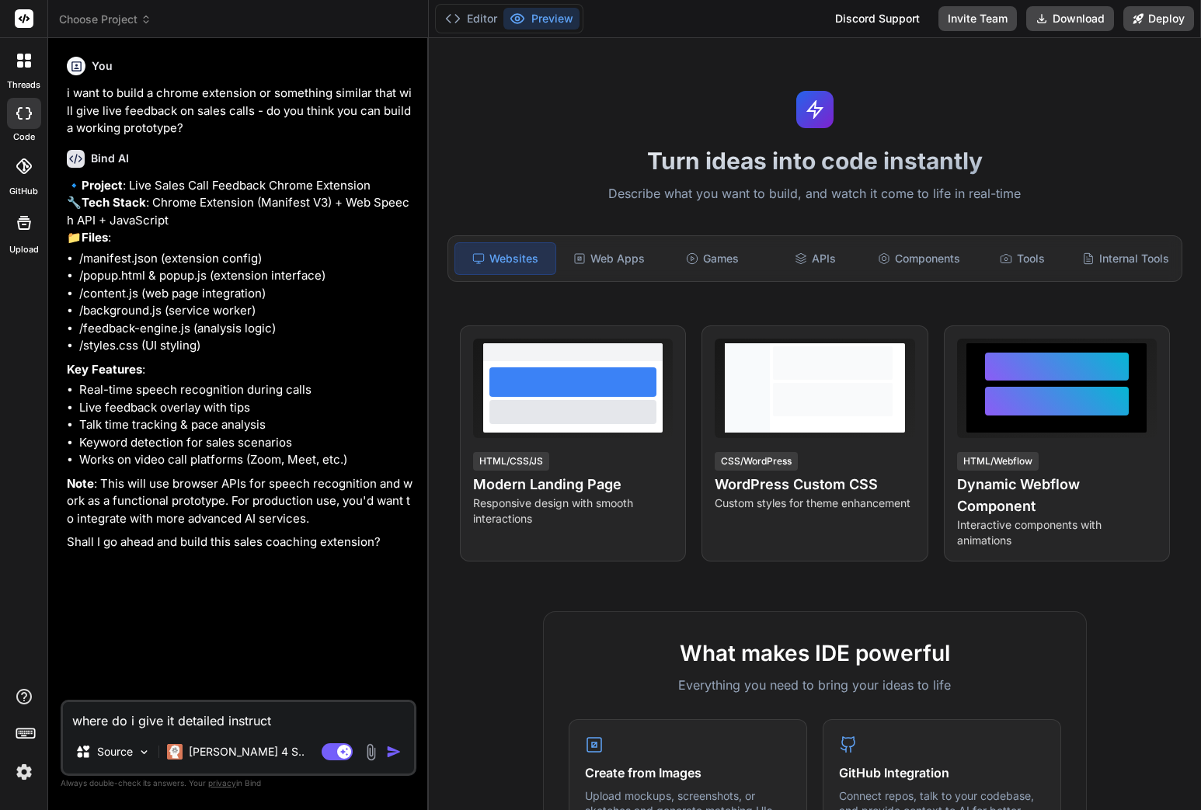
type textarea "x"
type textarea "where do i give it detailed instructio"
type textarea "x"
type textarea "where do i give it detailed instruction"
type textarea "x"
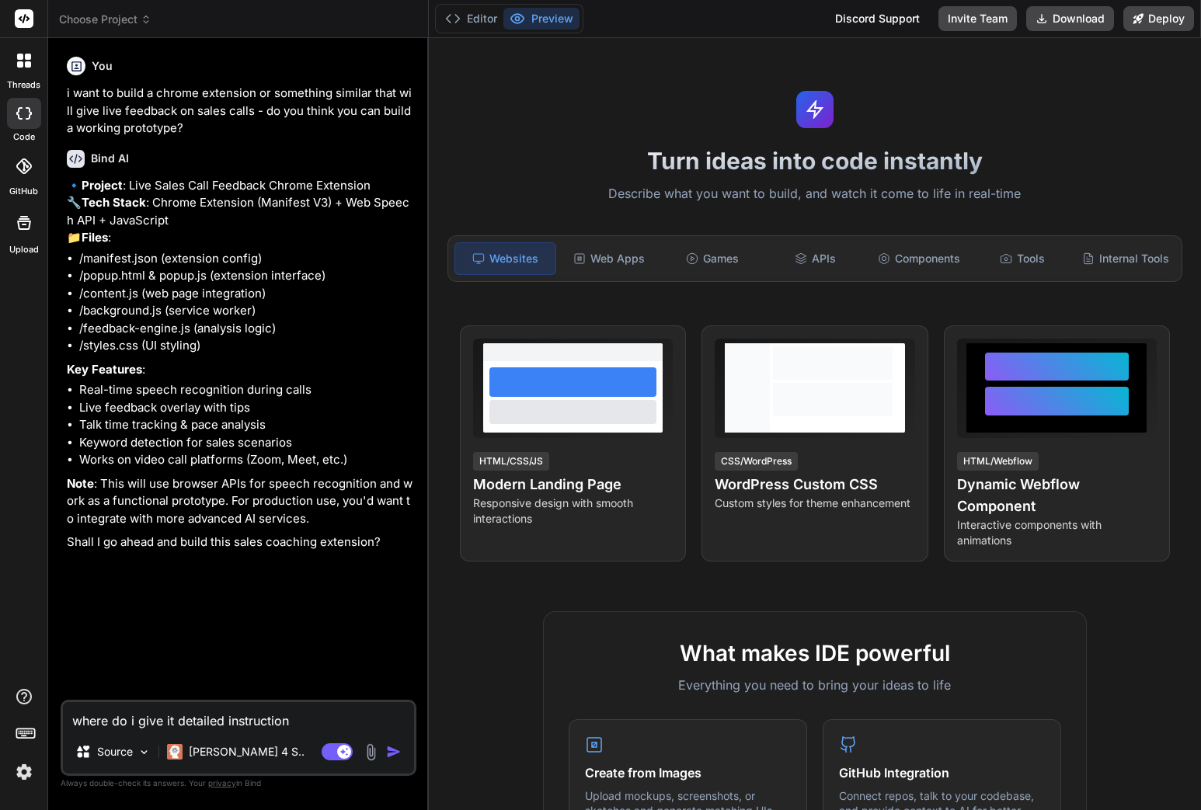
type textarea "where do i give it detailed instructions"
type textarea "x"
type textarea "where do i give it detailed instructions"
type textarea "x"
type textarea "where do i give it detailed instructions -"
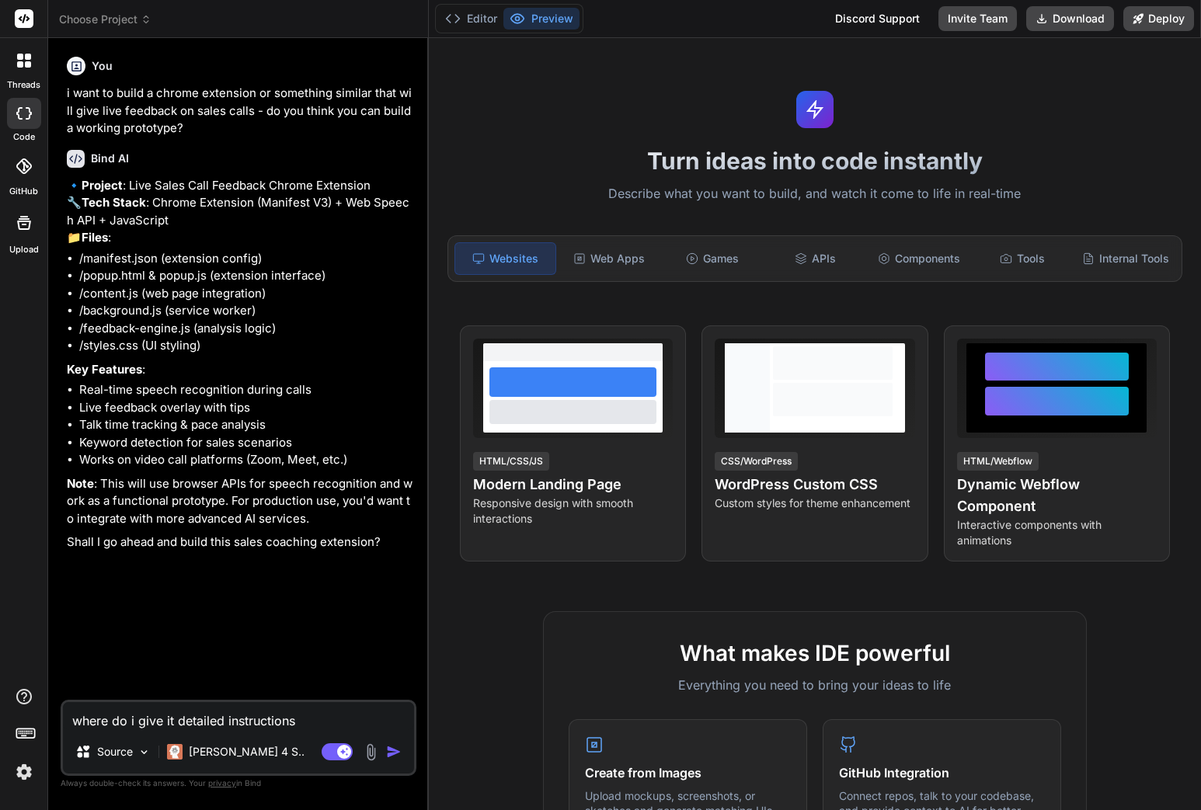
type textarea "x"
type textarea "where do i give it detailed instructions -"
type textarea "x"
type textarea "where do i give it detailed instructions - w"
type textarea "x"
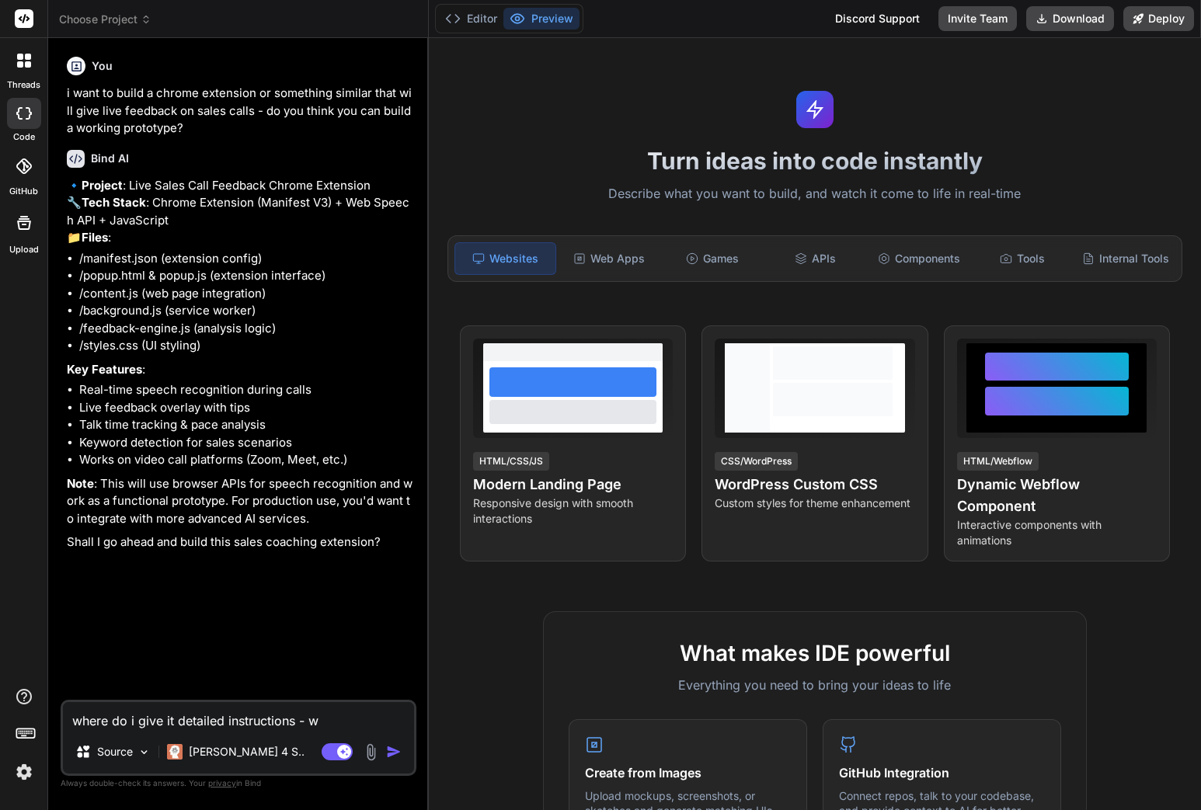
type textarea "where do i give it detailed instructions - wi"
type textarea "x"
type textarea "where do i give it detailed instructions - wil"
type textarea "x"
type textarea "where do i give it detailed instructions - will"
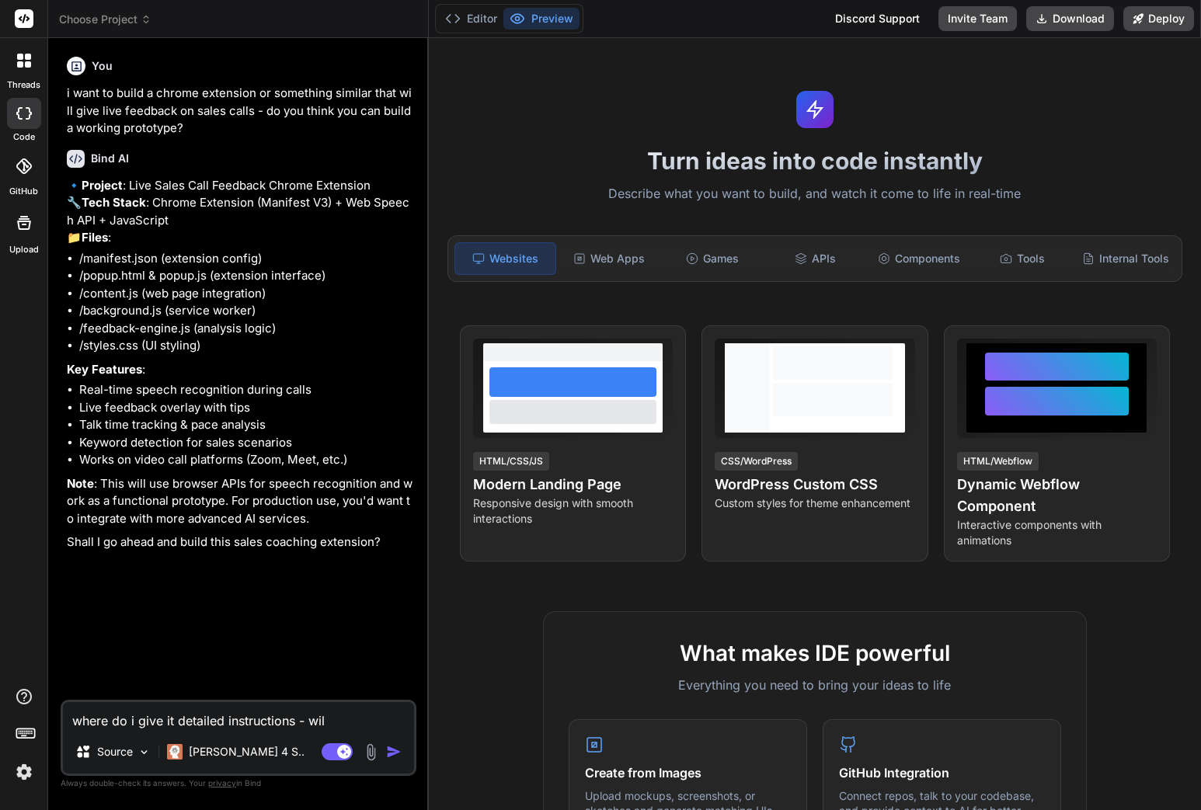
type textarea "x"
type textarea "where do i give it detailed instructions - will"
type textarea "x"
type textarea "where do i give it detailed instructions - will i"
type textarea "x"
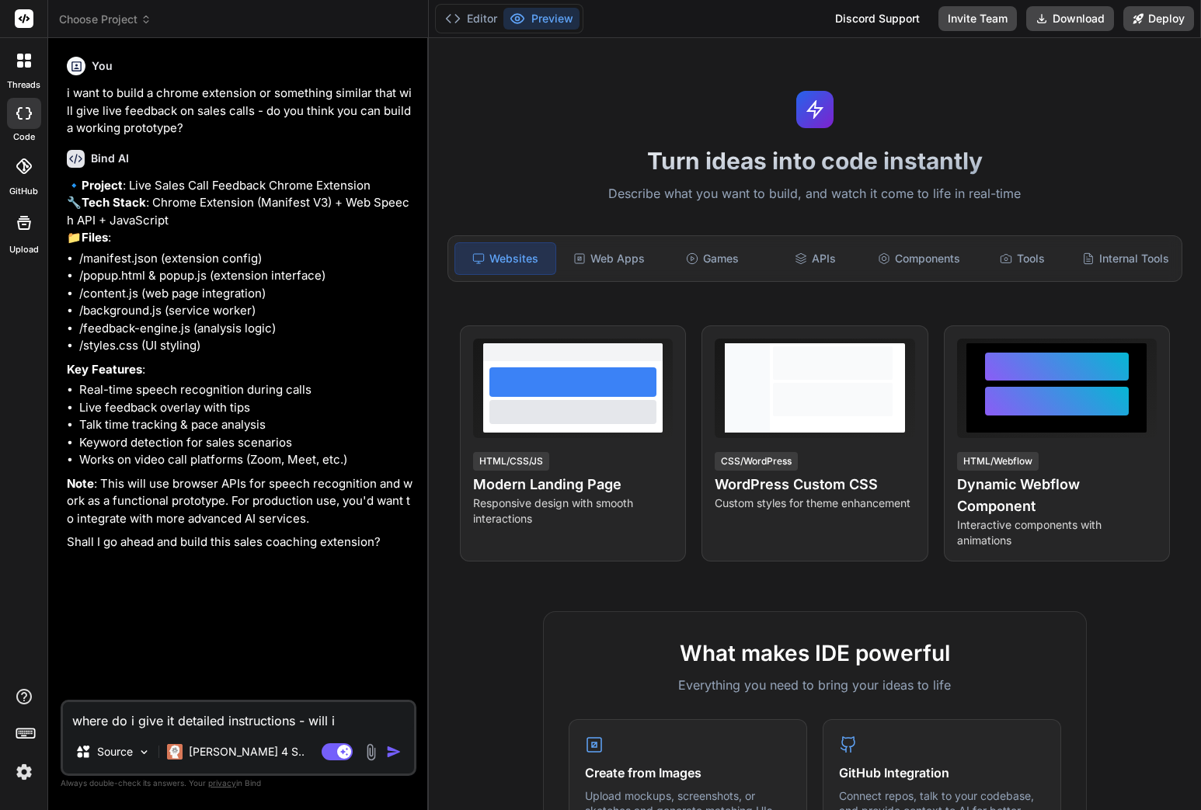
type textarea "where do i give it detailed instructions - will it"
type textarea "x"
type textarea "where do i give it detailed instructions - will it"
type textarea "x"
type textarea "where do i give it detailed instructions - will it n"
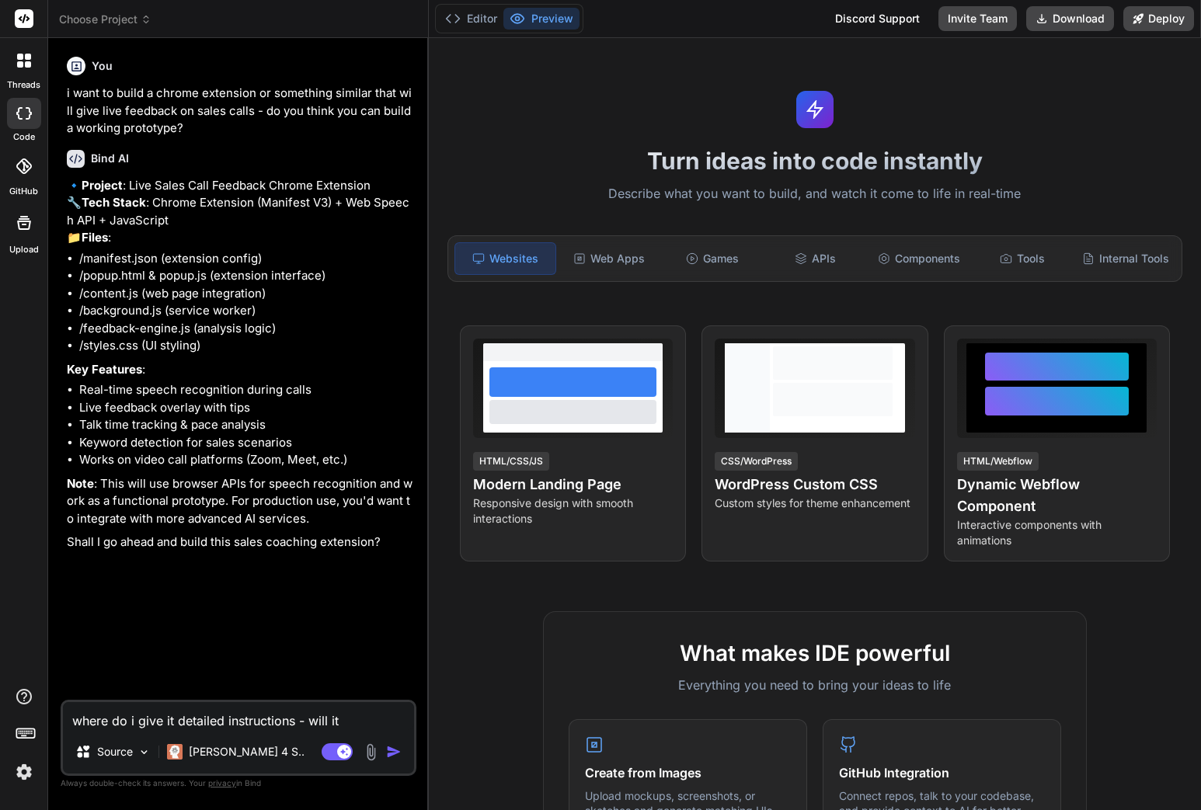
type textarea "x"
type textarea "where do i give it detailed instructions - will it ne"
type textarea "x"
type textarea "where do i give it detailed instructions - will it nee"
type textarea "x"
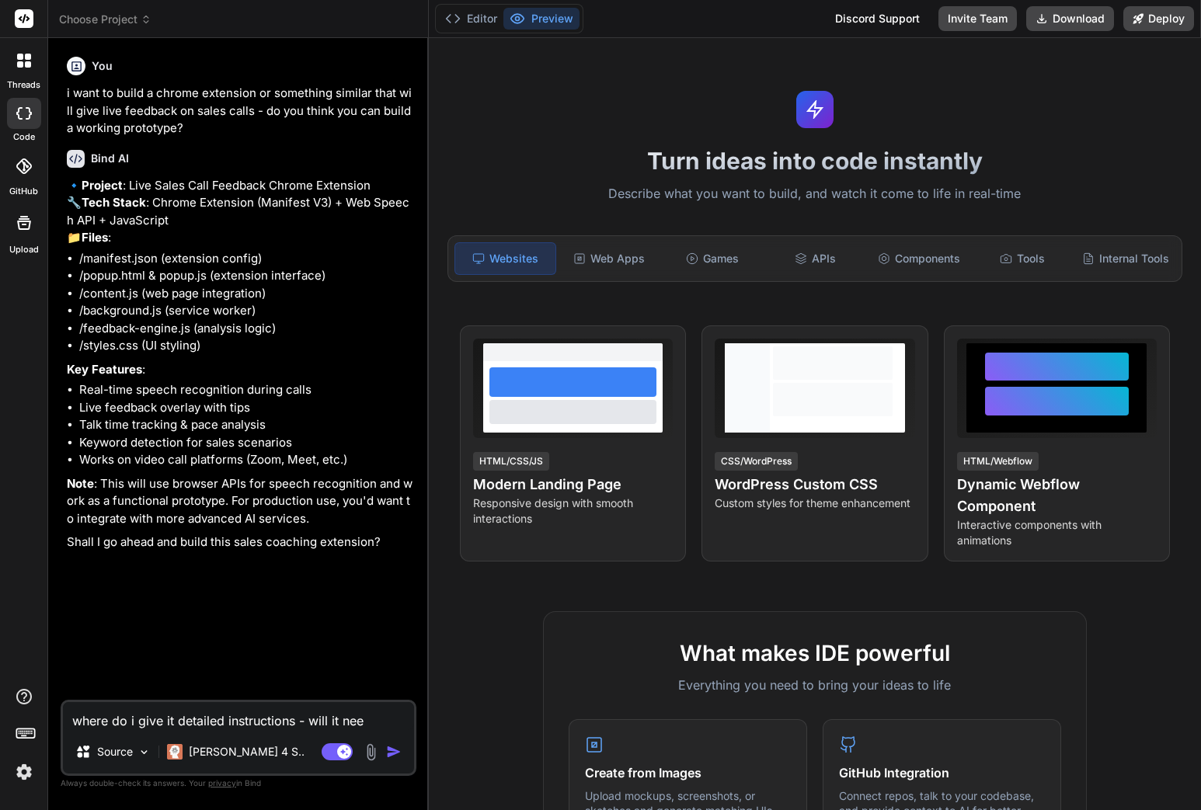
type textarea "where do i give it detailed instructions - will it need"
type textarea "x"
type textarea "where do i give it detailed instructions - will it need"
type textarea "x"
type textarea "where do i give it detailed instructions - will it need t"
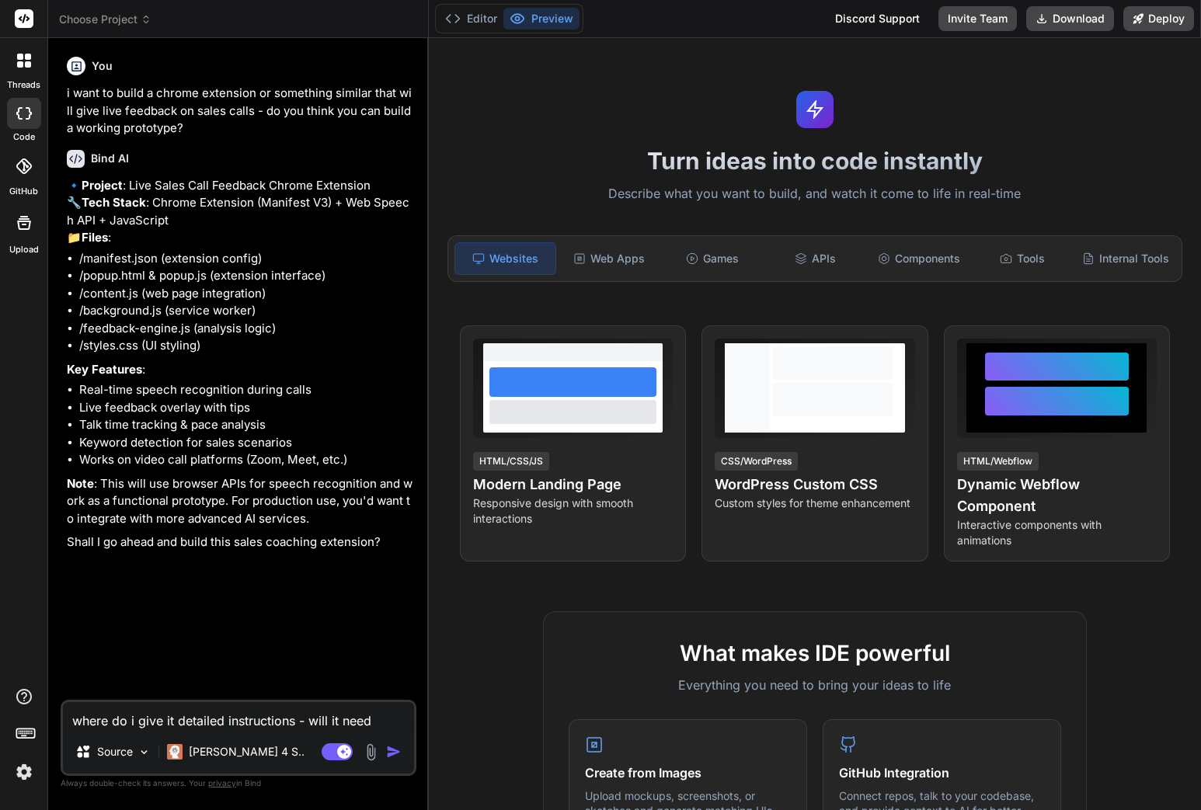
type textarea "x"
type textarea "where do i give it detailed instructions - will it need to"
type textarea "x"
type textarea "where do i give it detailed instructions - will it need to"
type textarea "x"
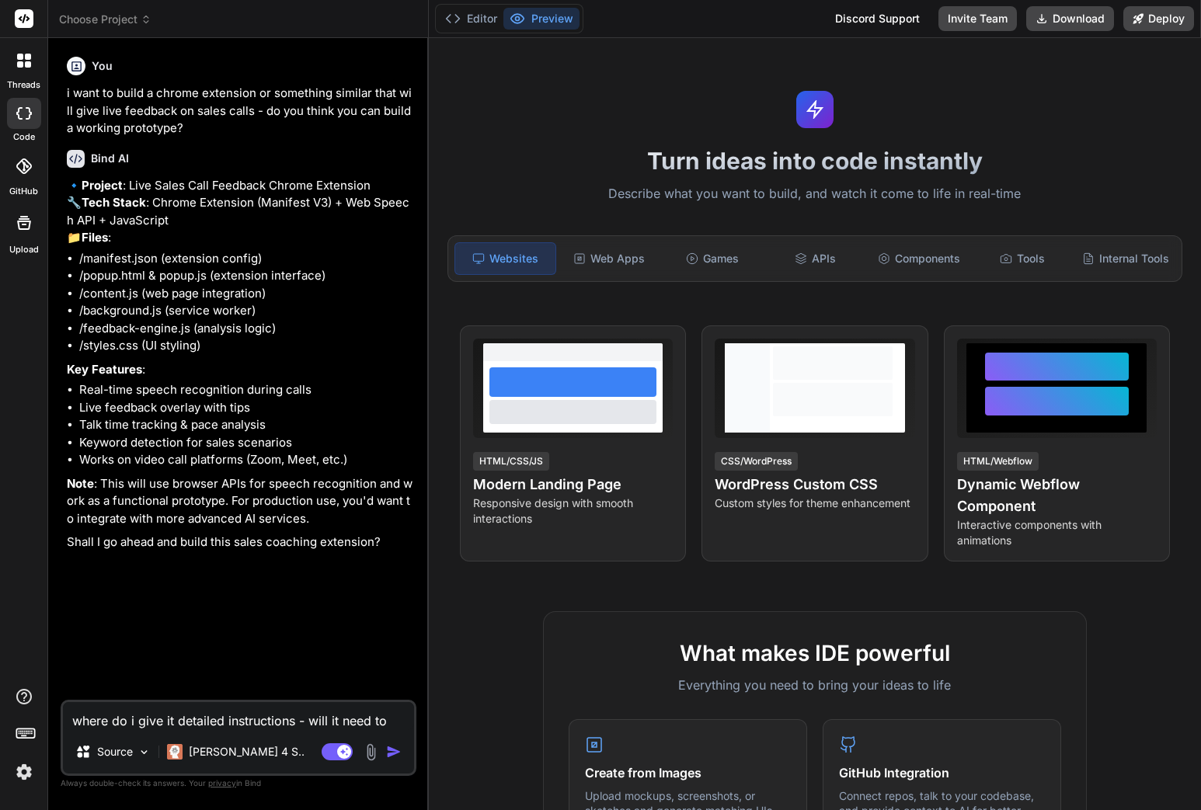
type textarea "where do i give it detailed instructions - will it need to b"
type textarea "x"
type textarea "where do i give it detailed instructions - will it need to be"
type textarea "x"
type textarea "where do i give it detailed instructions - will it need to be"
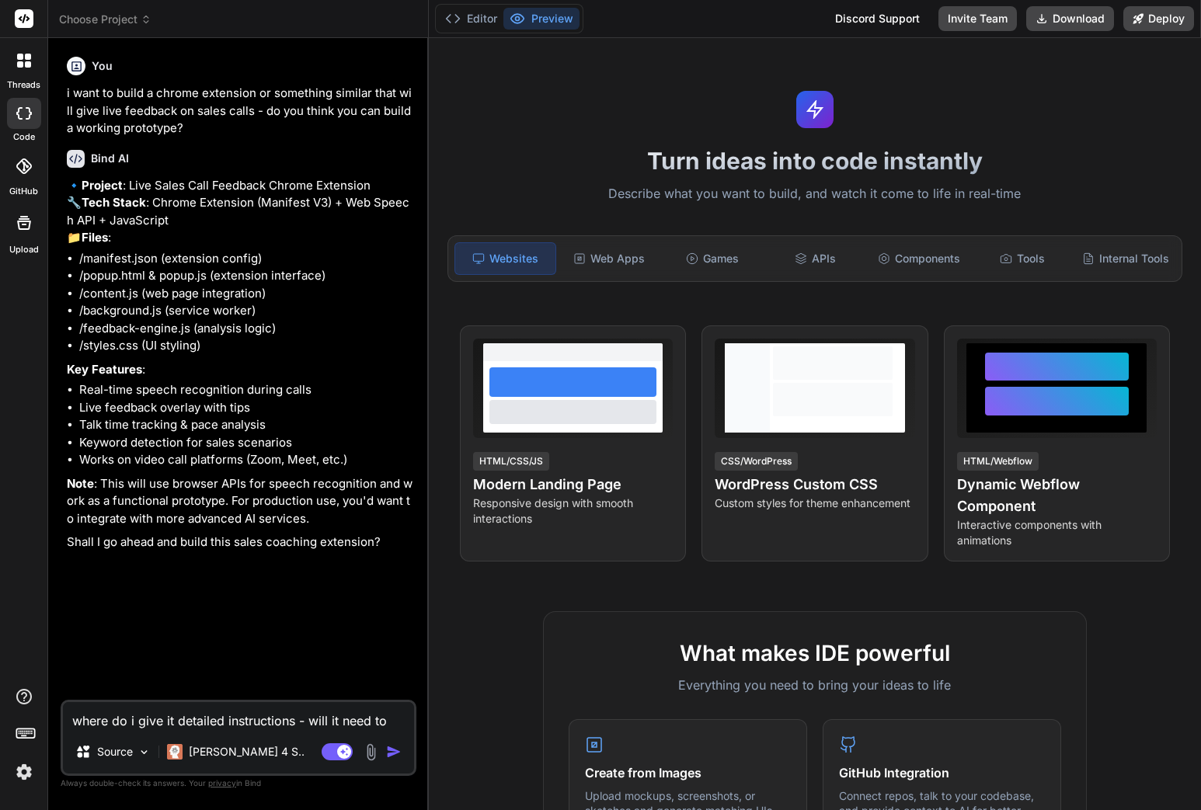
type textarea "x"
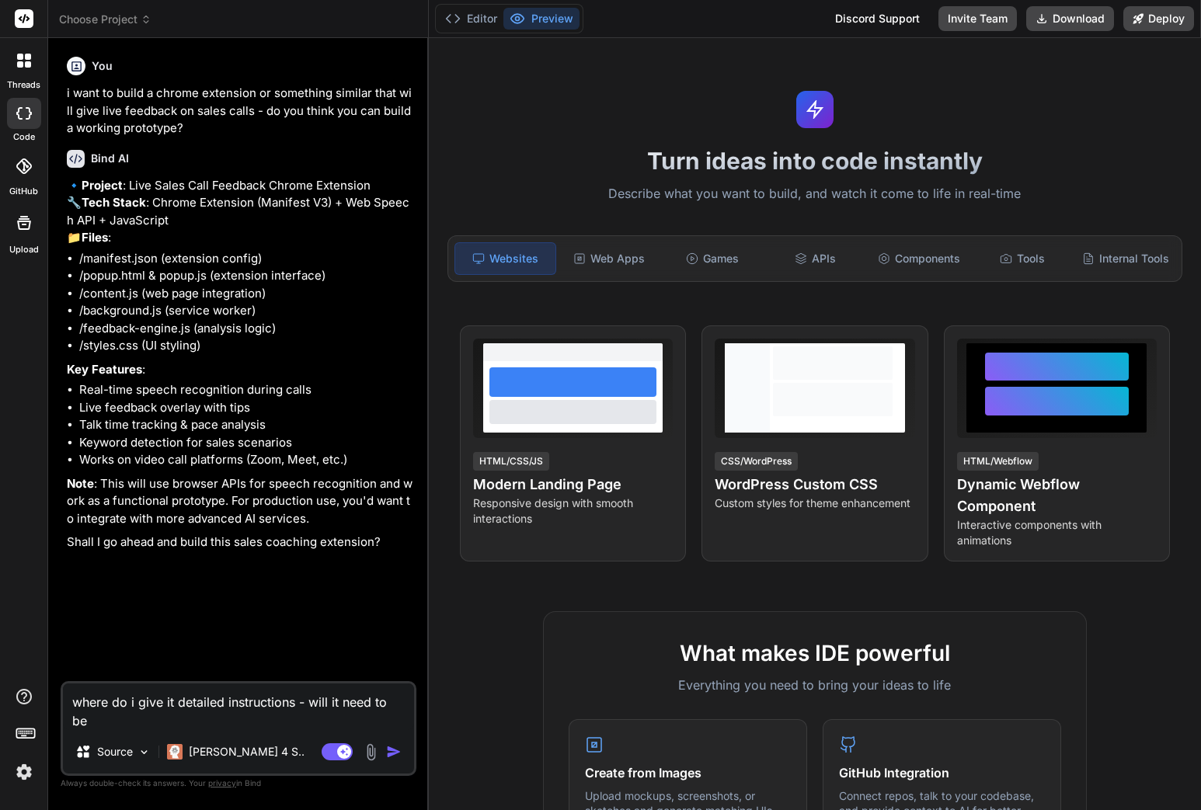
type textarea "where do i give it detailed instructions - will it need to be a"
type textarea "x"
type textarea "where do i give it detailed instructions - will it need to be at"
type textarea "x"
type textarea "where do i give it detailed instructions - will it need to be att"
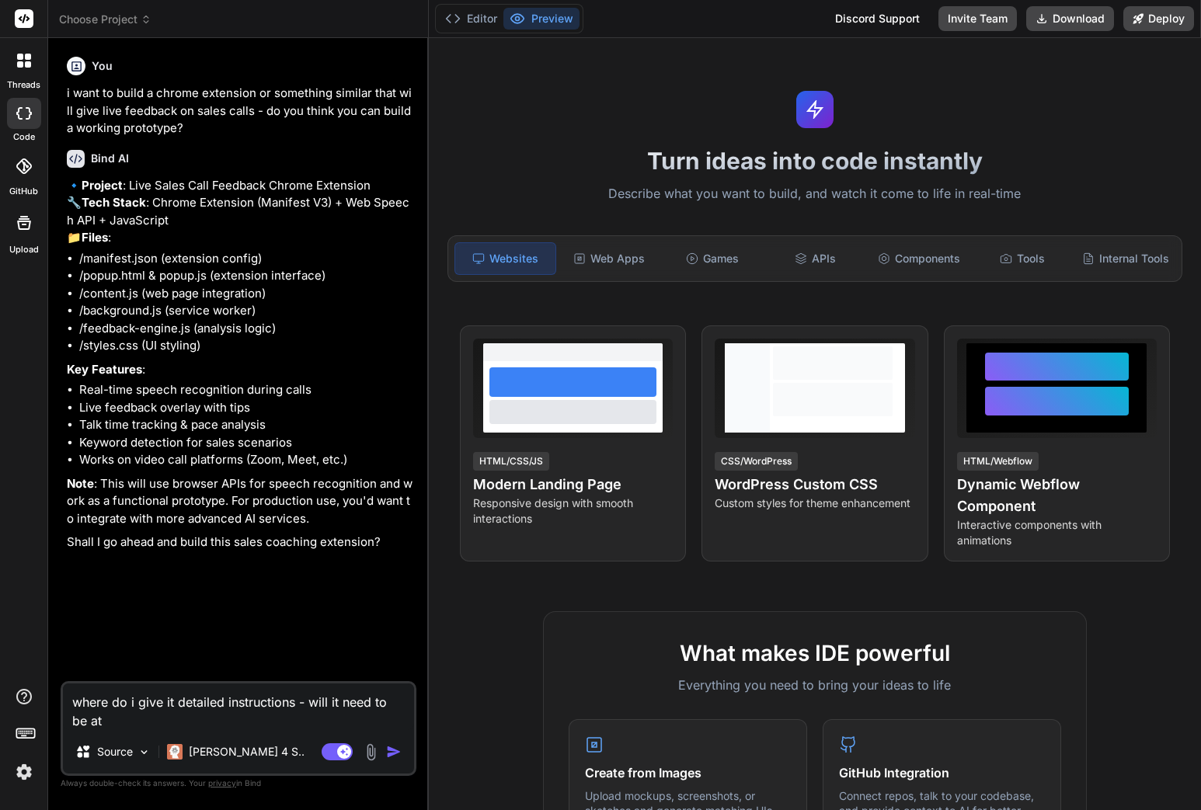
type textarea "x"
type textarea "where do i give it detailed instructions - will it need to be atta"
type textarea "x"
type textarea "where do i give it detailed instructions - will it need to be attac"
type textarea "x"
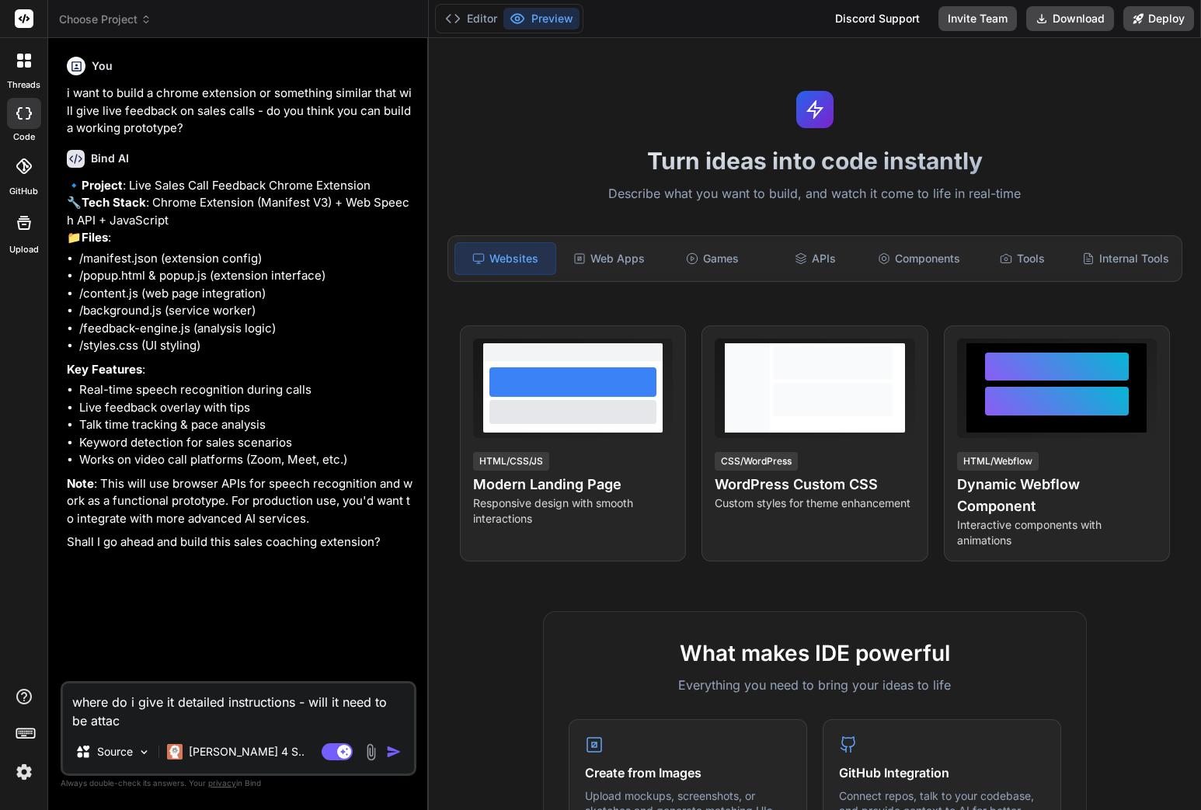
type textarea "where do i give it detailed instructions - will it need to be attach"
type textarea "x"
type textarea "where do i give it detailed instructions - will it need to be attache"
type textarea "x"
type textarea "where do i give it detailed instructions - will it need to be attached"
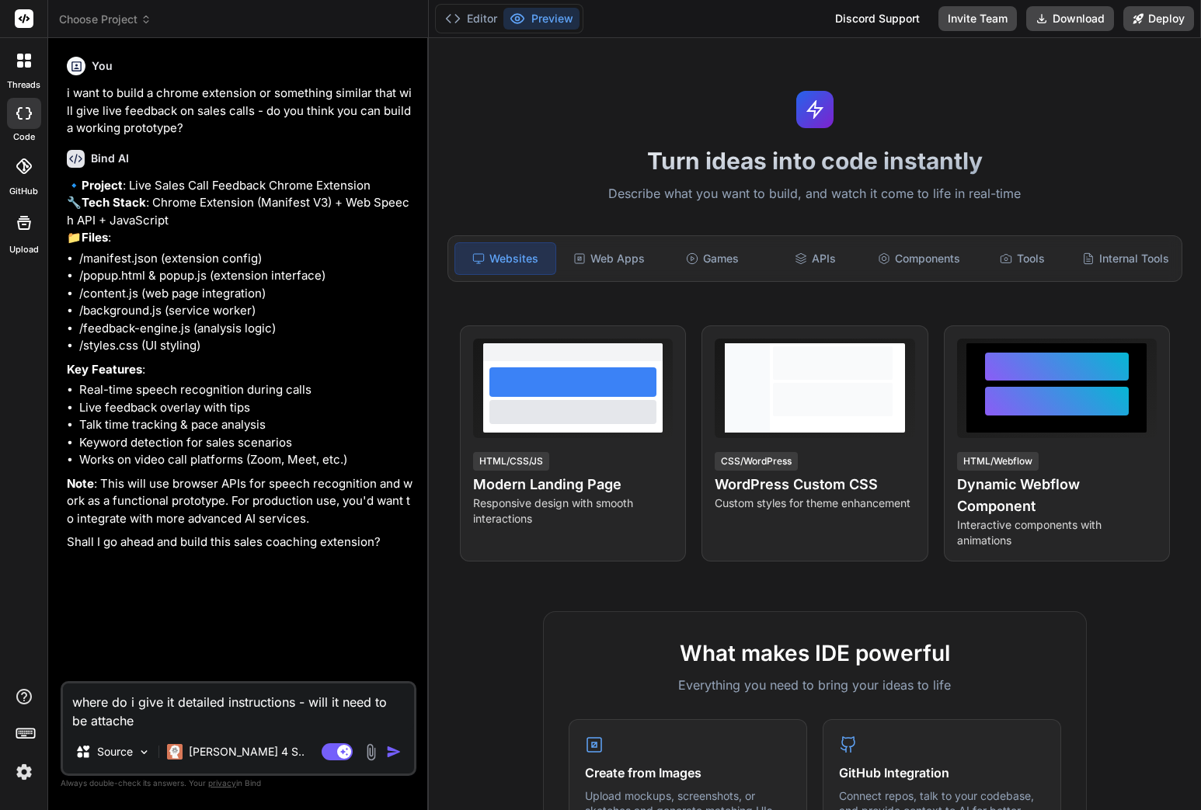
type textarea "x"
type textarea "where do i give it detailed instructions - will it need to be attached"
type textarea "x"
type textarea "where do i give it detailed instructions - will it need to be attached t"
type textarea "x"
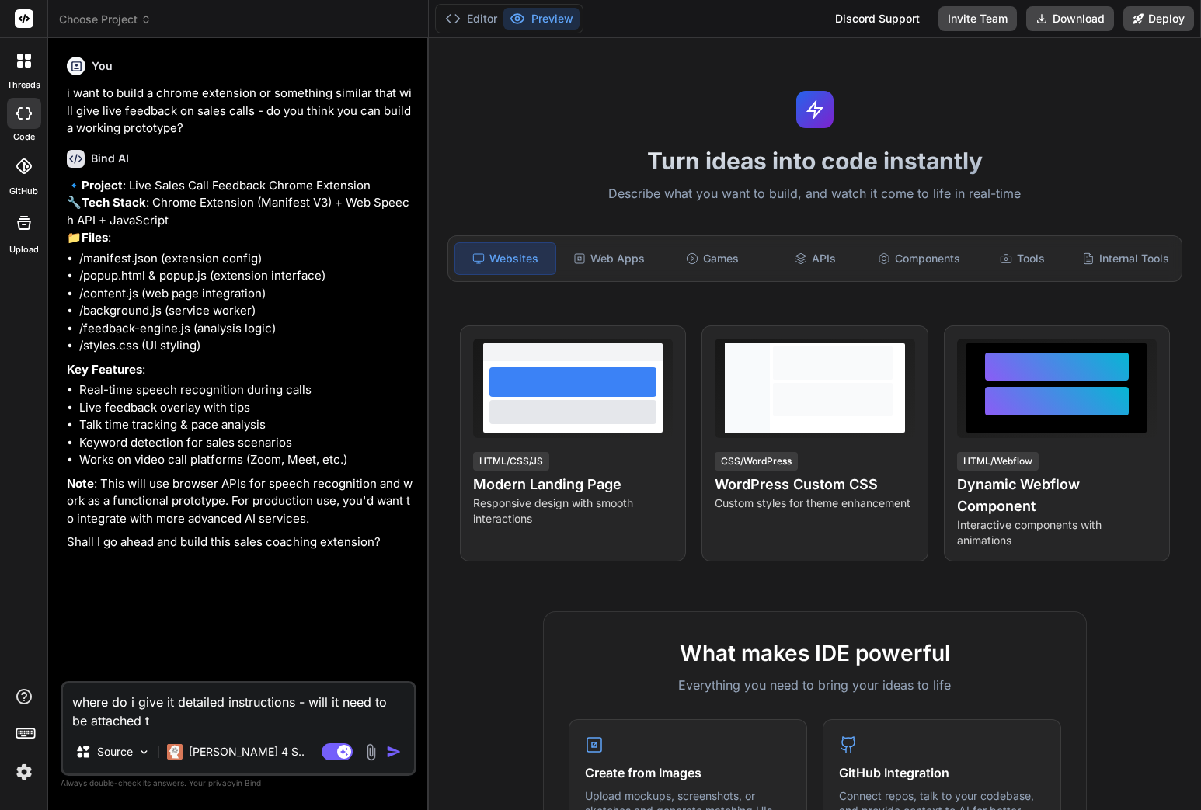
type textarea "where do i give it detailed instructions - will it need to be attached to"
type textarea "x"
type textarea "where do i give it detailed instructions - will it need to be attached to"
type textarea "x"
type textarea "where do i give it detailed instructions - will it need to be attached to a"
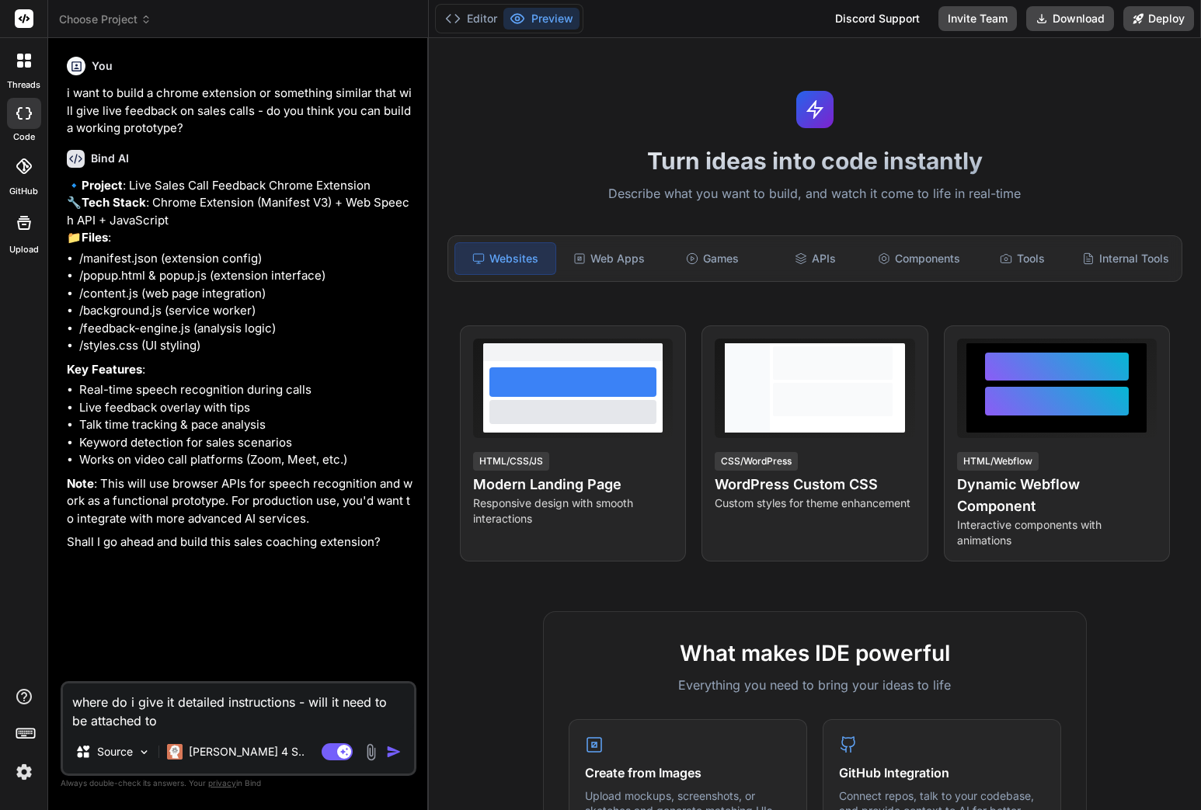
type textarea "x"
type textarea "where do i give it detailed instructions - will it need to be attached to a"
type textarea "x"
type textarea "where do i give it detailed instructions - will it need to be attached to a d"
type textarea "x"
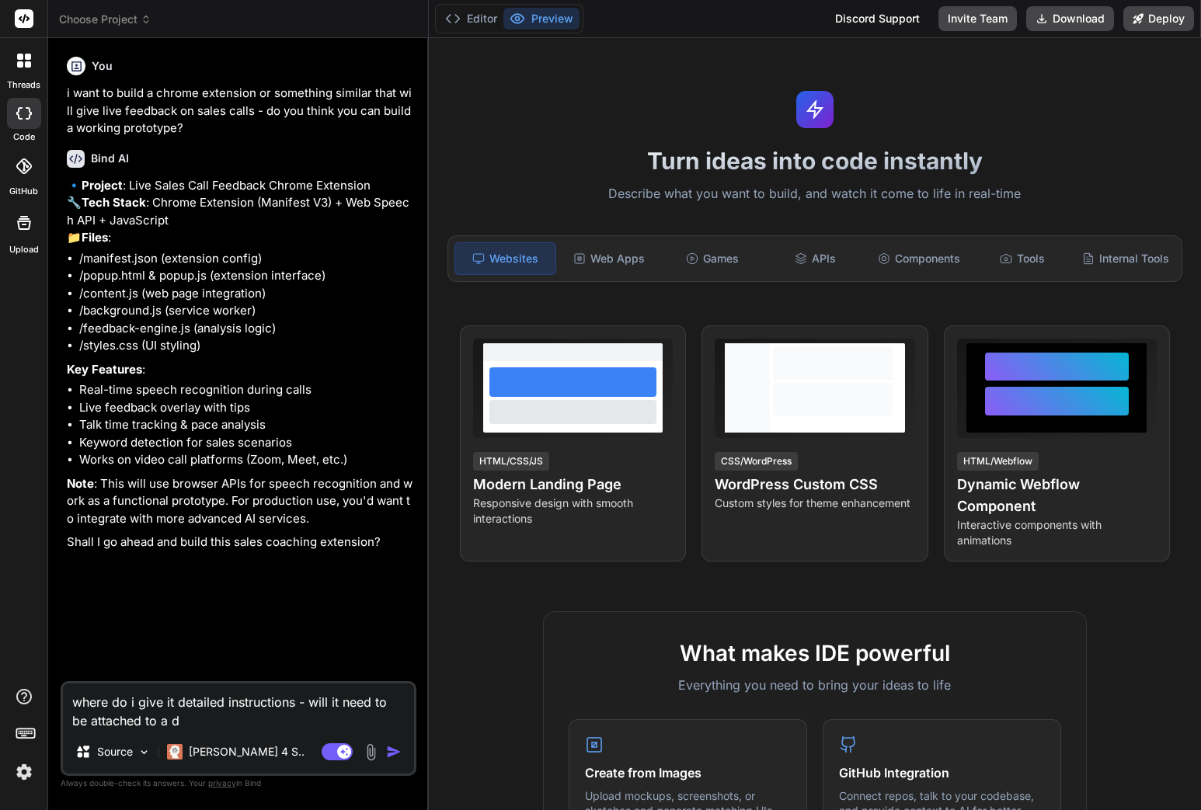
type textarea "where do i give it detailed instructions - will it need to be attached to a da"
type textarea "x"
type textarea "where do i give it detailed instructions - will it need to be attached to a dat"
type textarea "x"
type textarea "where do i give it detailed instructions - will it need to be attached to a data"
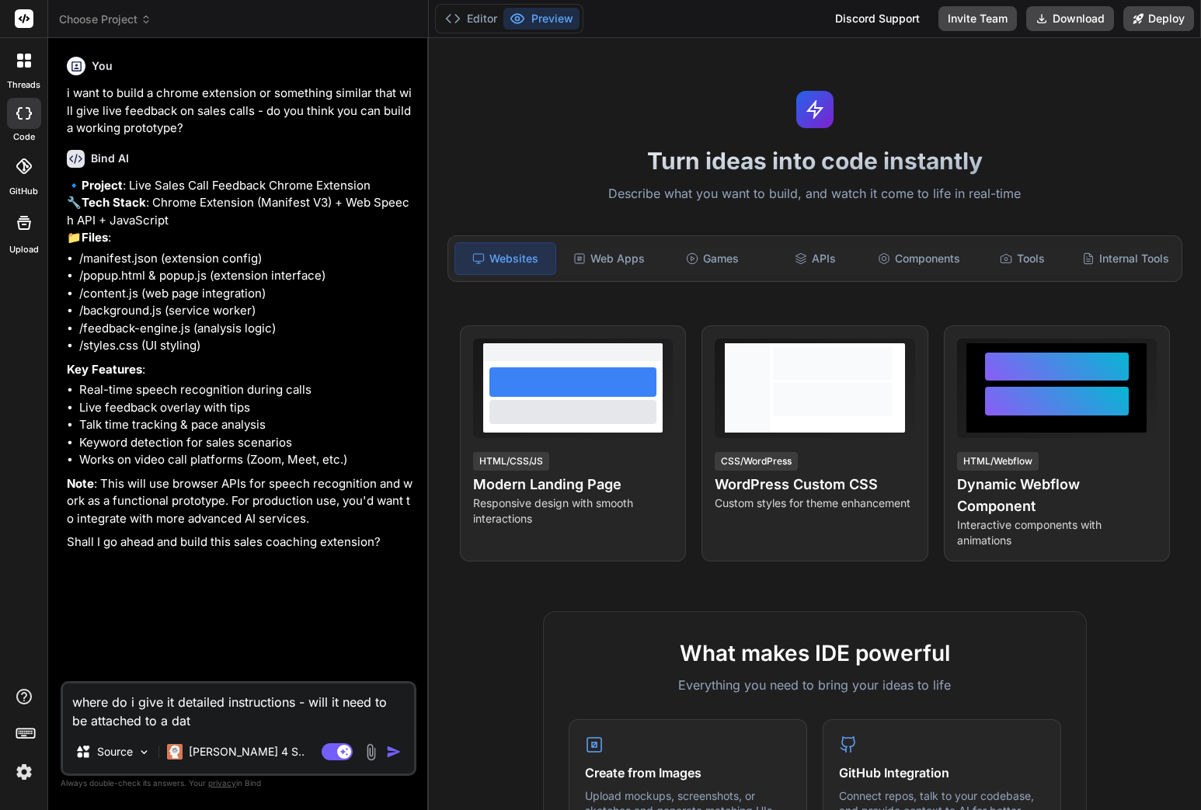
type textarea "x"
type textarea "where do i give it detailed instructions - will it need to be attached to a dat…"
type textarea "x"
type textarea "where do i give it detailed instructions - will it need to be attached to a dat…"
type textarea "x"
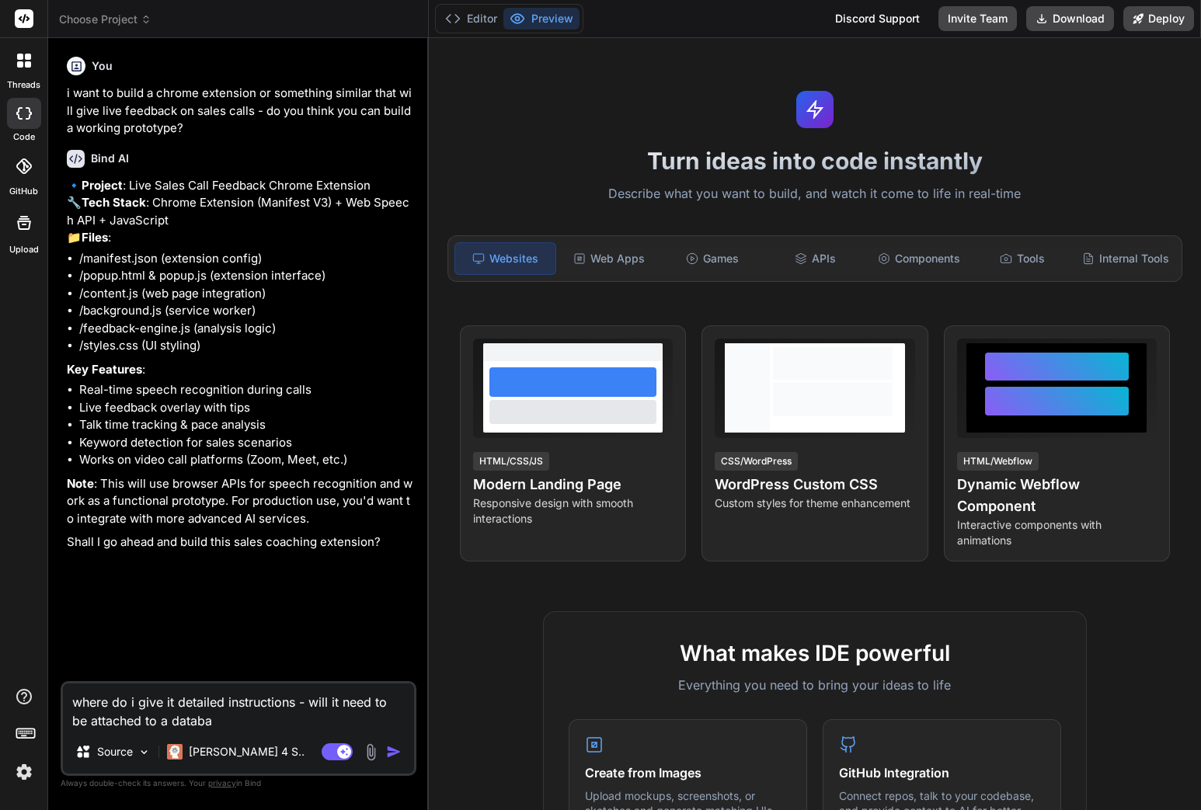
type textarea "where do i give it detailed instructions - will it need to be attached to a dat…"
type textarea "x"
type textarea "where do i give it detailed instructions - will it need to be attached to a dat…"
type textarea "x"
type textarea "where do i give it detailed instructions - will it need to be attached to a dat…"
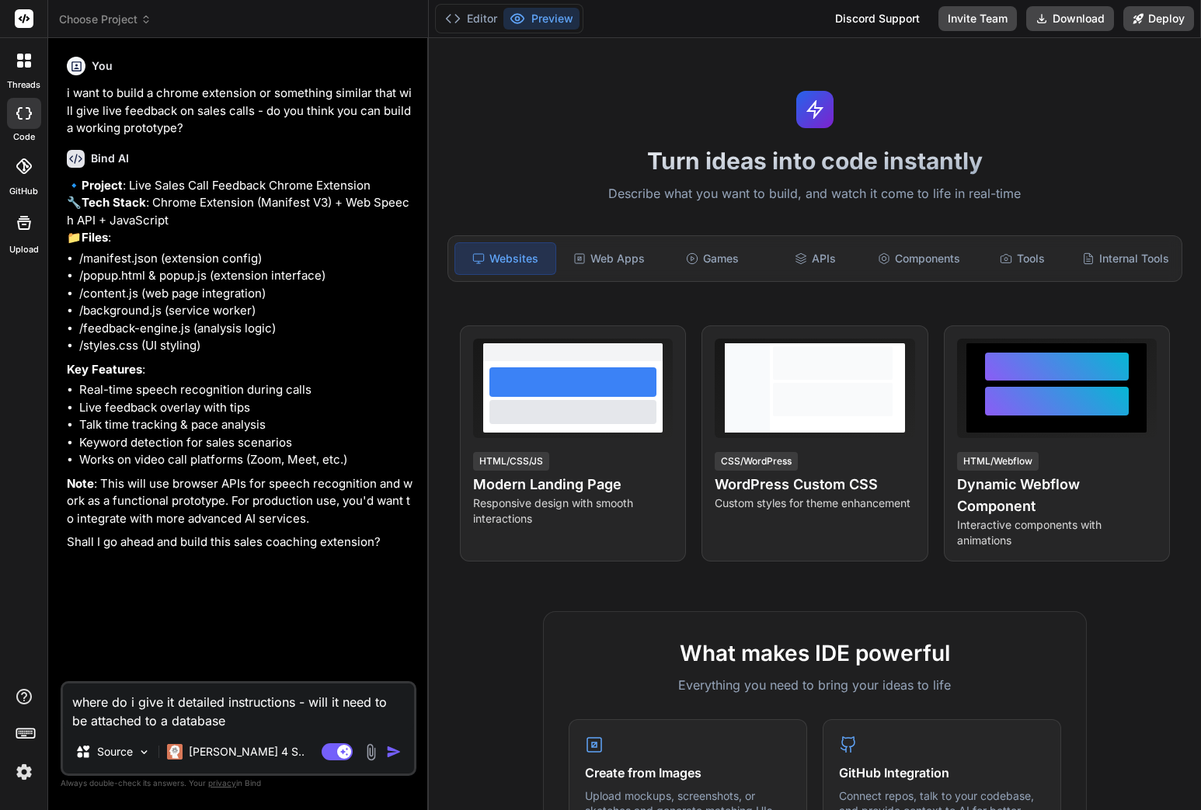
type textarea "x"
type textarea "where do i give it detailed instructions - will it need to be attached to a dat…"
type textarea "x"
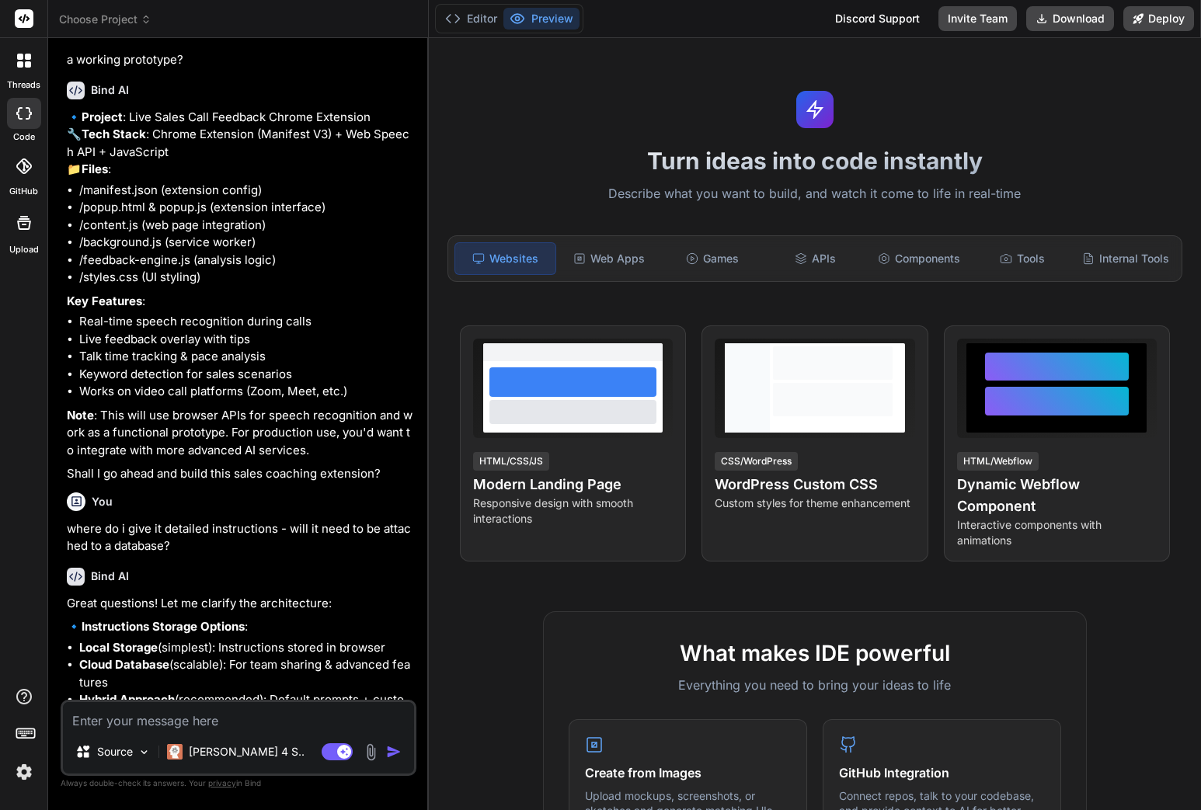
type textarea "x"
